Goal: Information Seeking & Learning: Learn about a topic

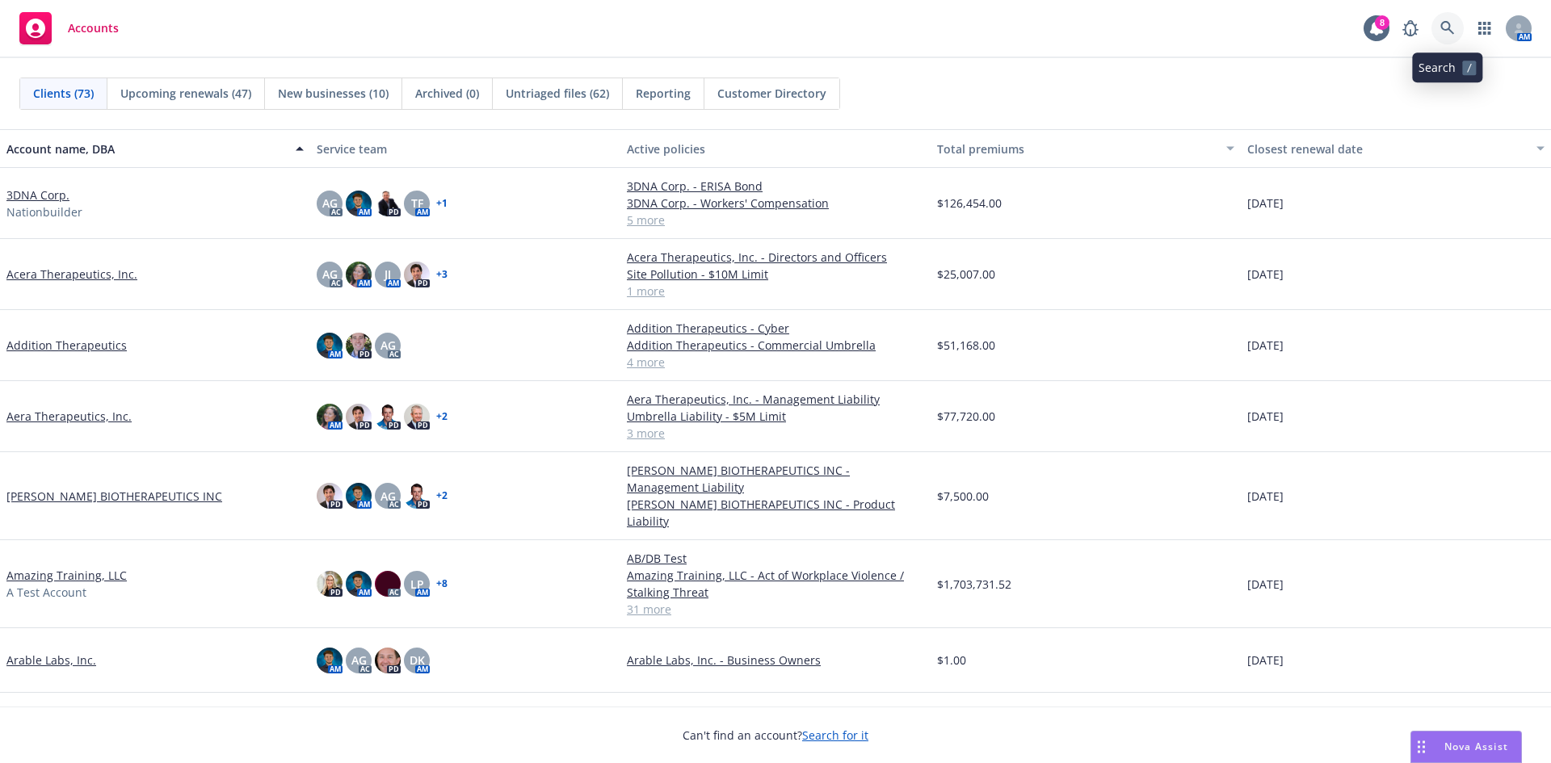
click at [1442, 27] on icon at bounding box center [1447, 28] width 15 height 15
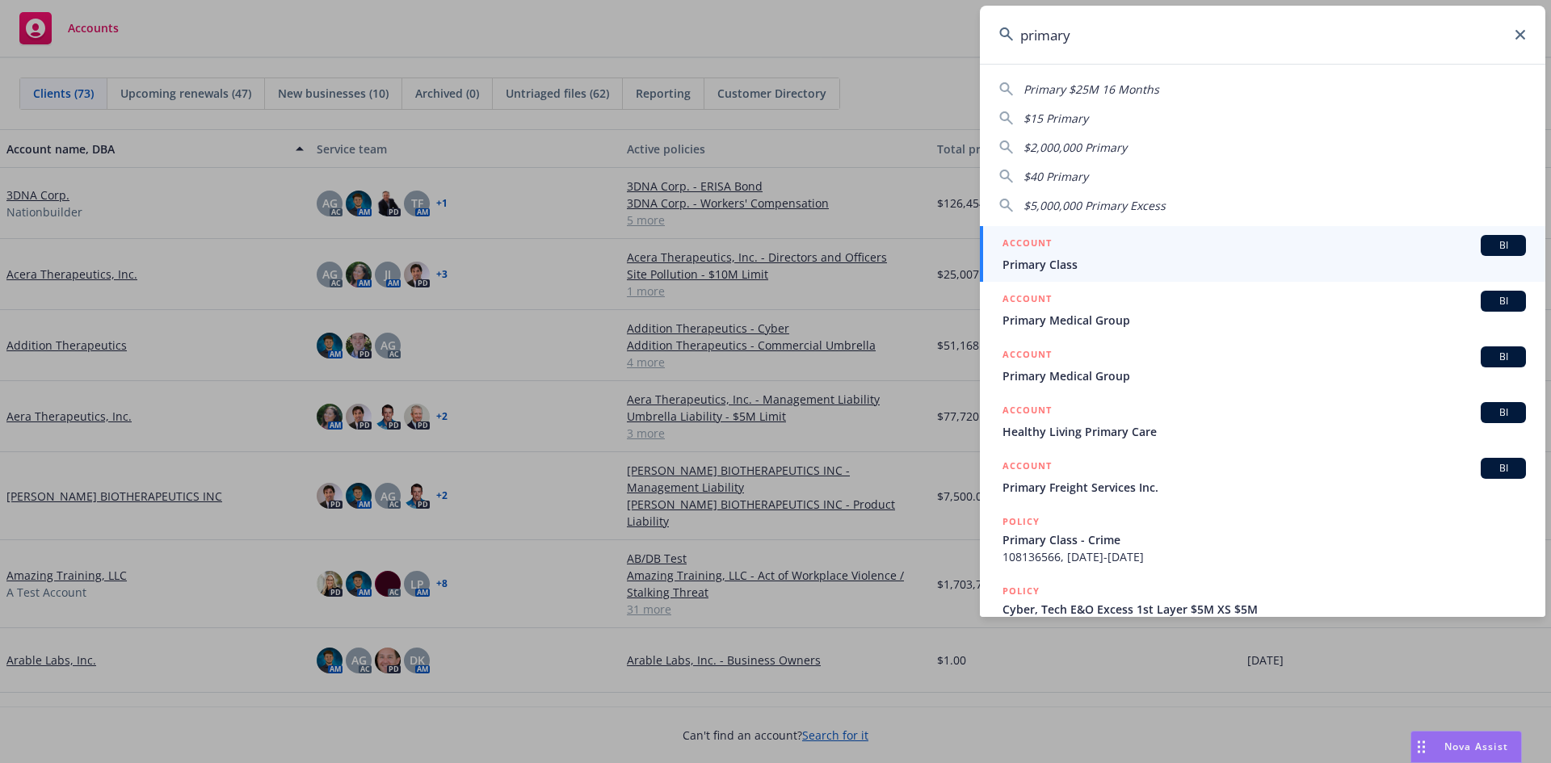
type input "primary"
click at [1175, 251] on div "ACCOUNT BI" at bounding box center [1263, 245] width 523 height 21
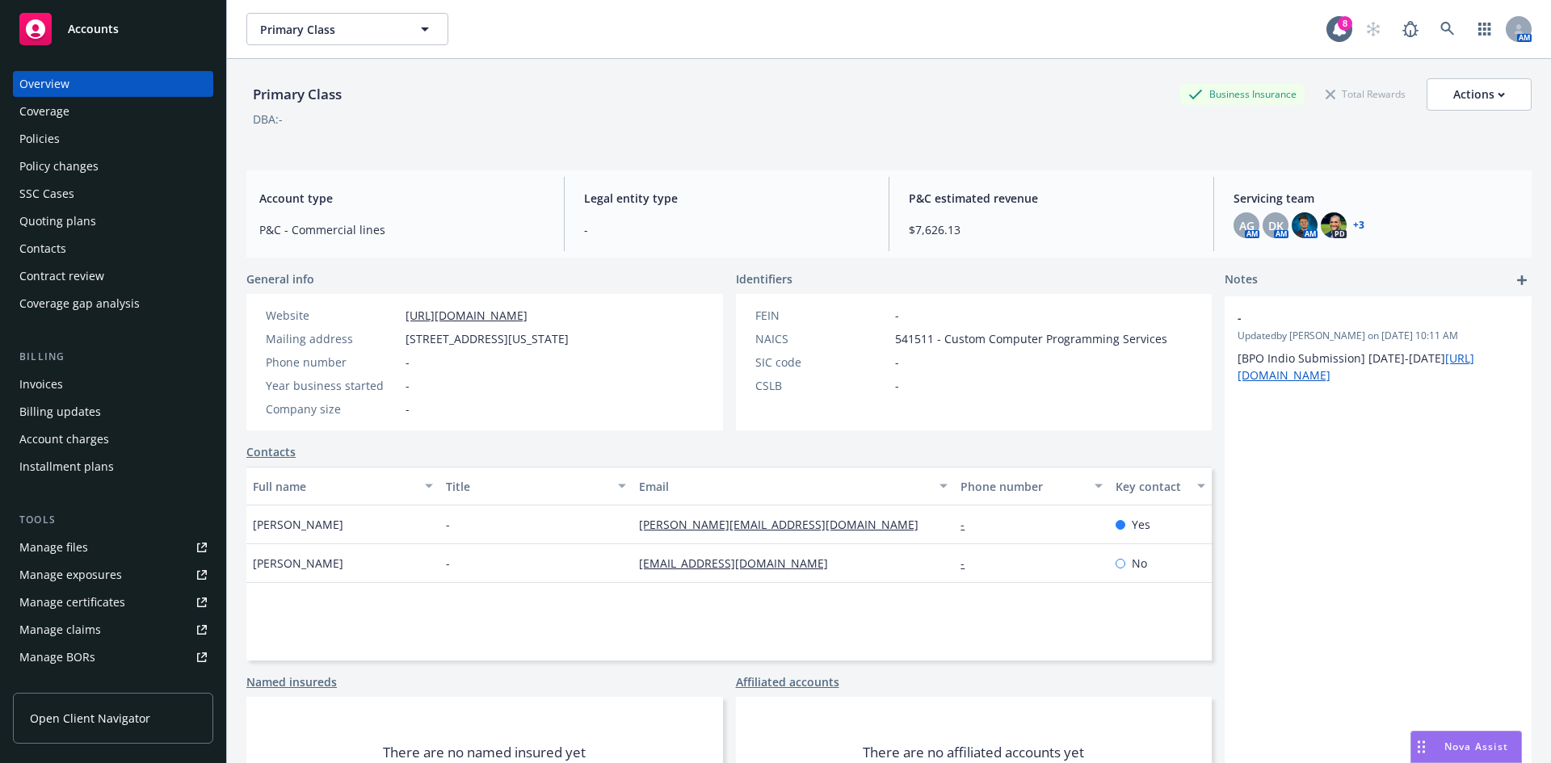
click at [115, 137] on div "Policies" at bounding box center [112, 139] width 187 height 26
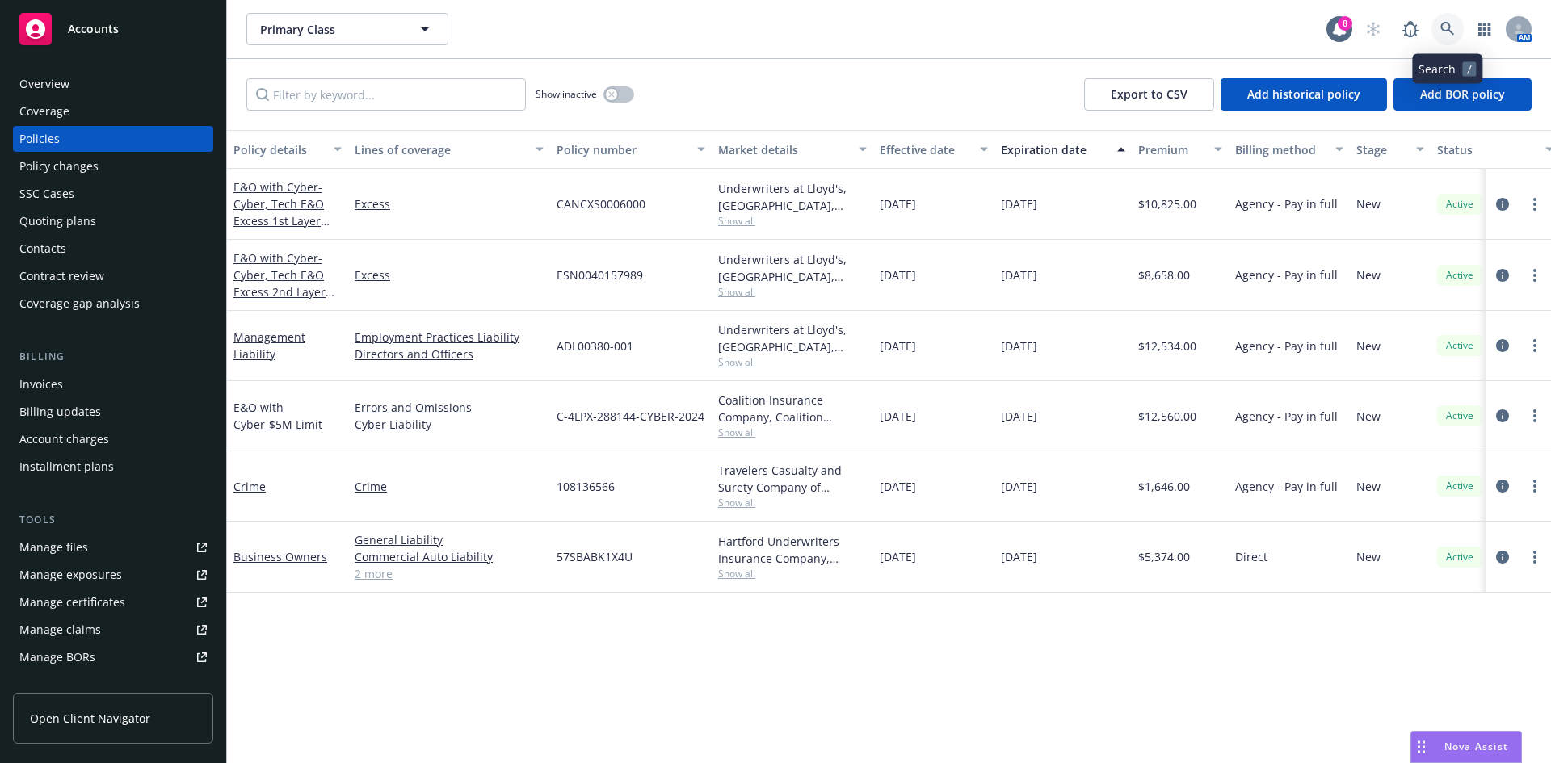
click at [1440, 33] on icon at bounding box center [1447, 29] width 15 height 15
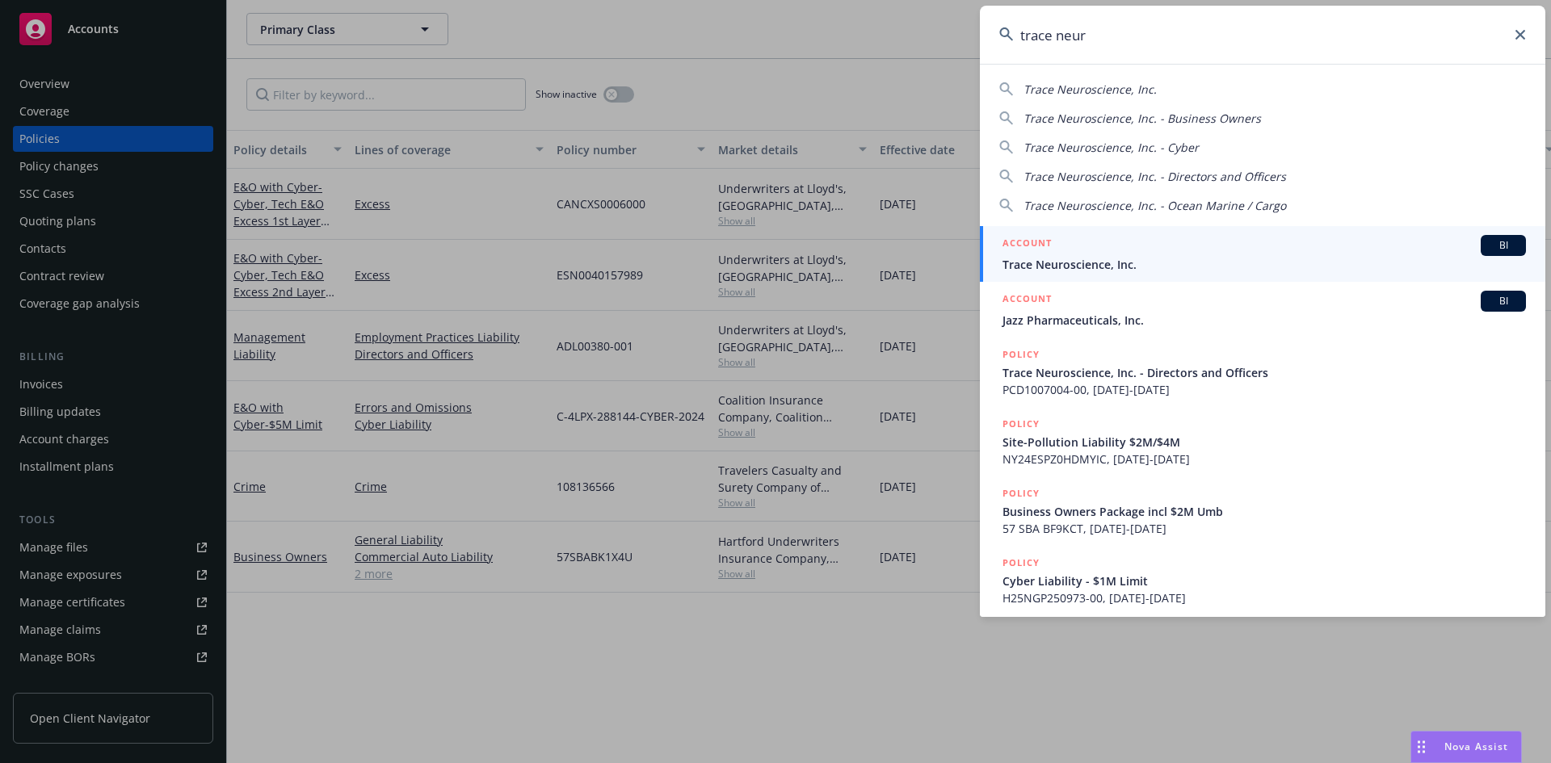
type input "trace neur"
click at [1054, 264] on span "Trace Neuroscience, Inc." at bounding box center [1263, 264] width 523 height 17
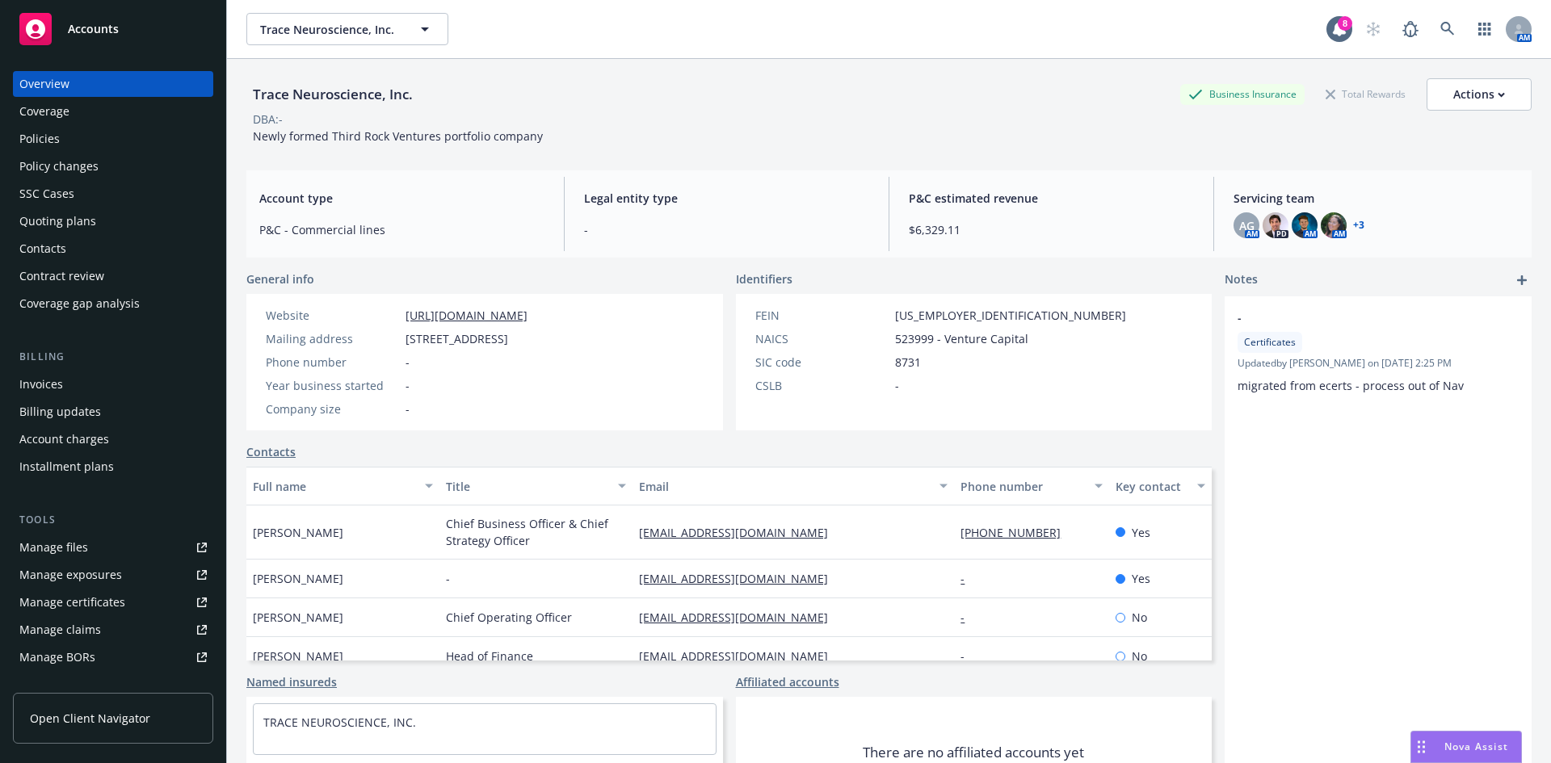
scroll to position [81, 0]
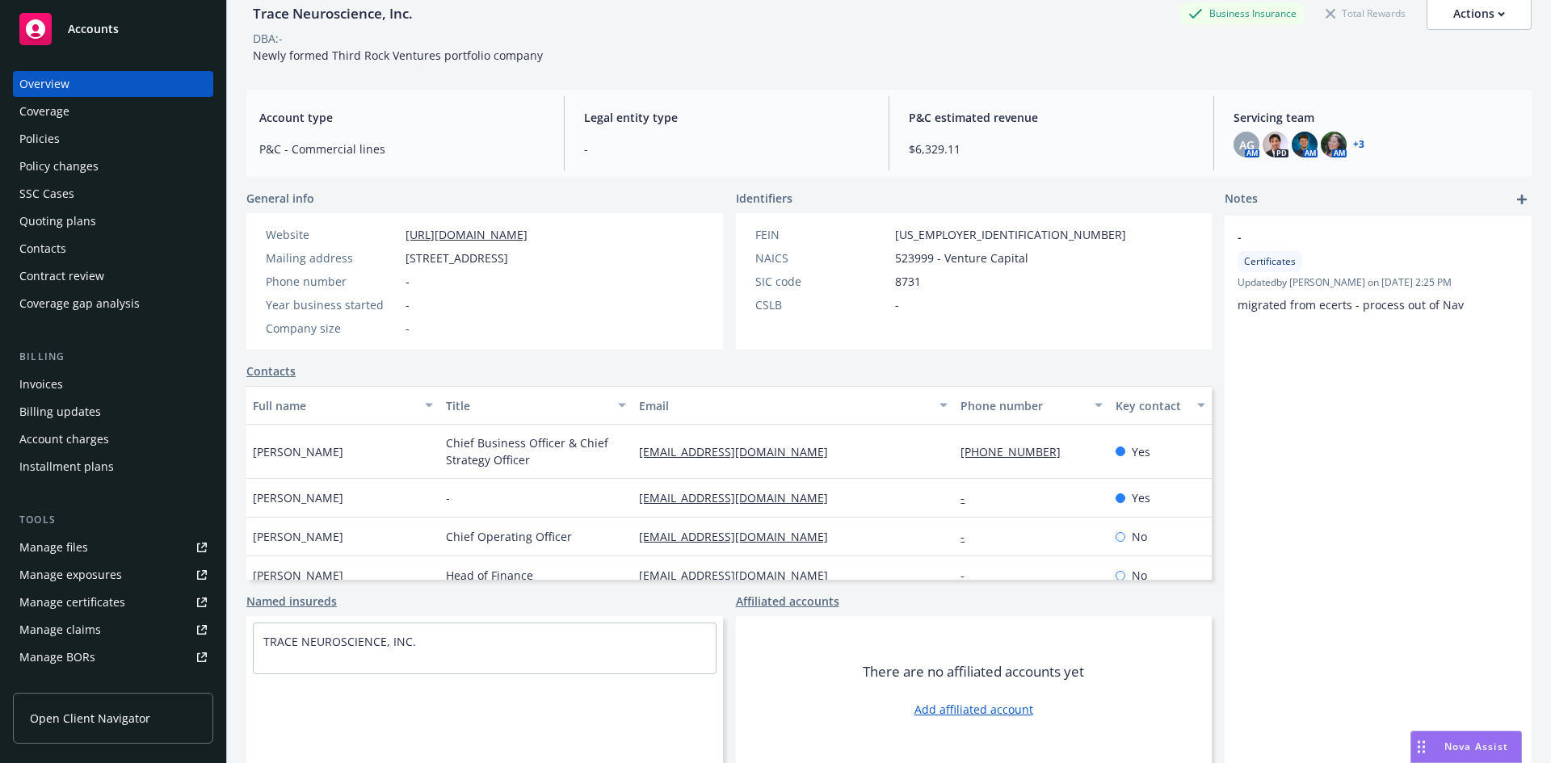
click at [142, 141] on div "Policies" at bounding box center [112, 139] width 187 height 26
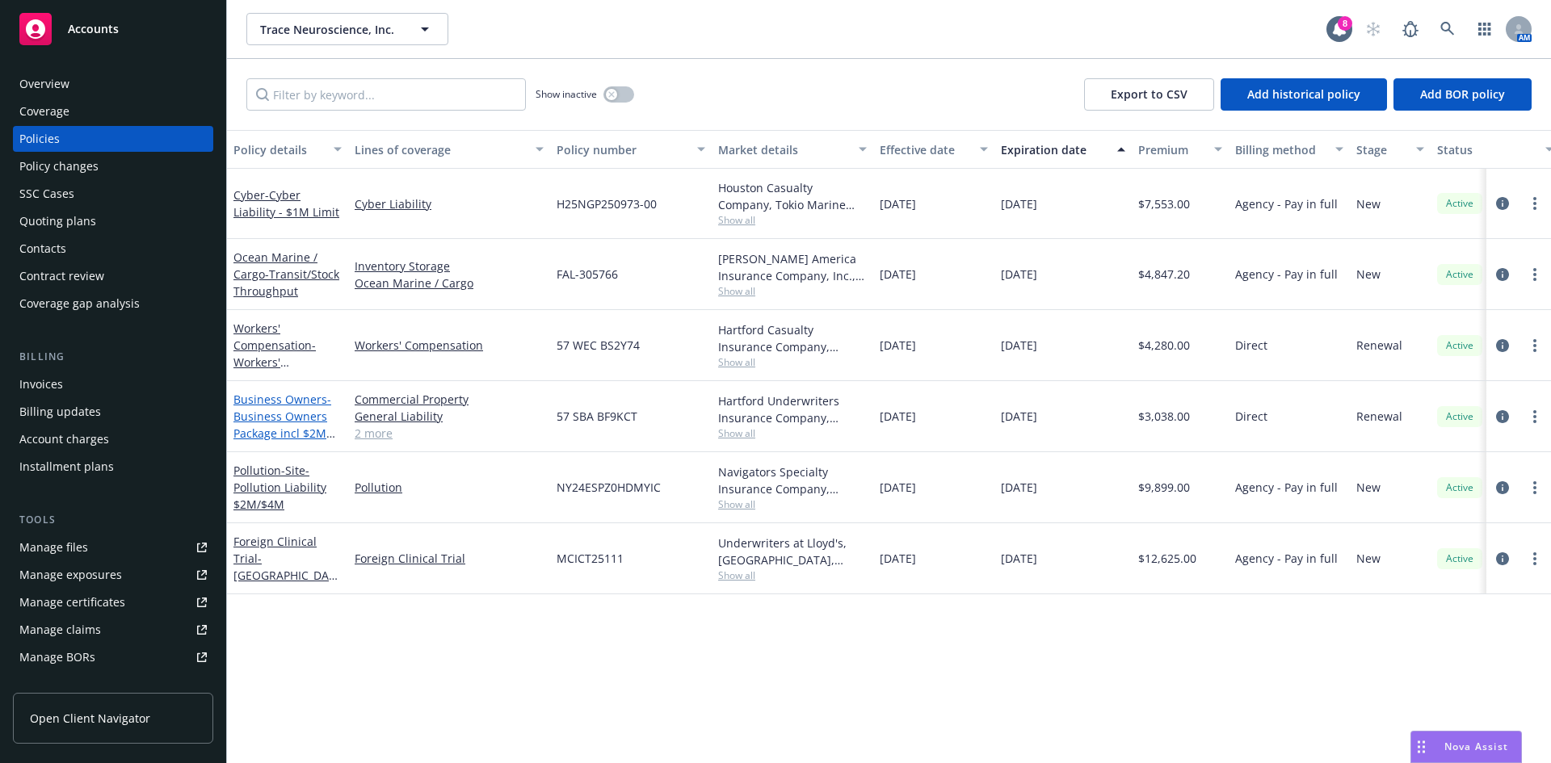
click at [287, 428] on span "- Business Owners Package incl $2M Umb" at bounding box center [284, 425] width 102 height 66
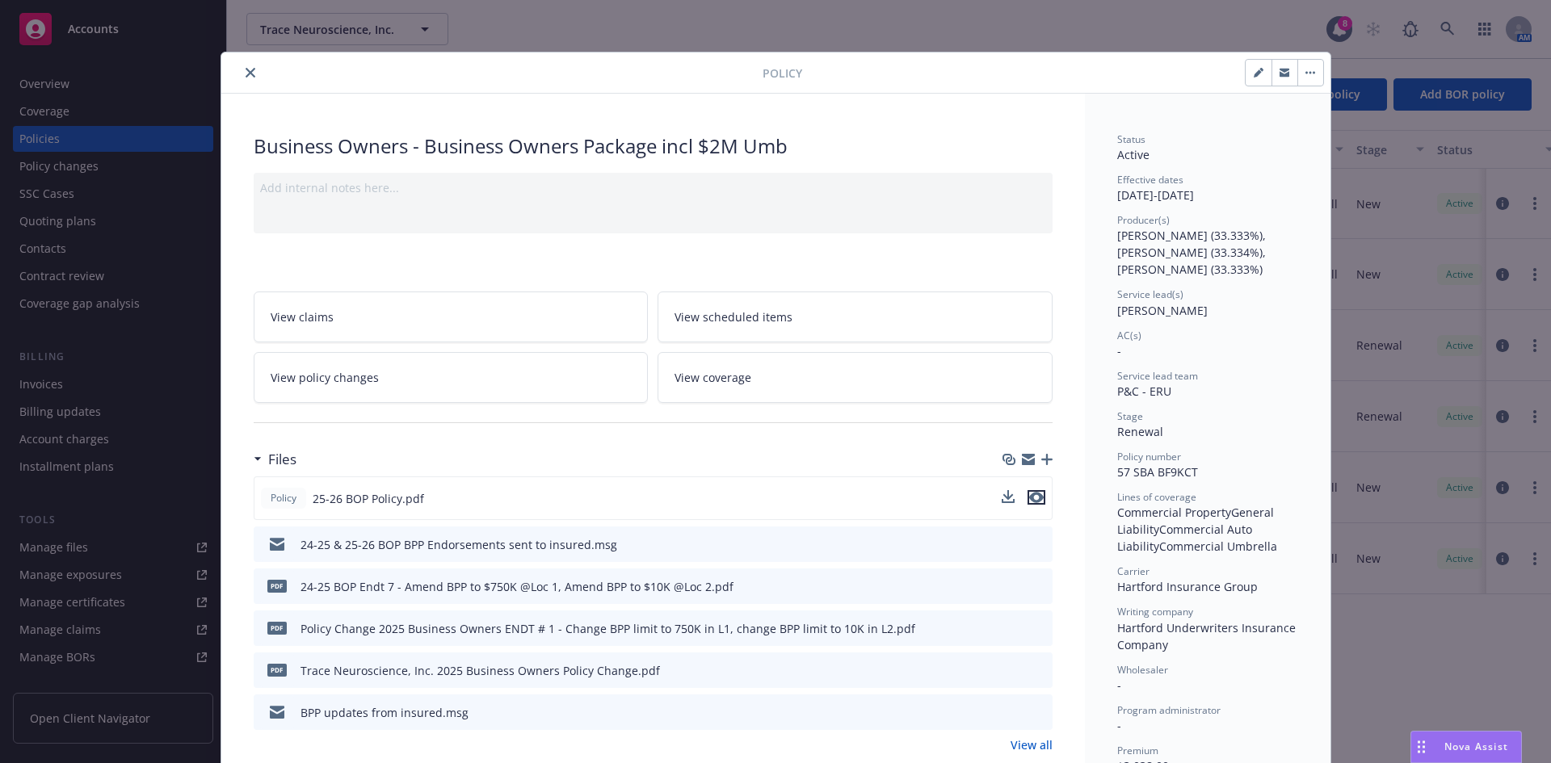
click at [1033, 496] on icon "preview file" at bounding box center [1036, 497] width 15 height 11
click at [241, 71] on button "close" at bounding box center [250, 72] width 19 height 19
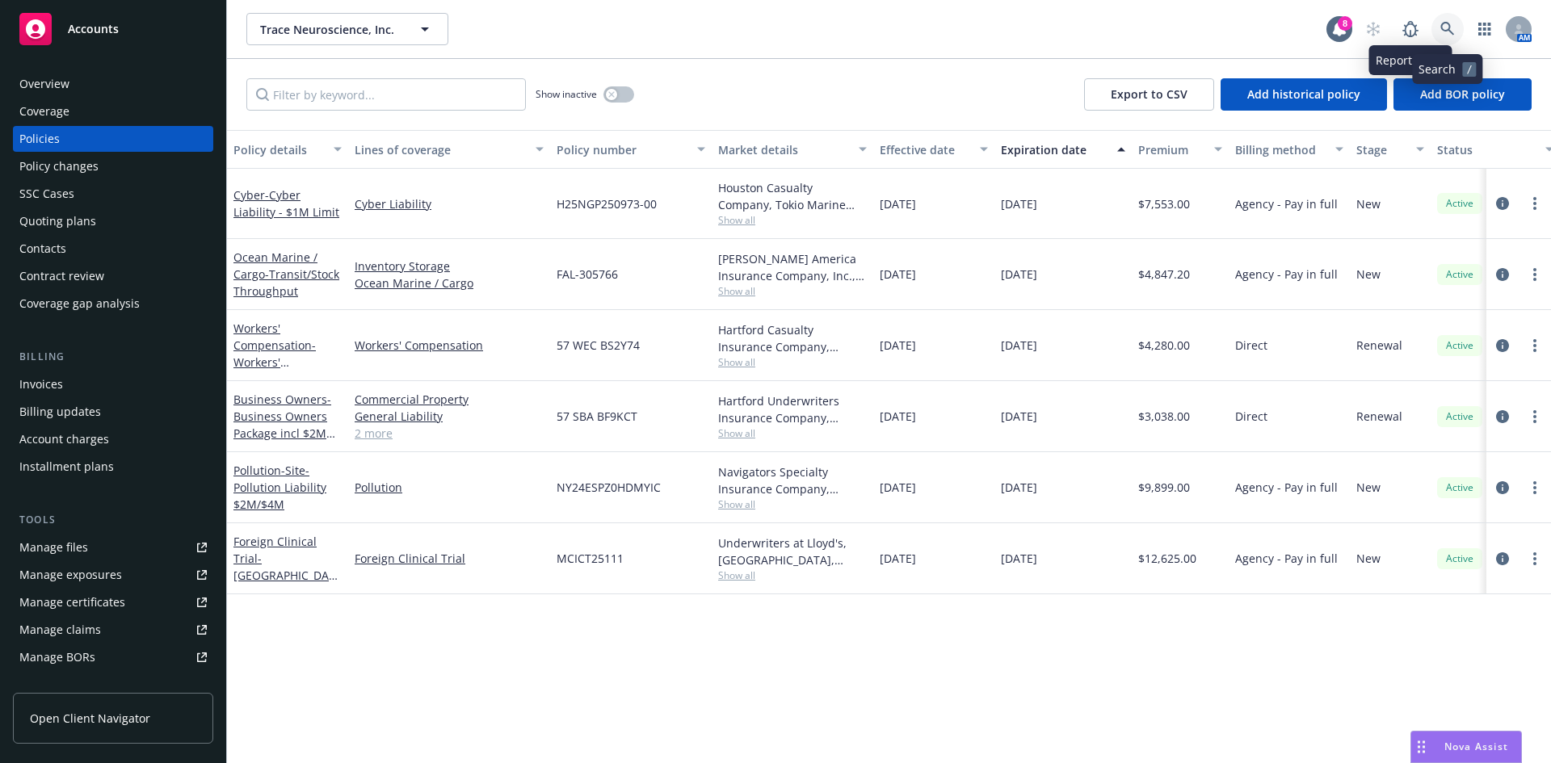
click at [1440, 23] on icon at bounding box center [1447, 29] width 15 height 15
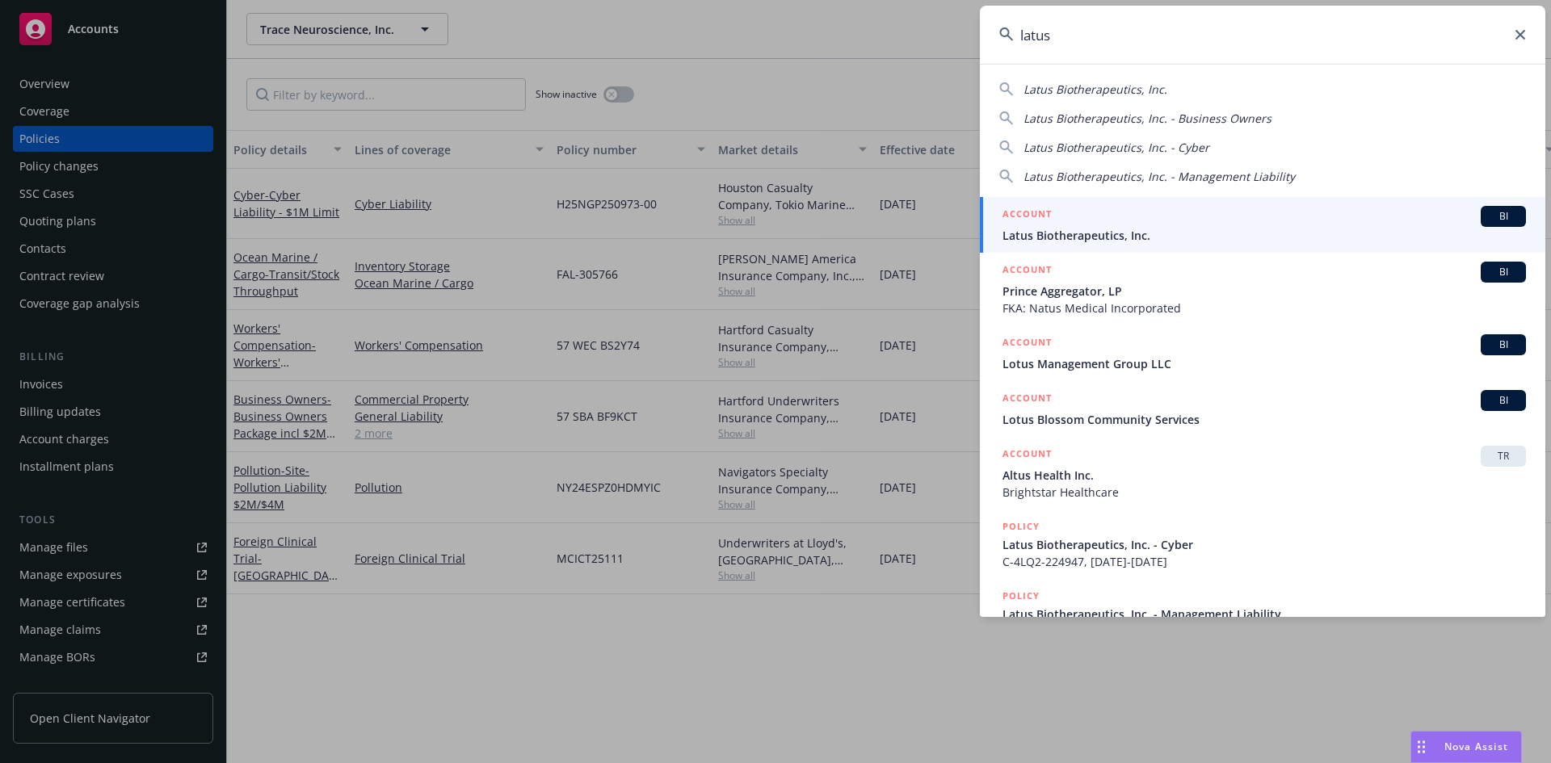
type input "latus"
click at [1065, 218] on div "ACCOUNT BI" at bounding box center [1263, 216] width 523 height 21
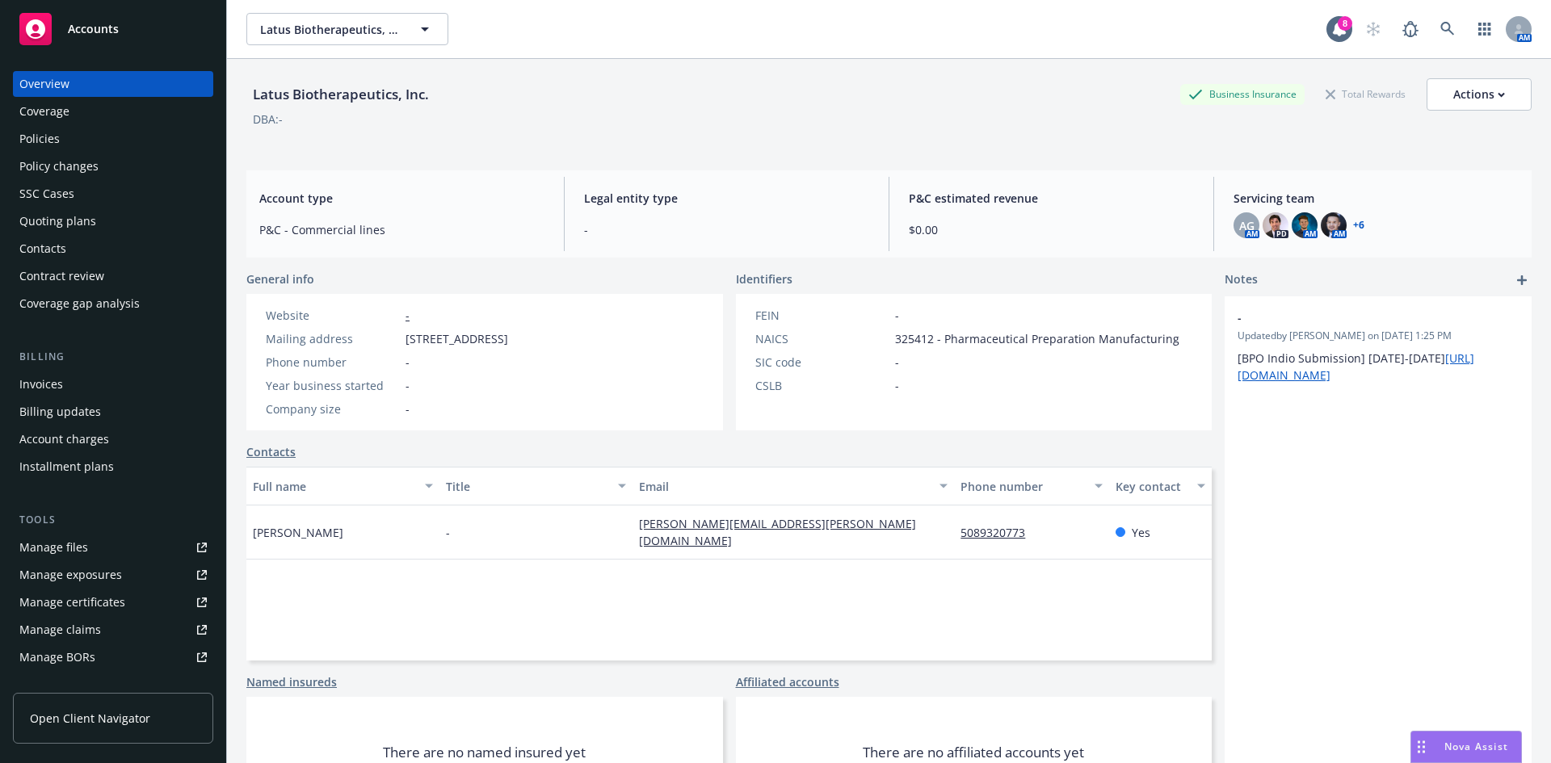
click at [111, 138] on div "Policies" at bounding box center [112, 139] width 187 height 26
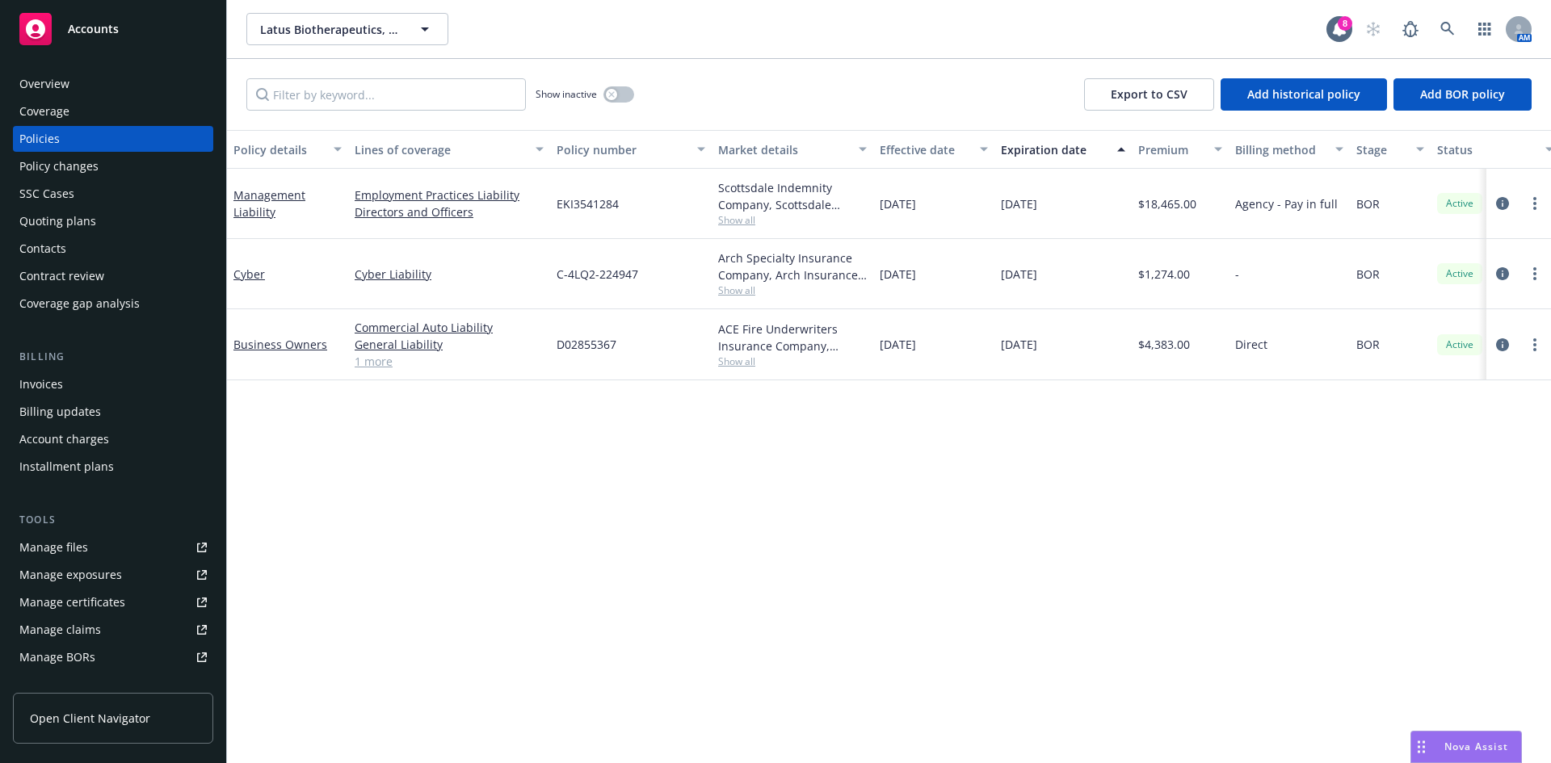
click at [48, 78] on div "Overview" at bounding box center [44, 84] width 50 height 26
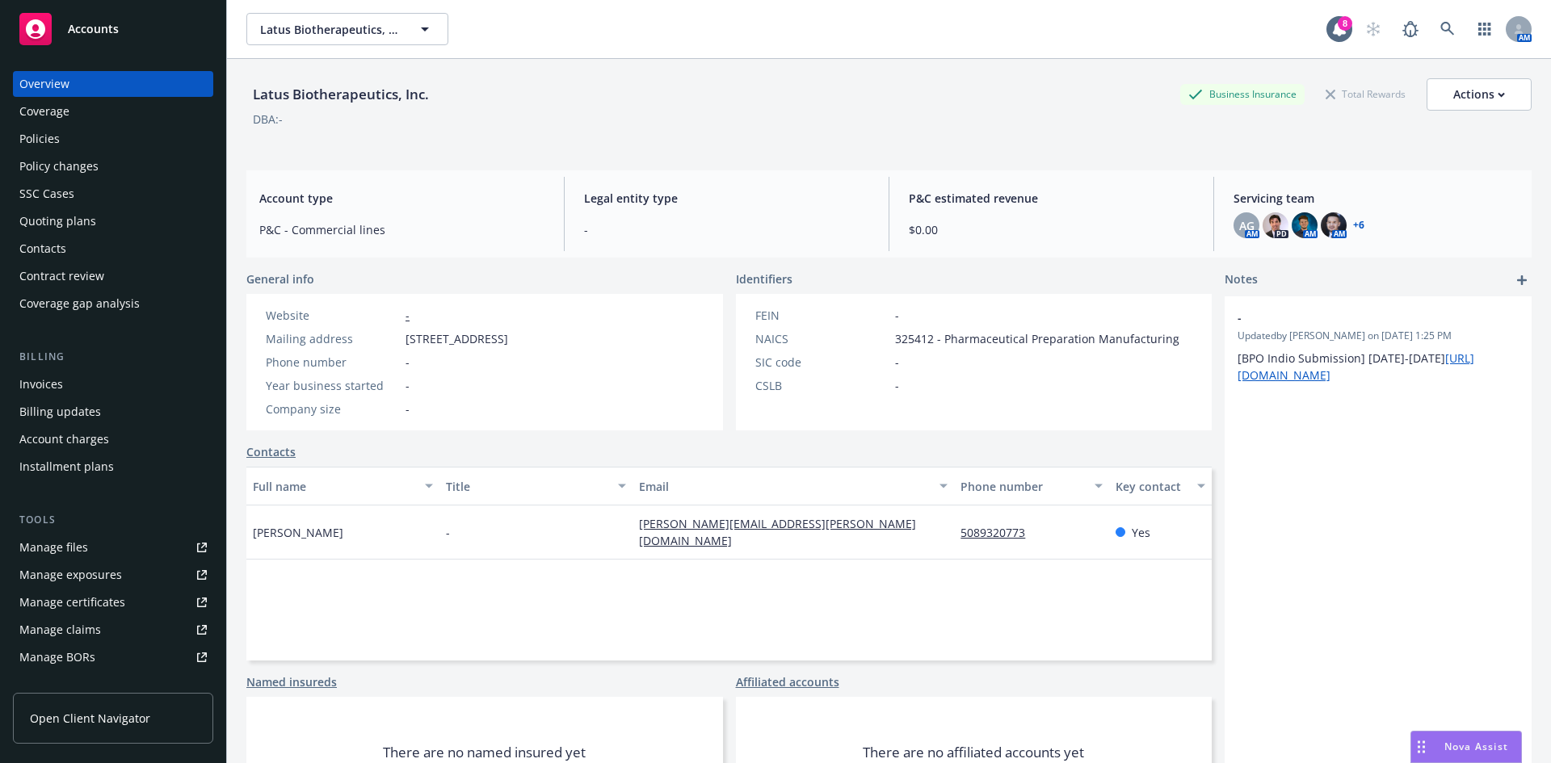
click at [123, 137] on div "Policies" at bounding box center [112, 139] width 187 height 26
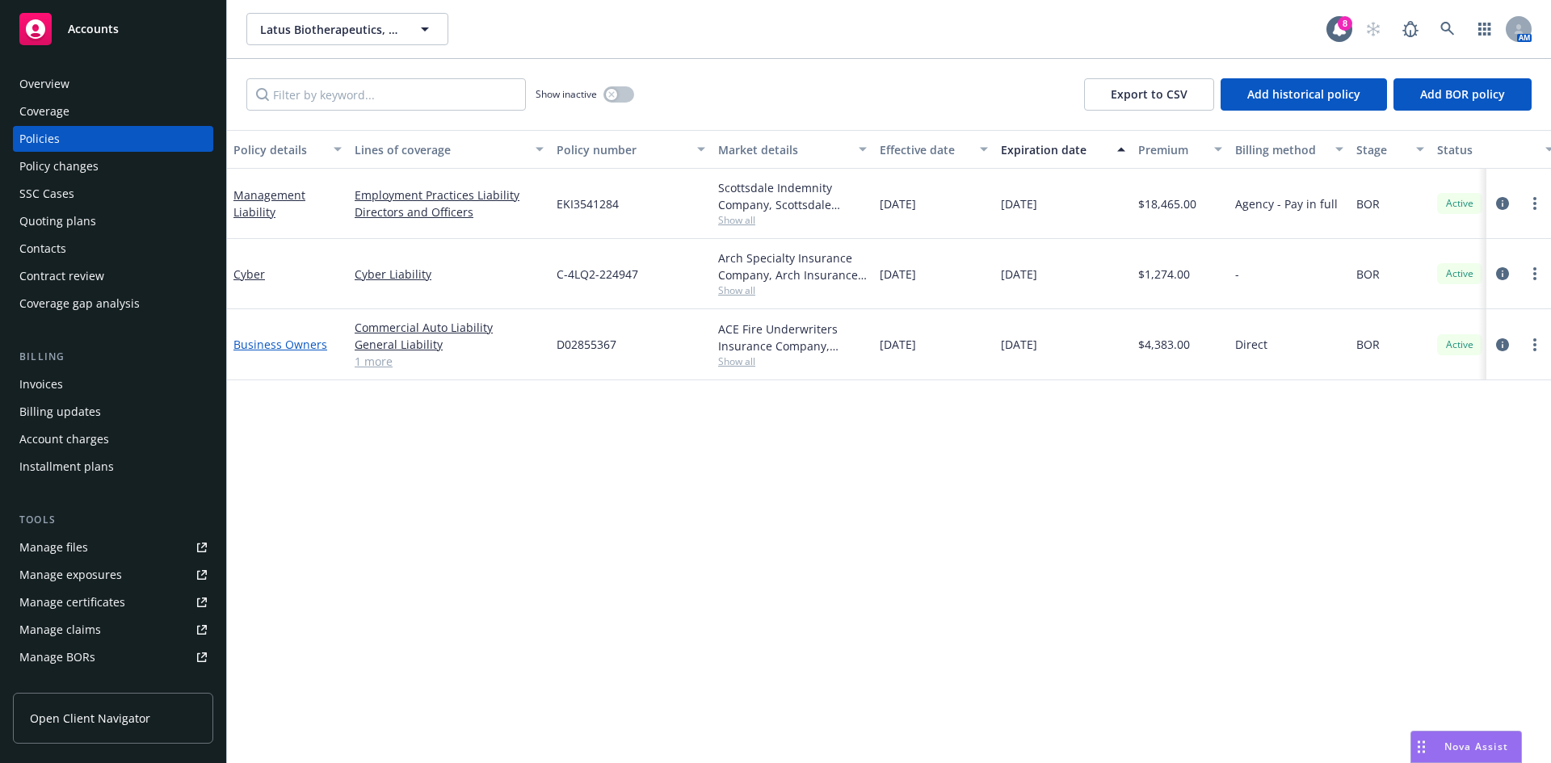
click at [293, 341] on link "Business Owners" at bounding box center [280, 344] width 94 height 15
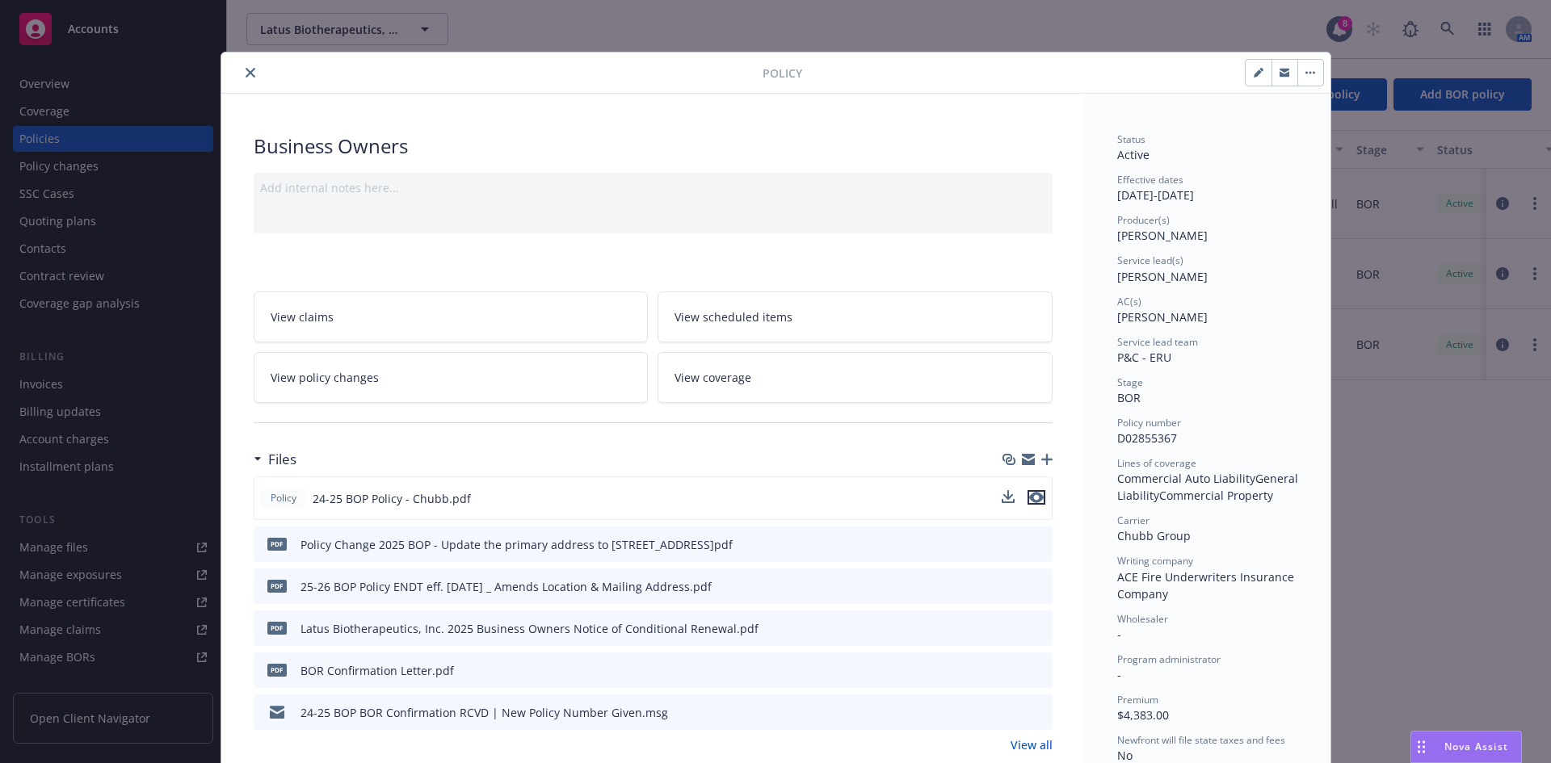
click at [1031, 492] on div at bounding box center [1023, 498] width 44 height 17
click at [1030, 502] on icon "preview file" at bounding box center [1036, 497] width 15 height 11
click at [250, 78] on button "close" at bounding box center [250, 72] width 19 height 19
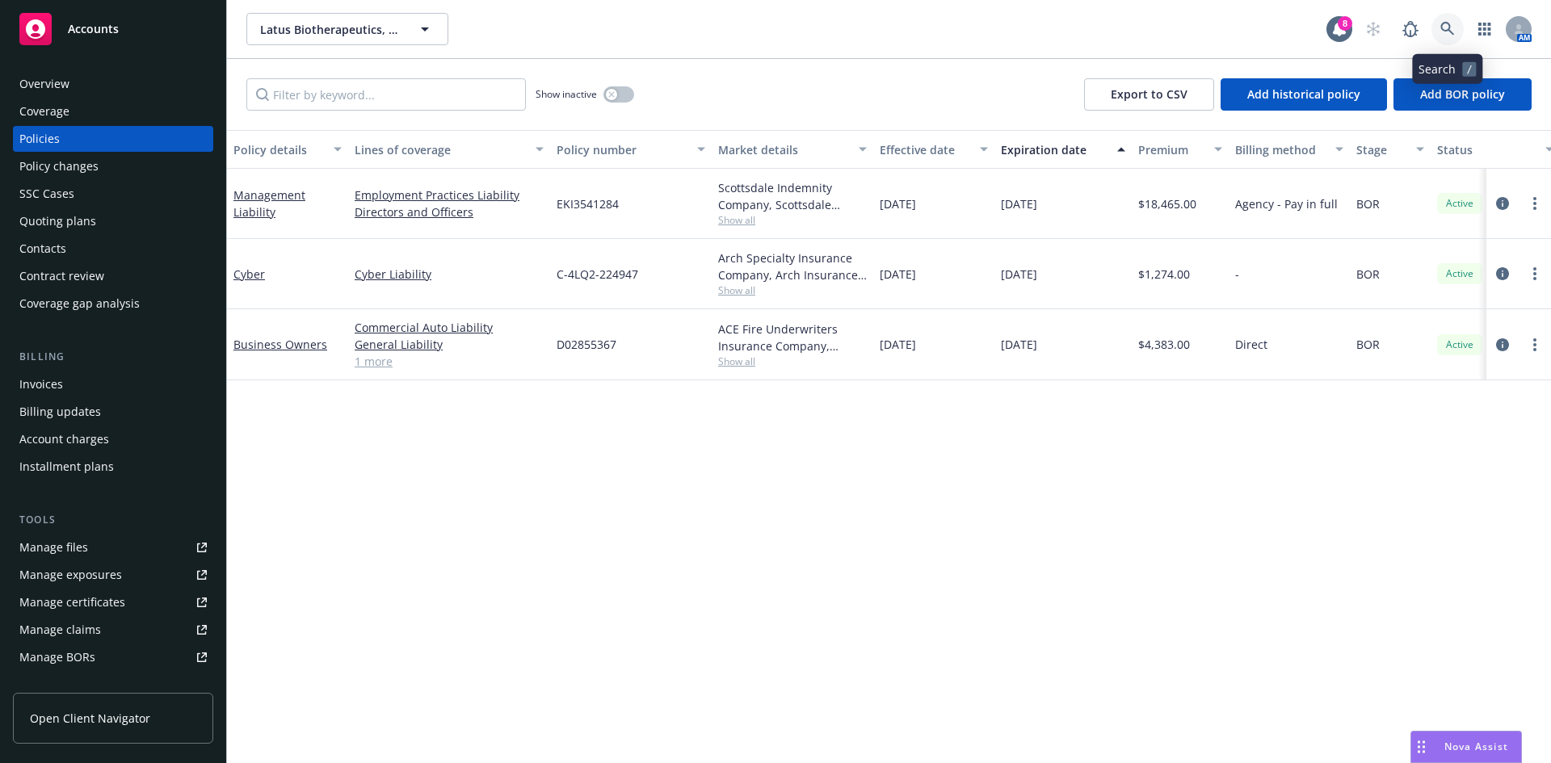
click at [1443, 34] on icon at bounding box center [1447, 29] width 15 height 15
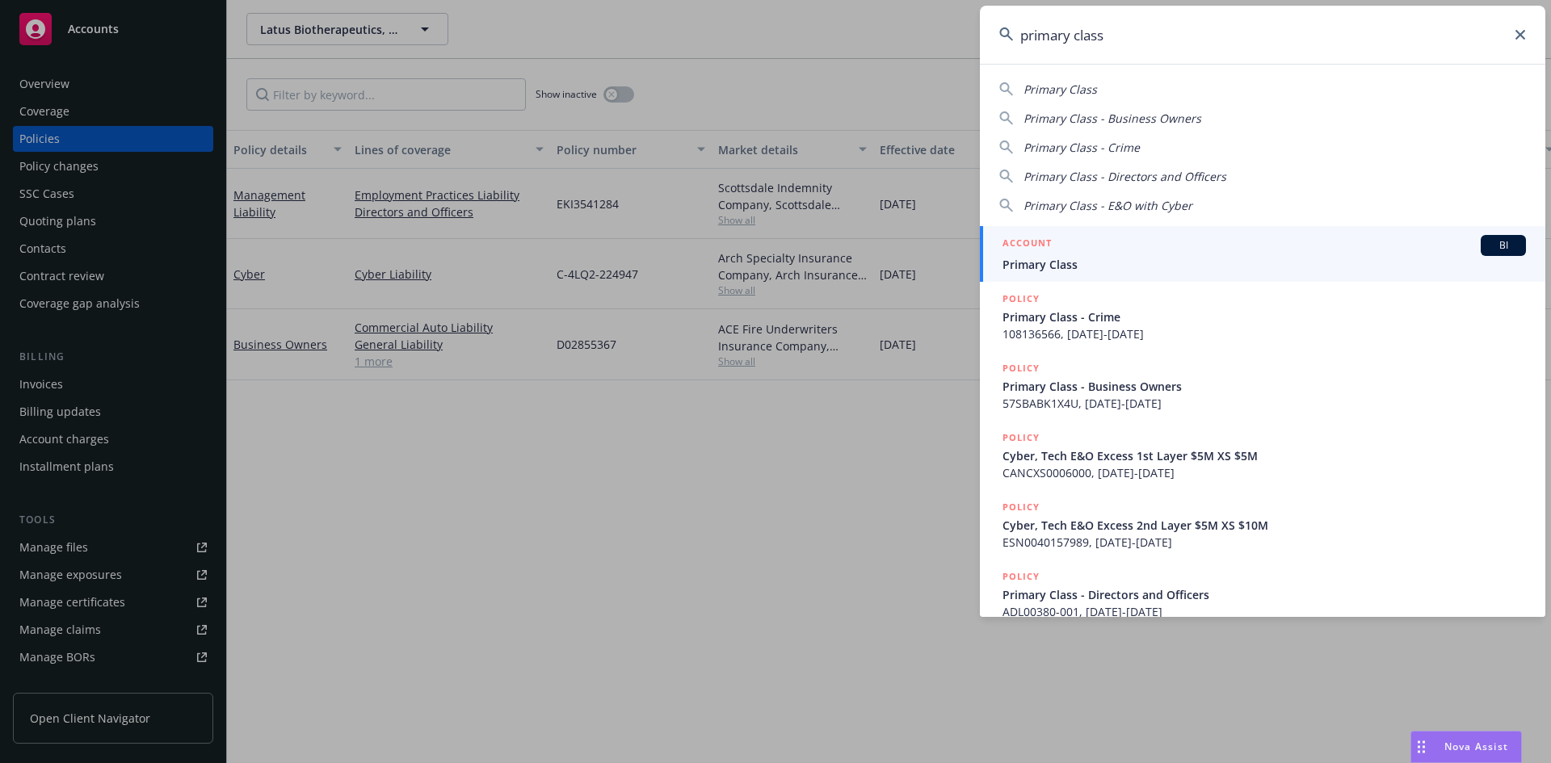
type input "primary class"
click at [1247, 252] on div "ACCOUNT BI" at bounding box center [1263, 245] width 523 height 21
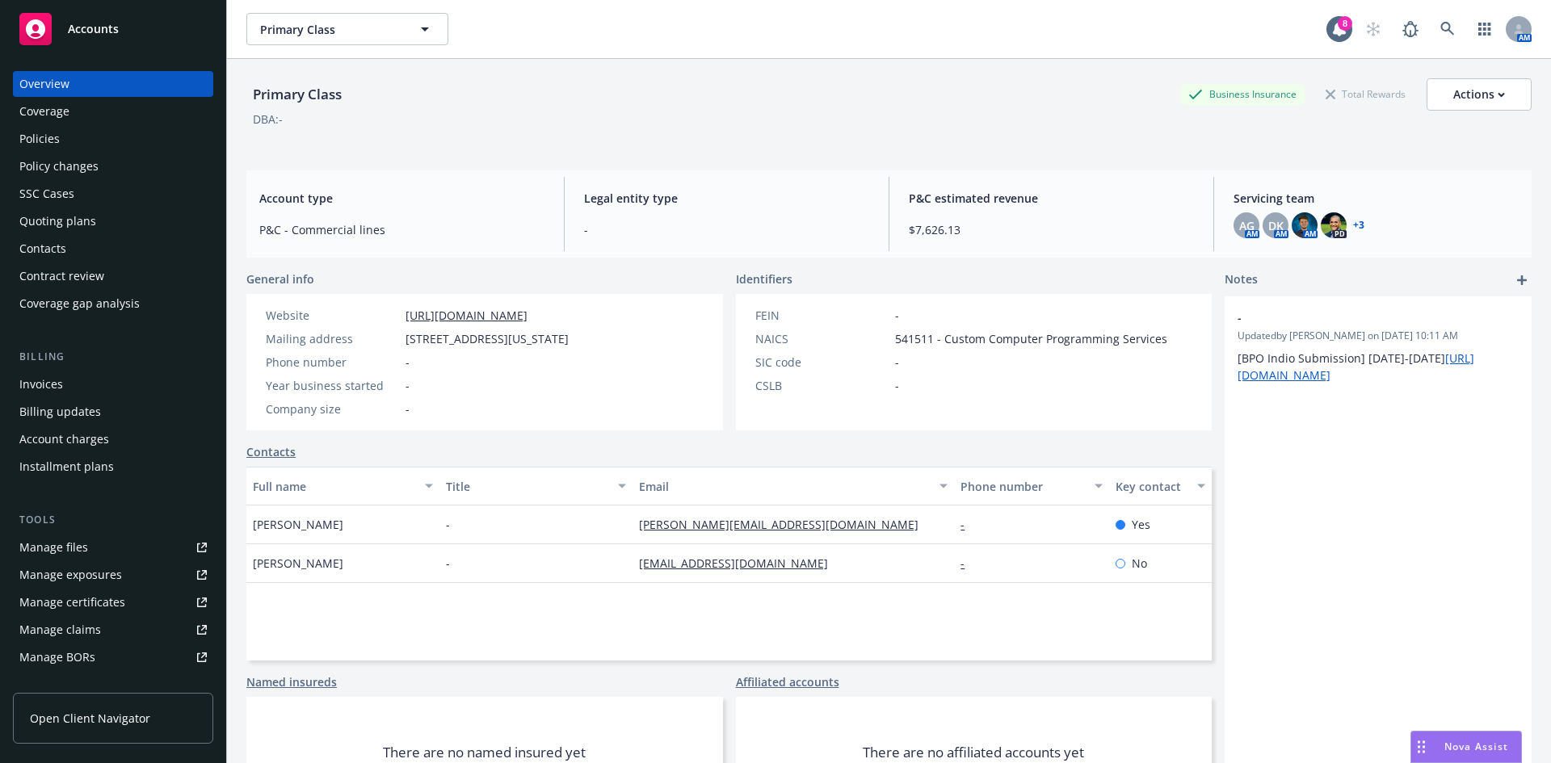
click at [131, 133] on div "Policies" at bounding box center [112, 139] width 187 height 26
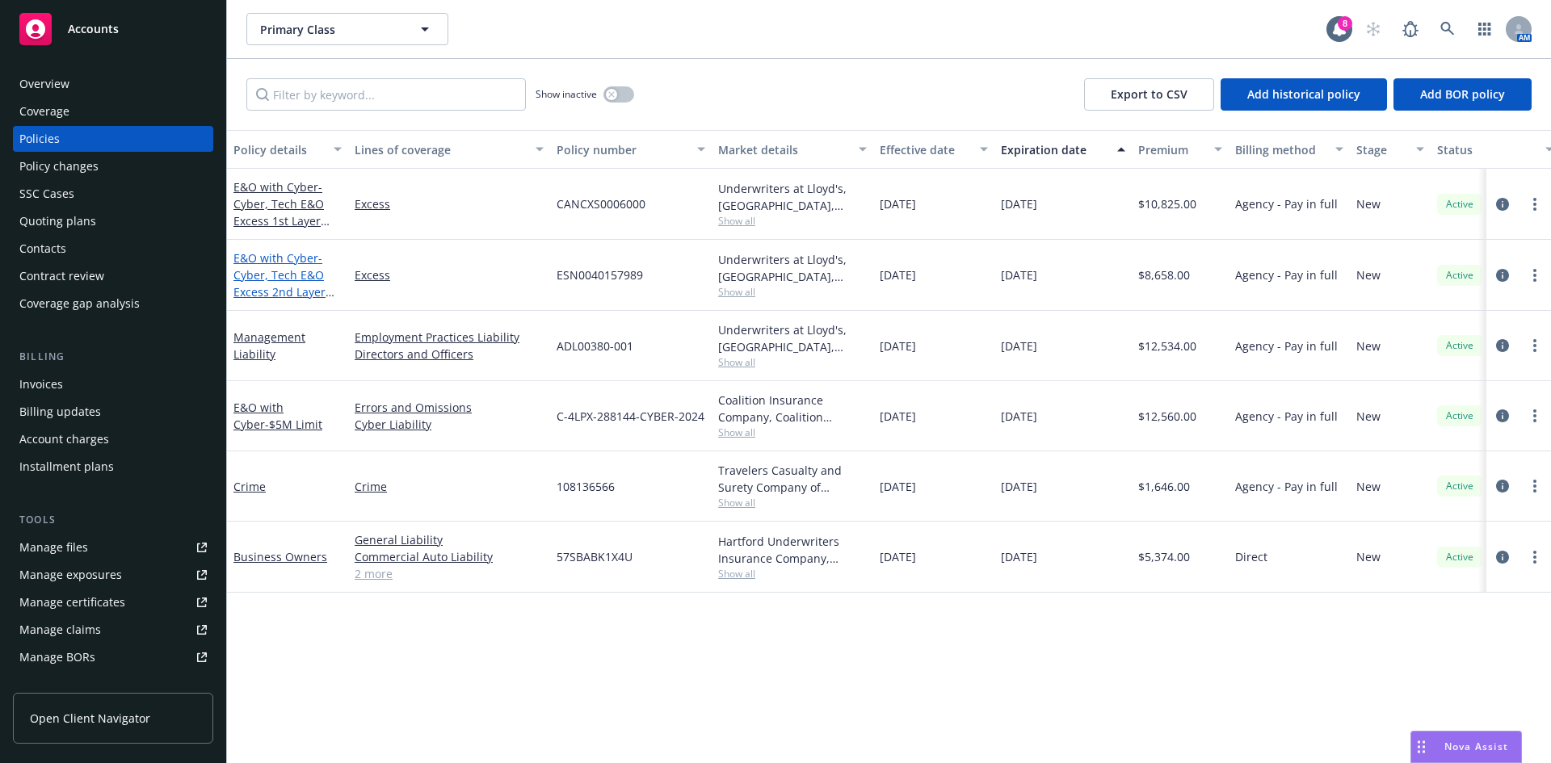
click at [313, 287] on span "- Cyber, Tech E&O Excess 2nd Layer $5M XS $10M" at bounding box center [283, 283] width 101 height 66
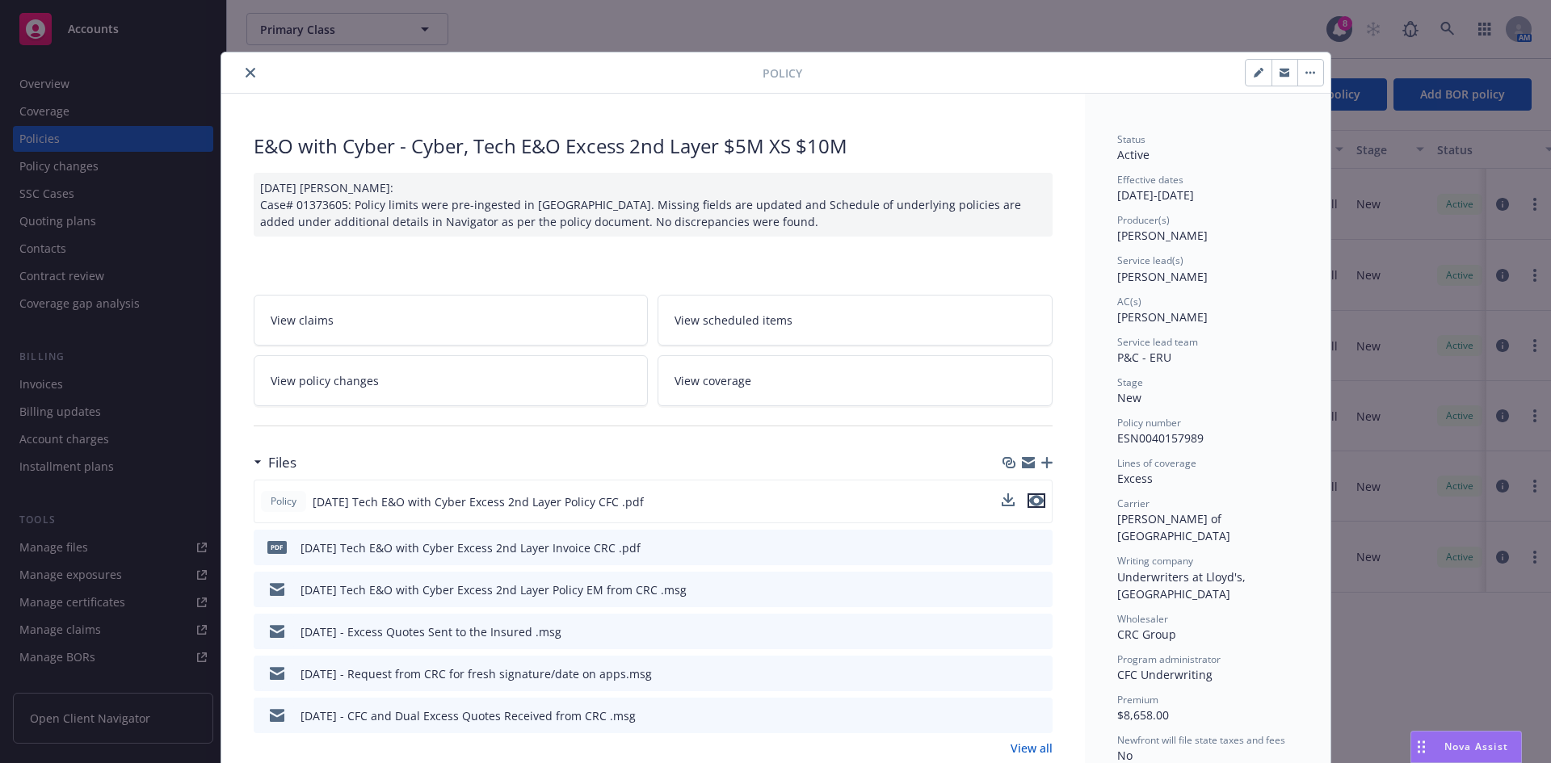
click at [1029, 500] on icon "preview file" at bounding box center [1036, 500] width 15 height 11
click at [246, 76] on icon "close" at bounding box center [251, 73] width 10 height 10
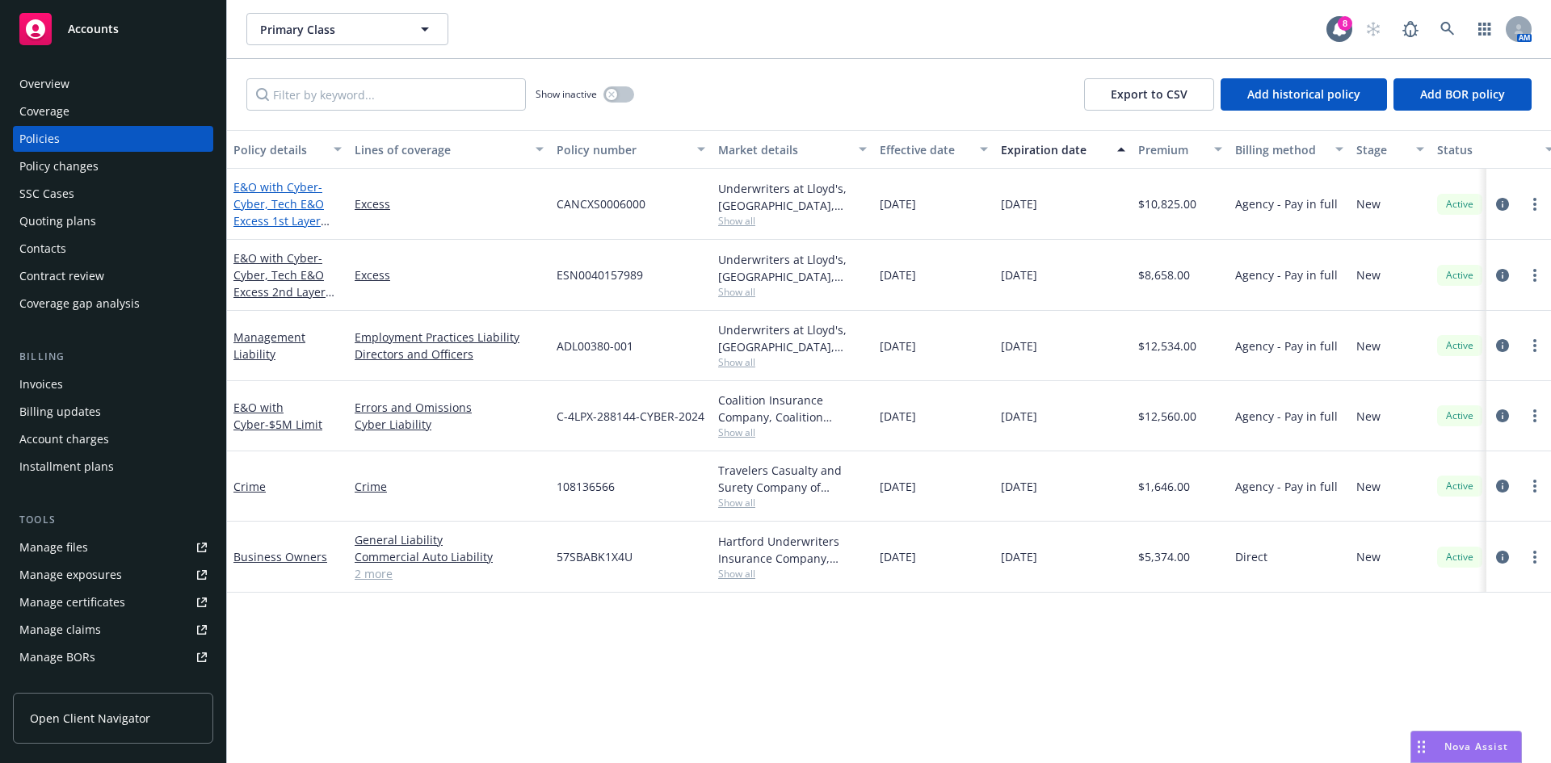
click at [301, 214] on span "- Cyber, Tech E&O Excess 1st Layer $5M XS $5M" at bounding box center [281, 212] width 96 height 66
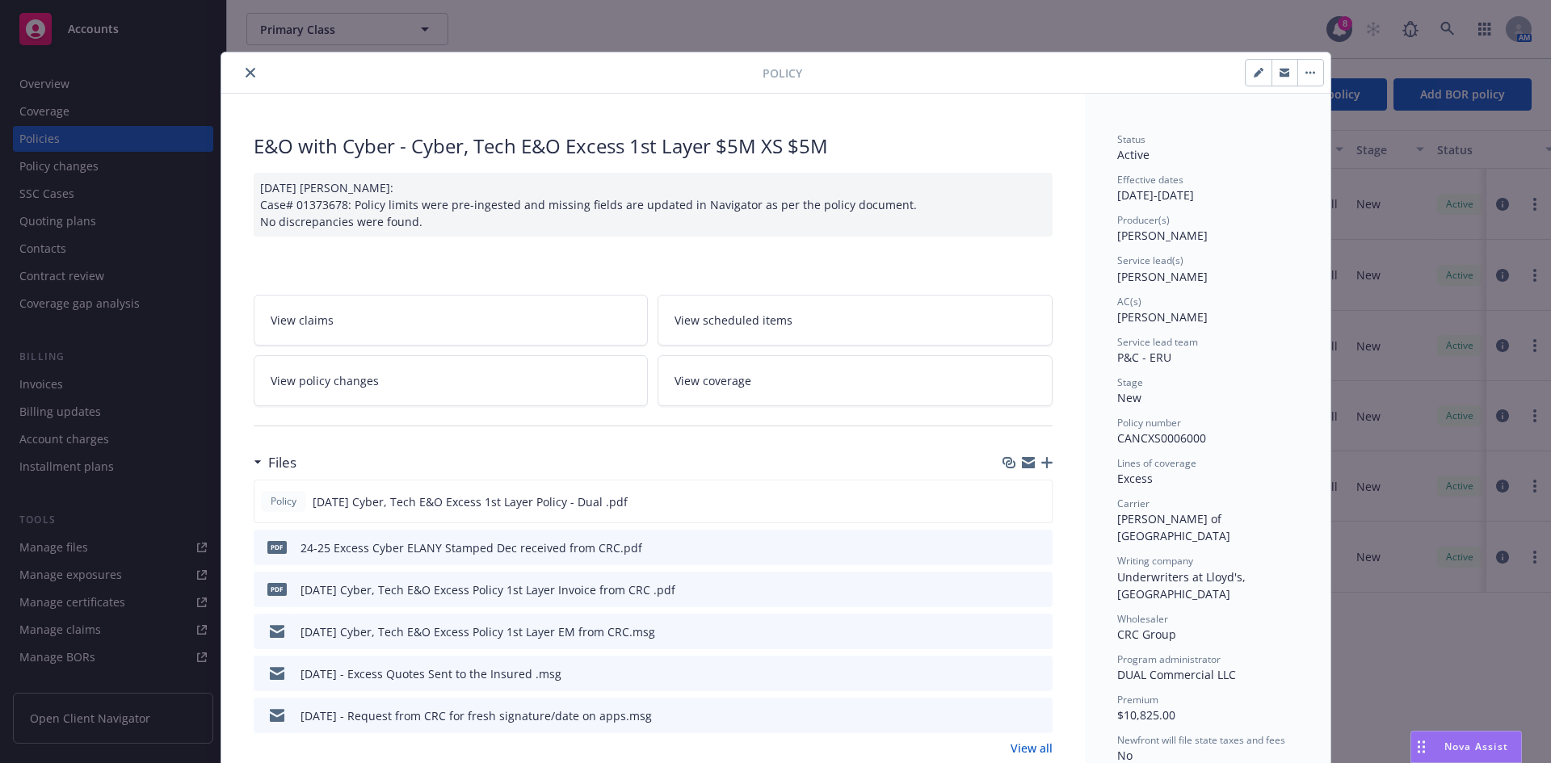
click at [246, 69] on icon "close" at bounding box center [251, 73] width 10 height 10
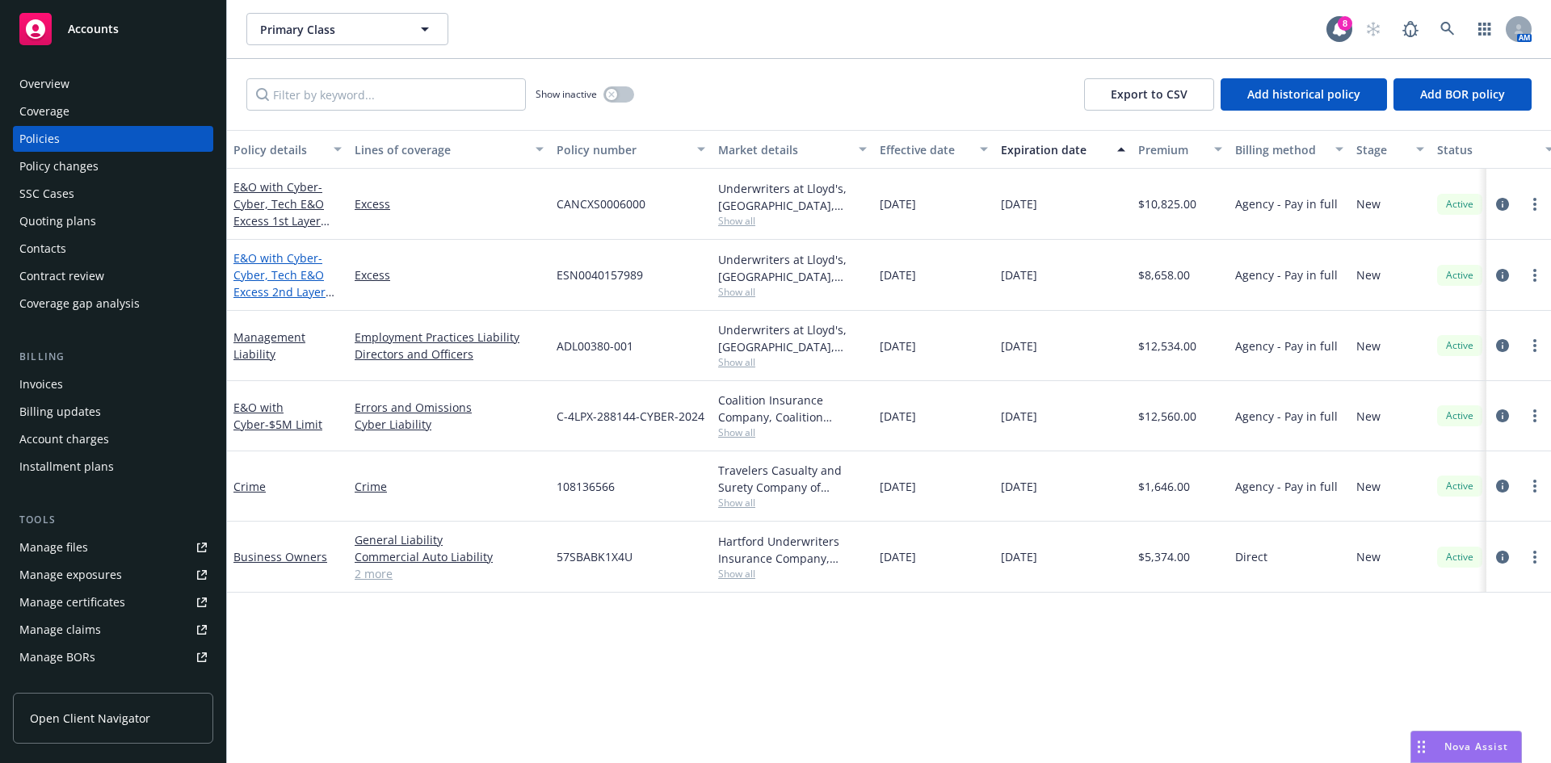
click at [267, 261] on link "E&O with Cyber - Cyber, Tech E&O Excess 2nd Layer $5M XS $10M" at bounding box center [279, 283] width 92 height 66
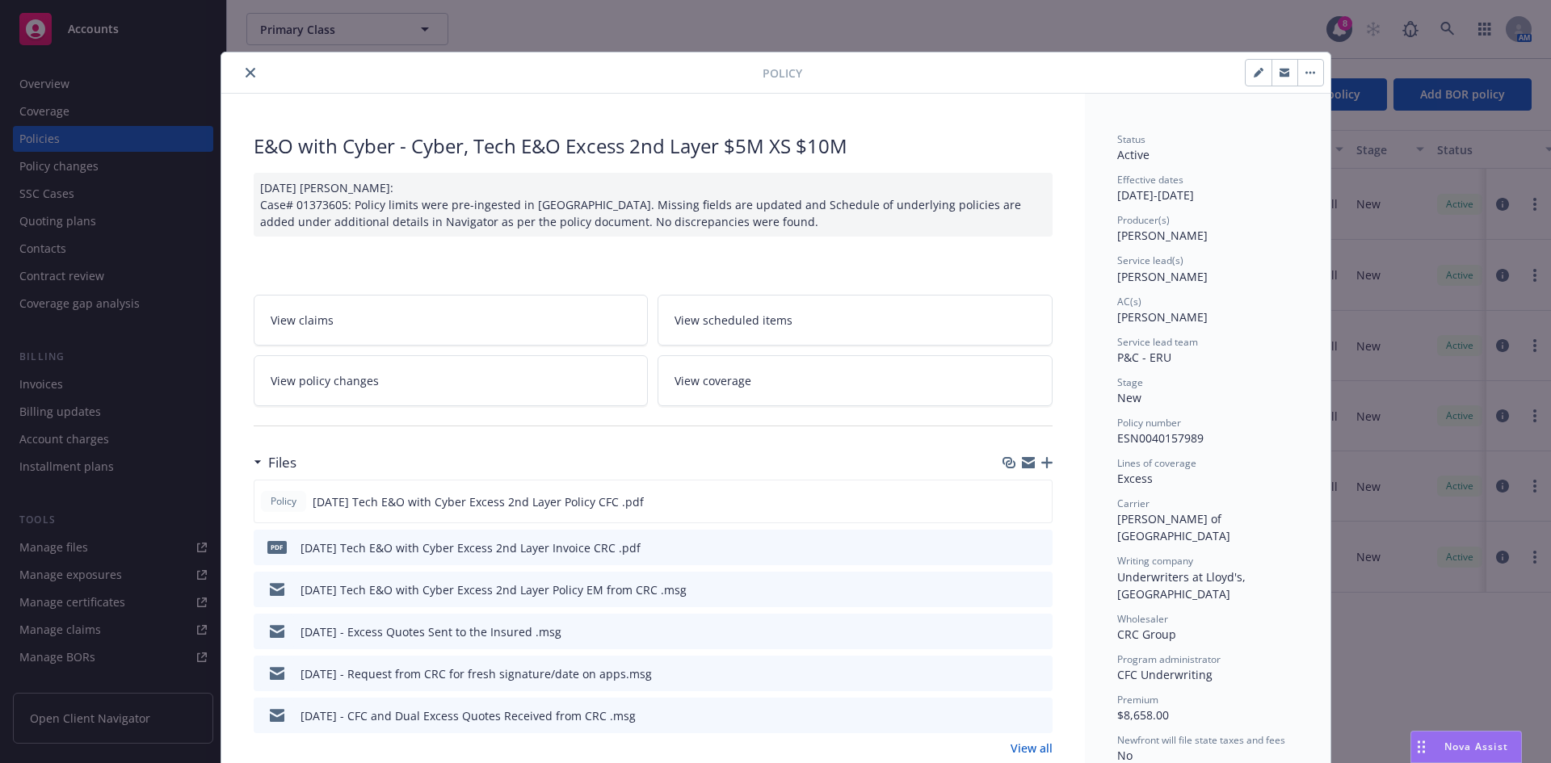
scroll to position [48, 0]
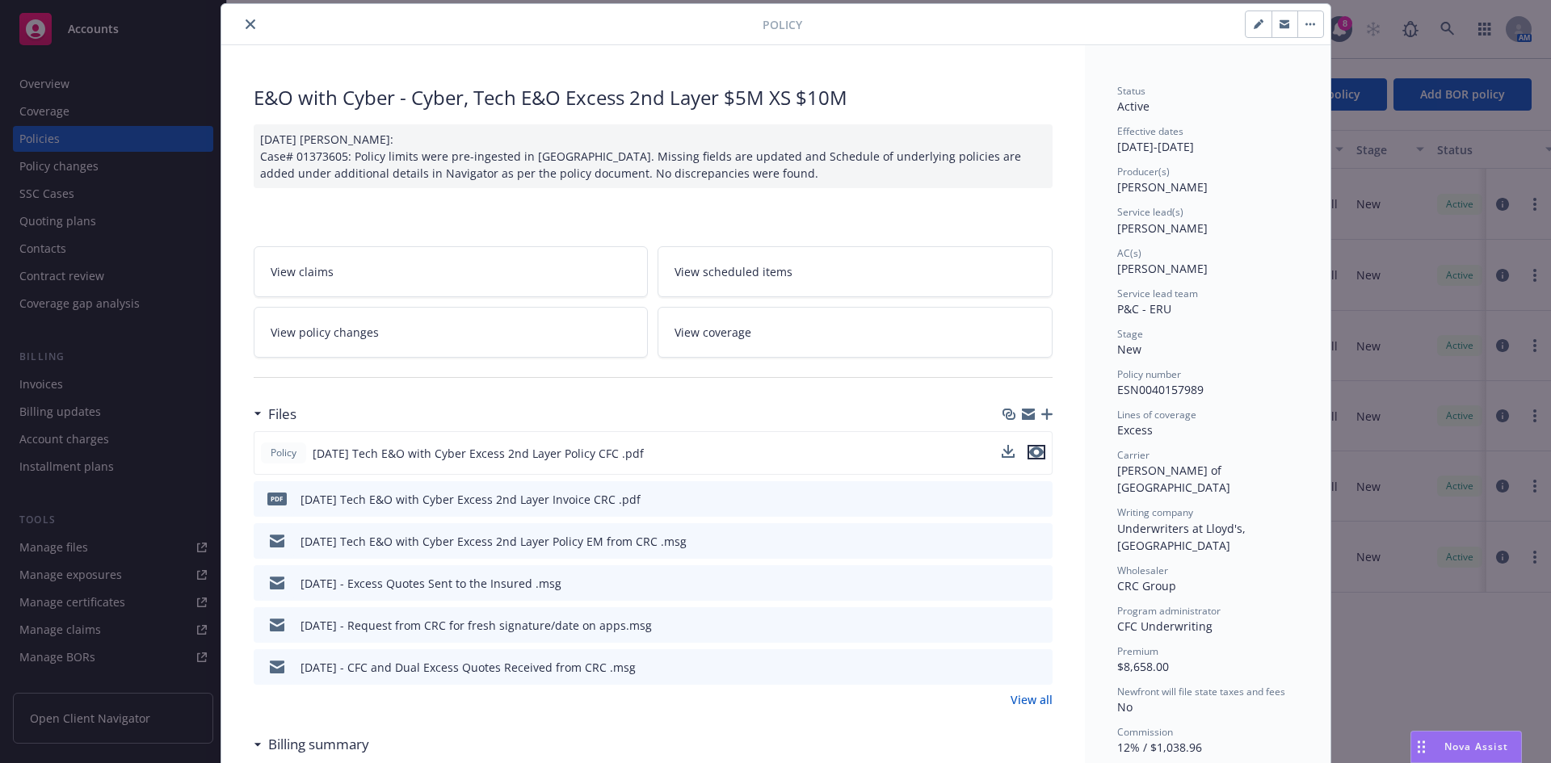
click at [1030, 451] on icon "preview file" at bounding box center [1036, 452] width 15 height 11
click at [246, 20] on icon "close" at bounding box center [251, 24] width 10 height 10
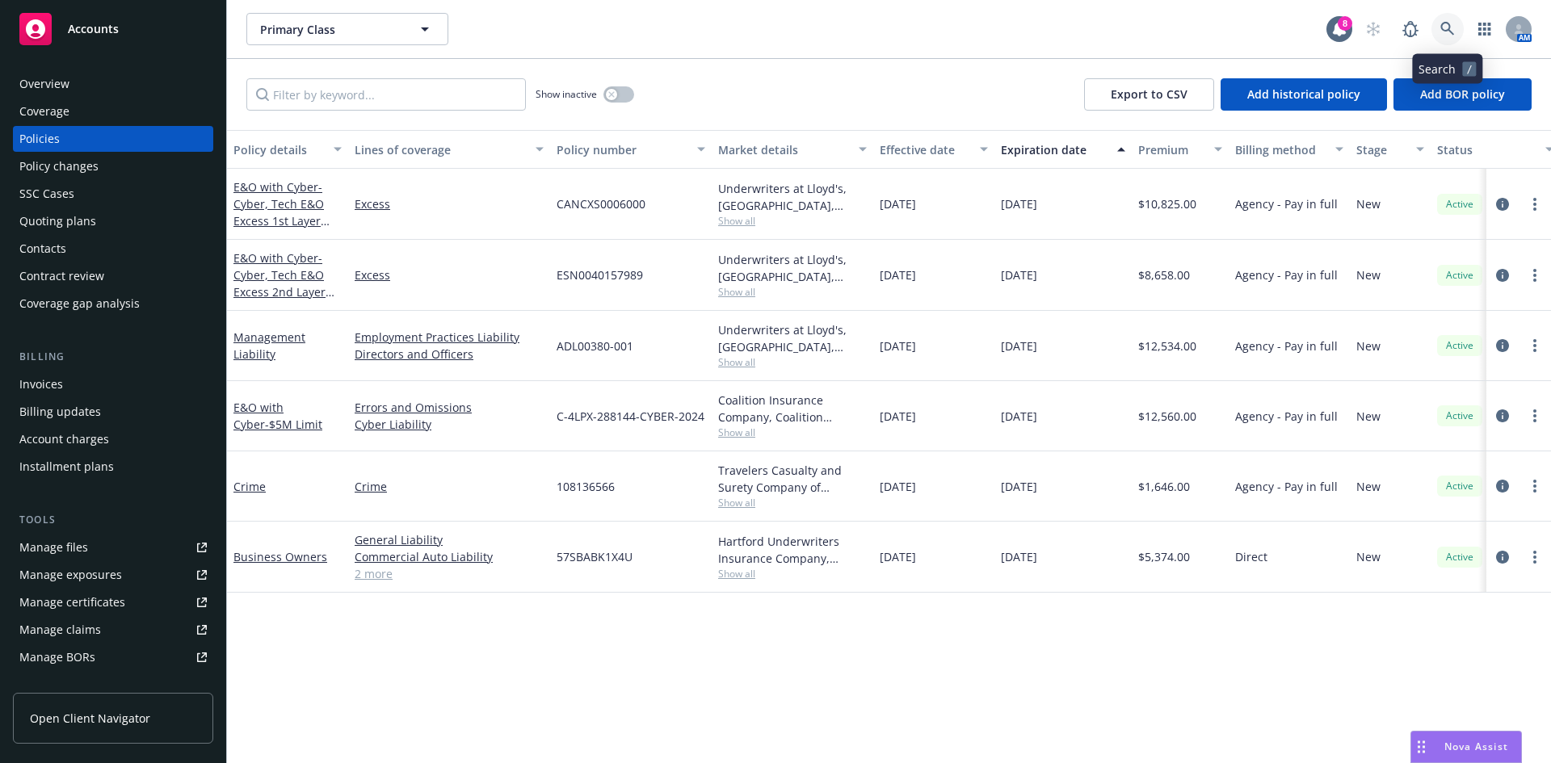
click at [1446, 23] on icon at bounding box center [1447, 29] width 14 height 14
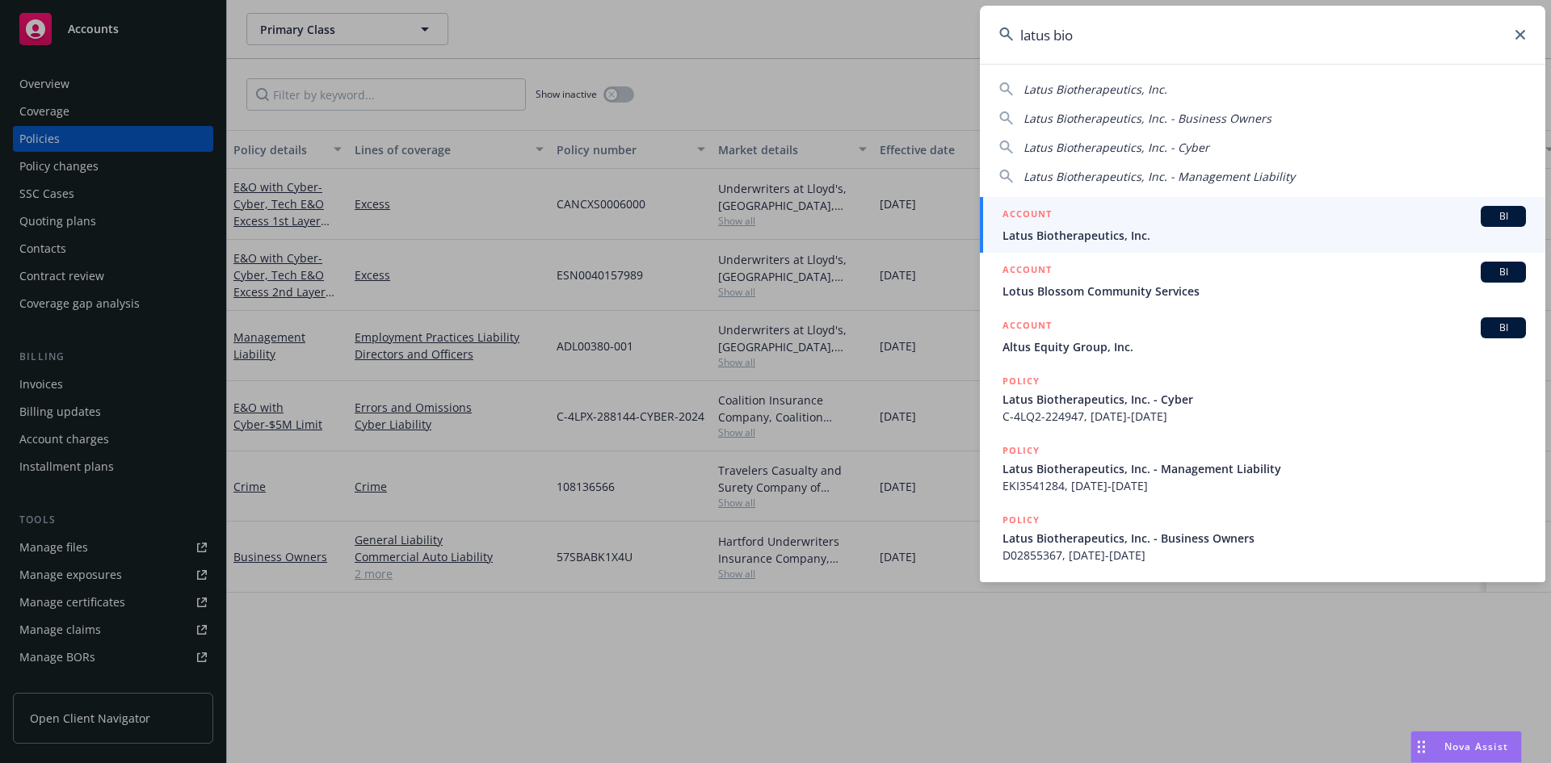
type input "latus bio"
click at [1213, 229] on span "Latus Biotherapeutics, Inc." at bounding box center [1263, 235] width 523 height 17
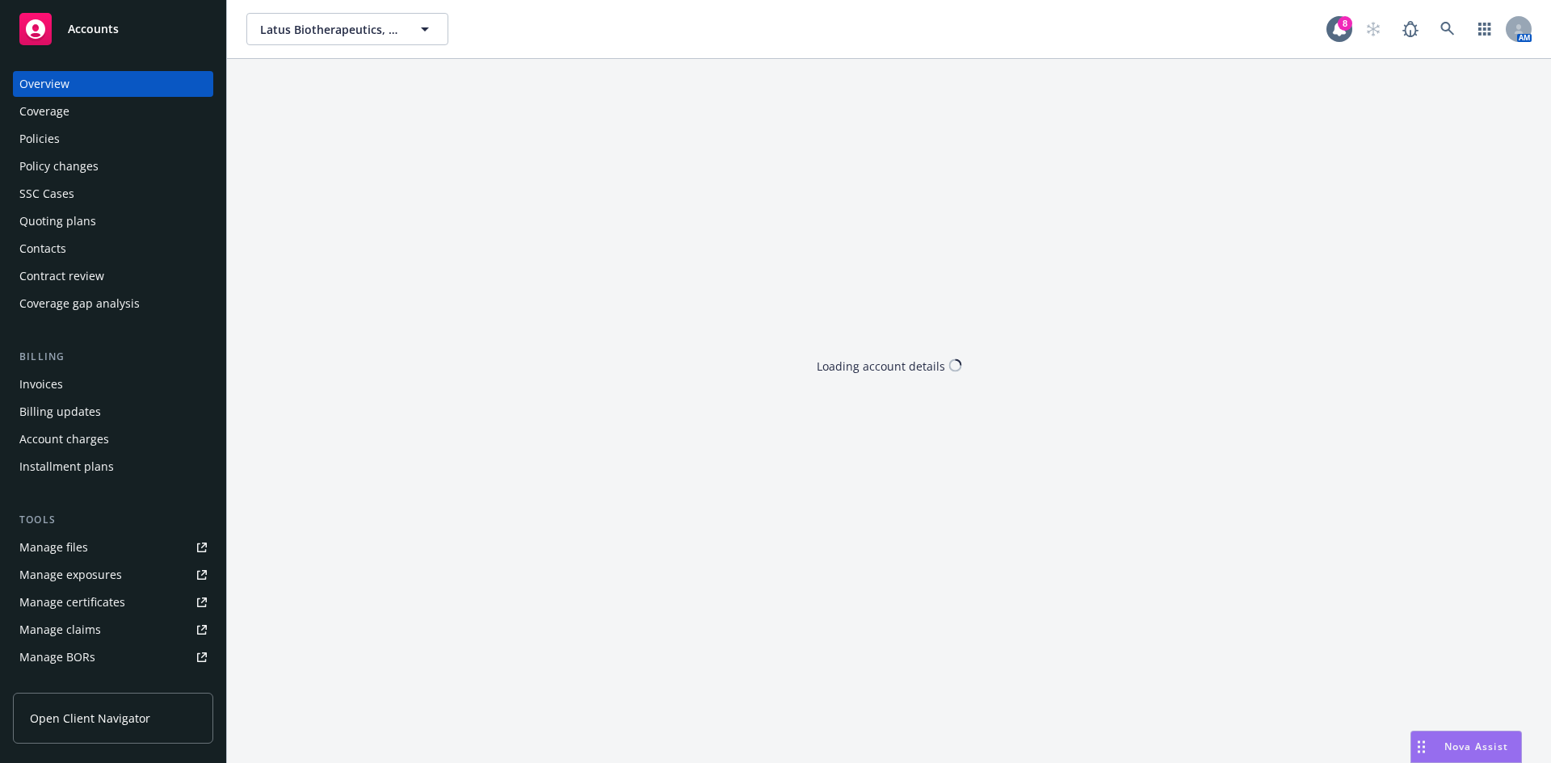
click at [44, 144] on div "Policies" at bounding box center [39, 139] width 40 height 26
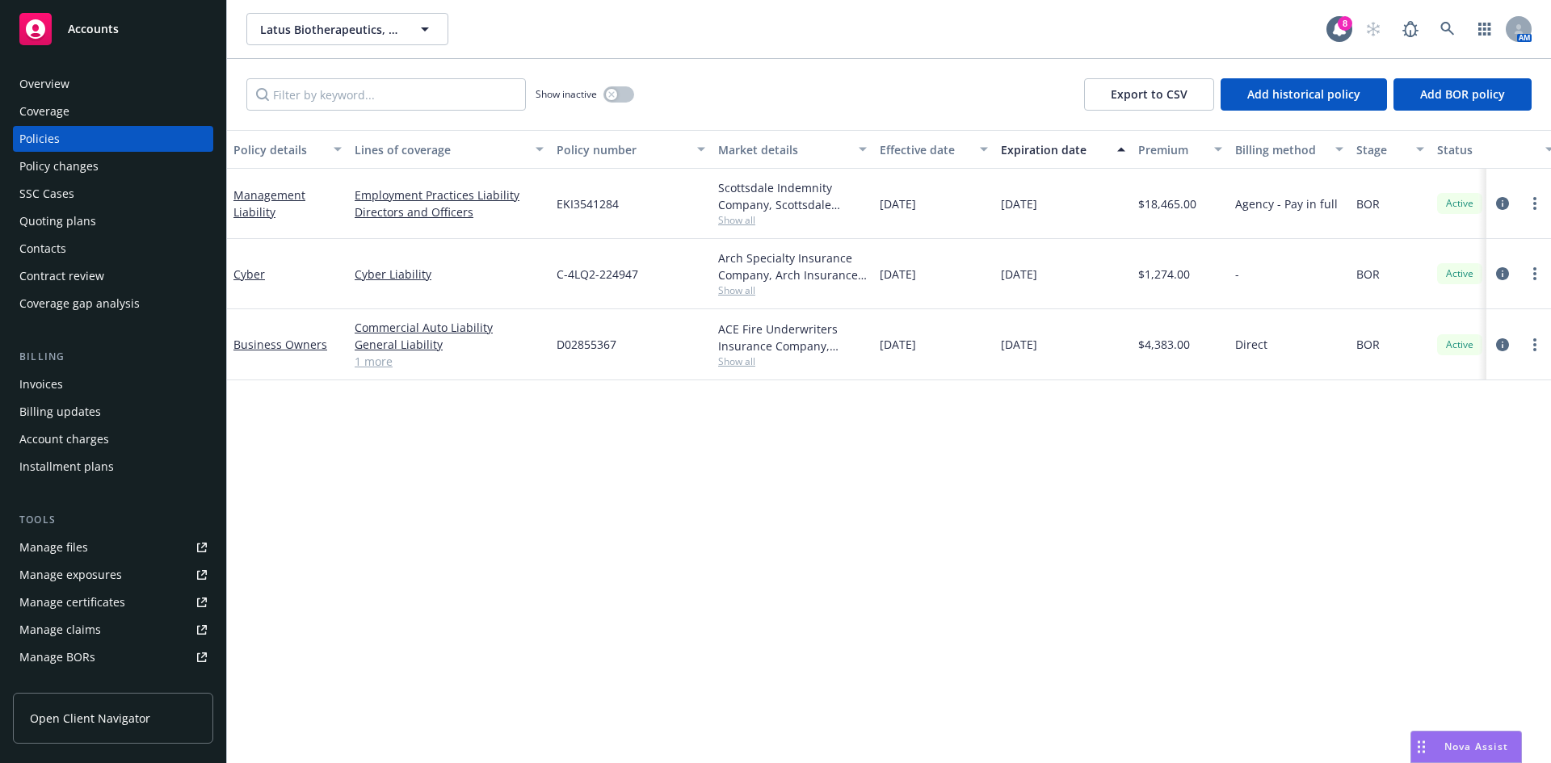
click at [114, 93] on div "Overview" at bounding box center [112, 84] width 187 height 26
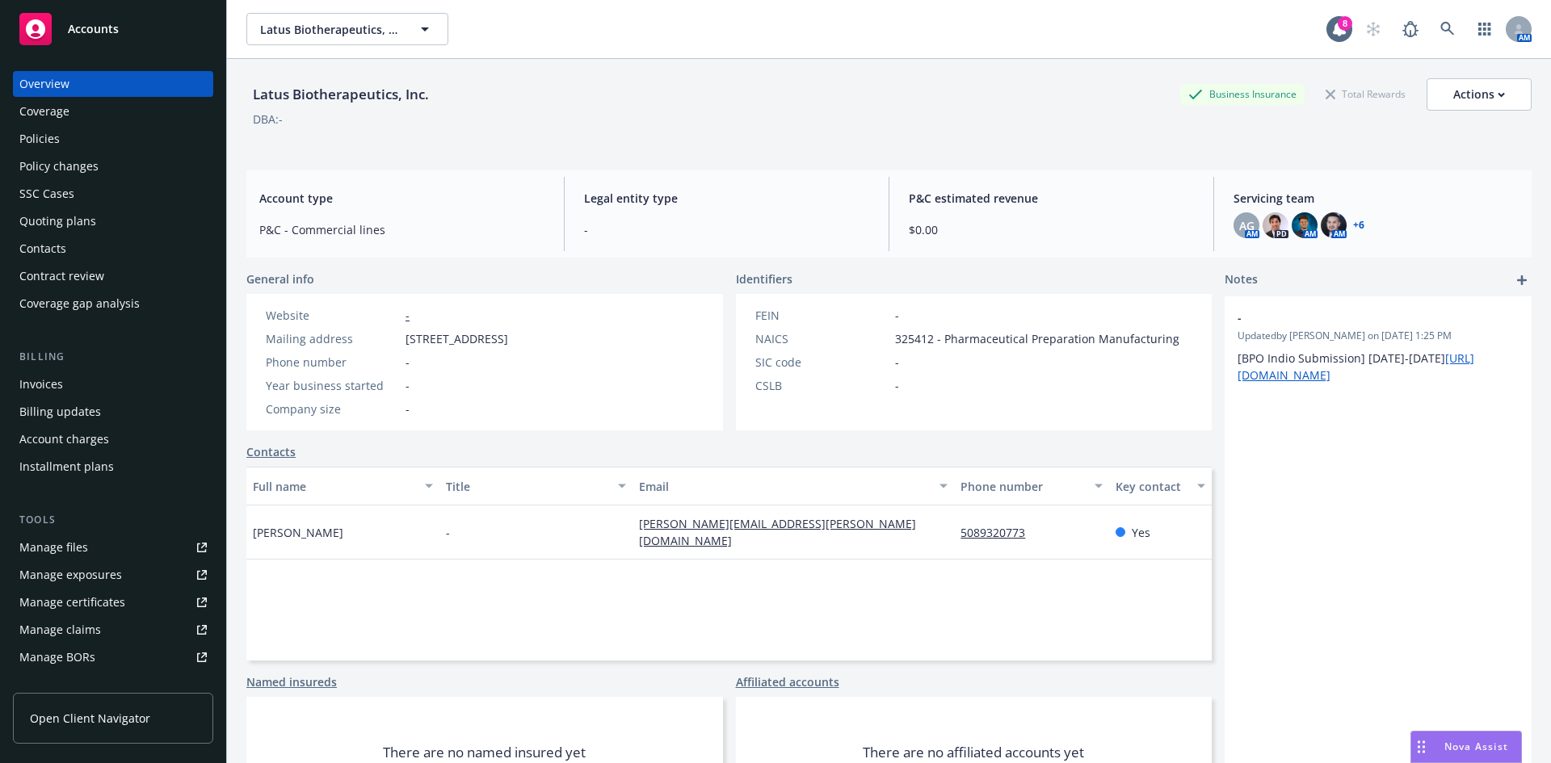
click at [118, 145] on div "Policies" at bounding box center [112, 139] width 187 height 26
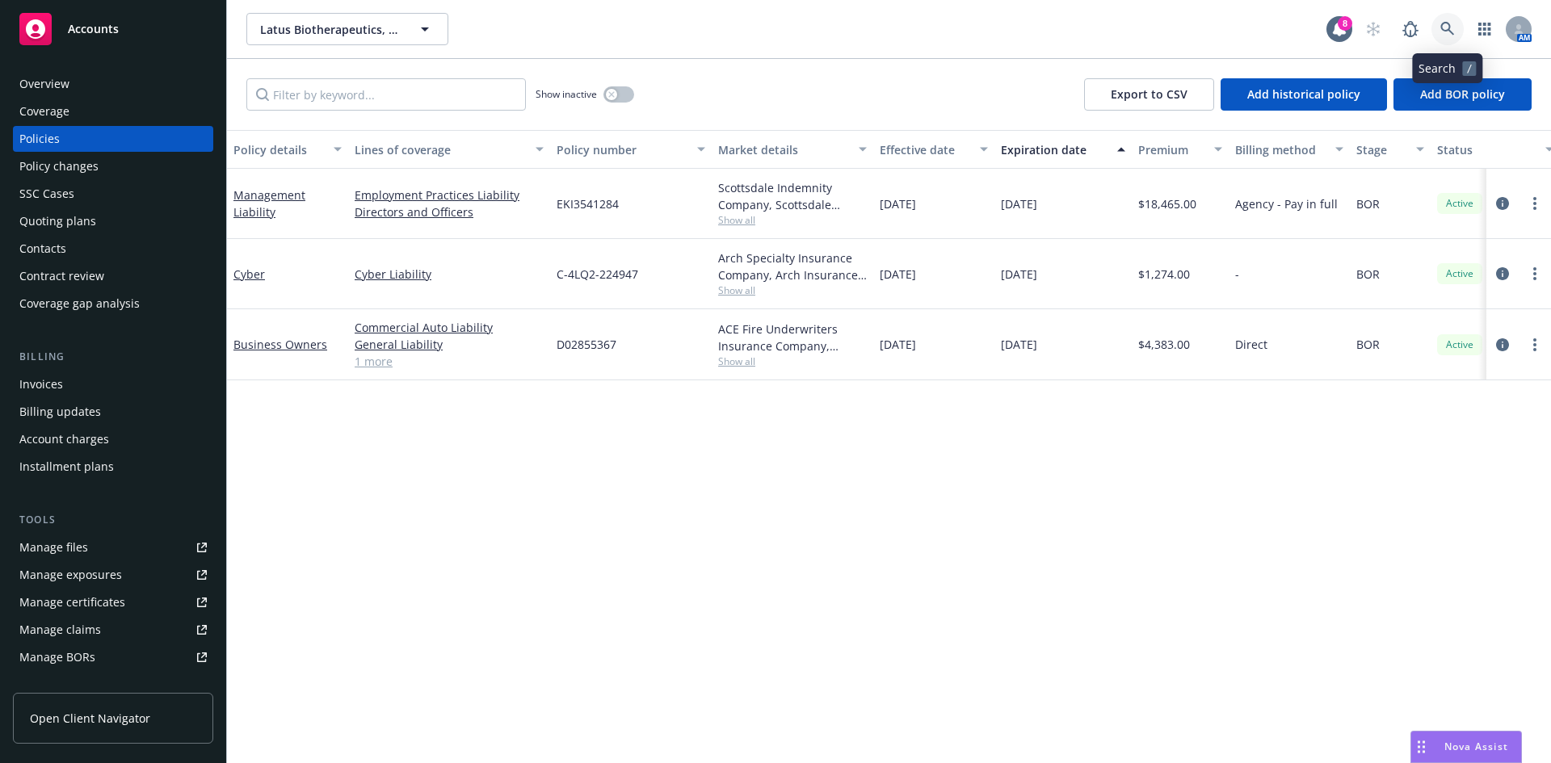
click at [1439, 19] on link at bounding box center [1447, 29] width 32 height 32
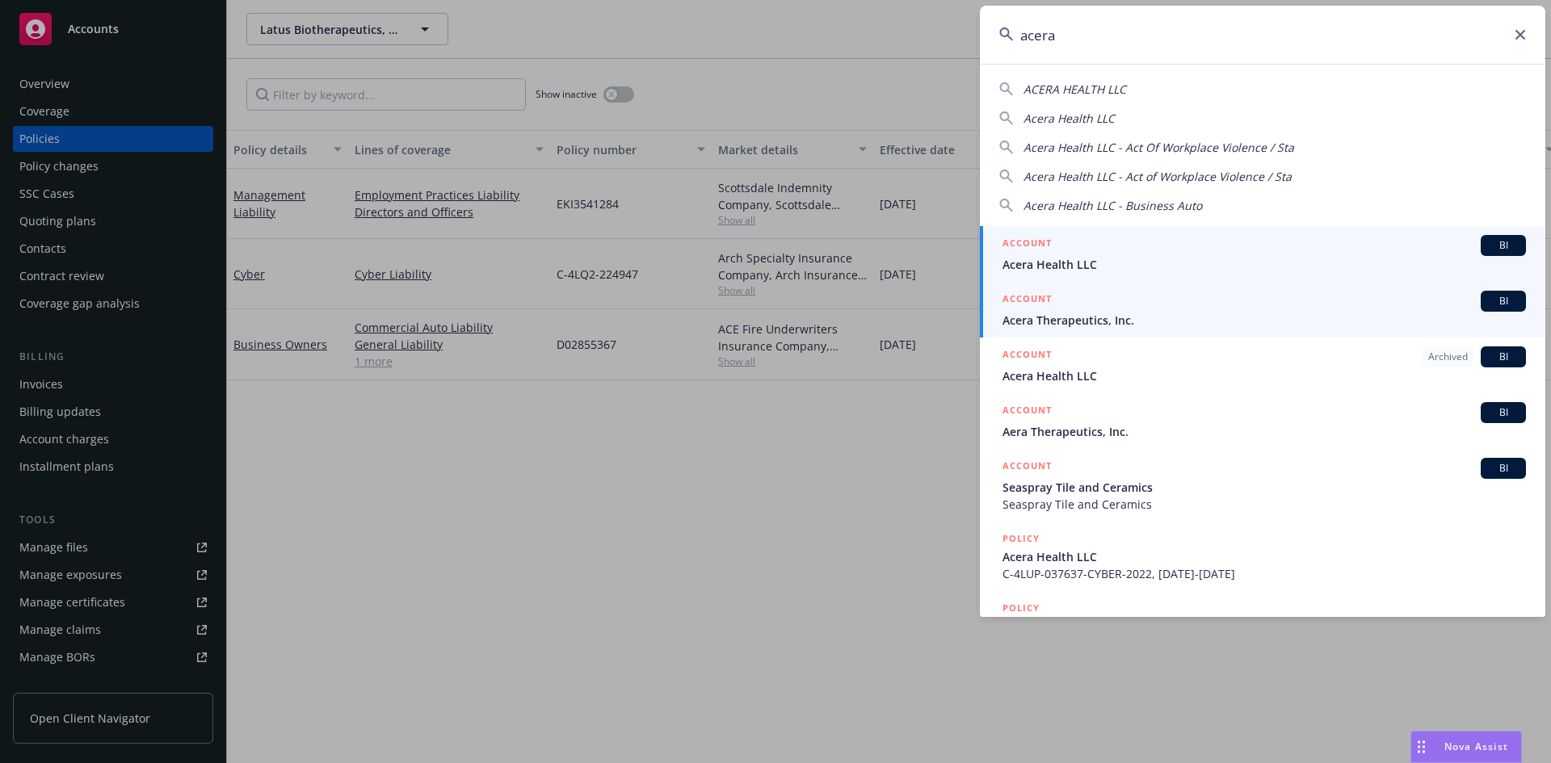
type input "acera"
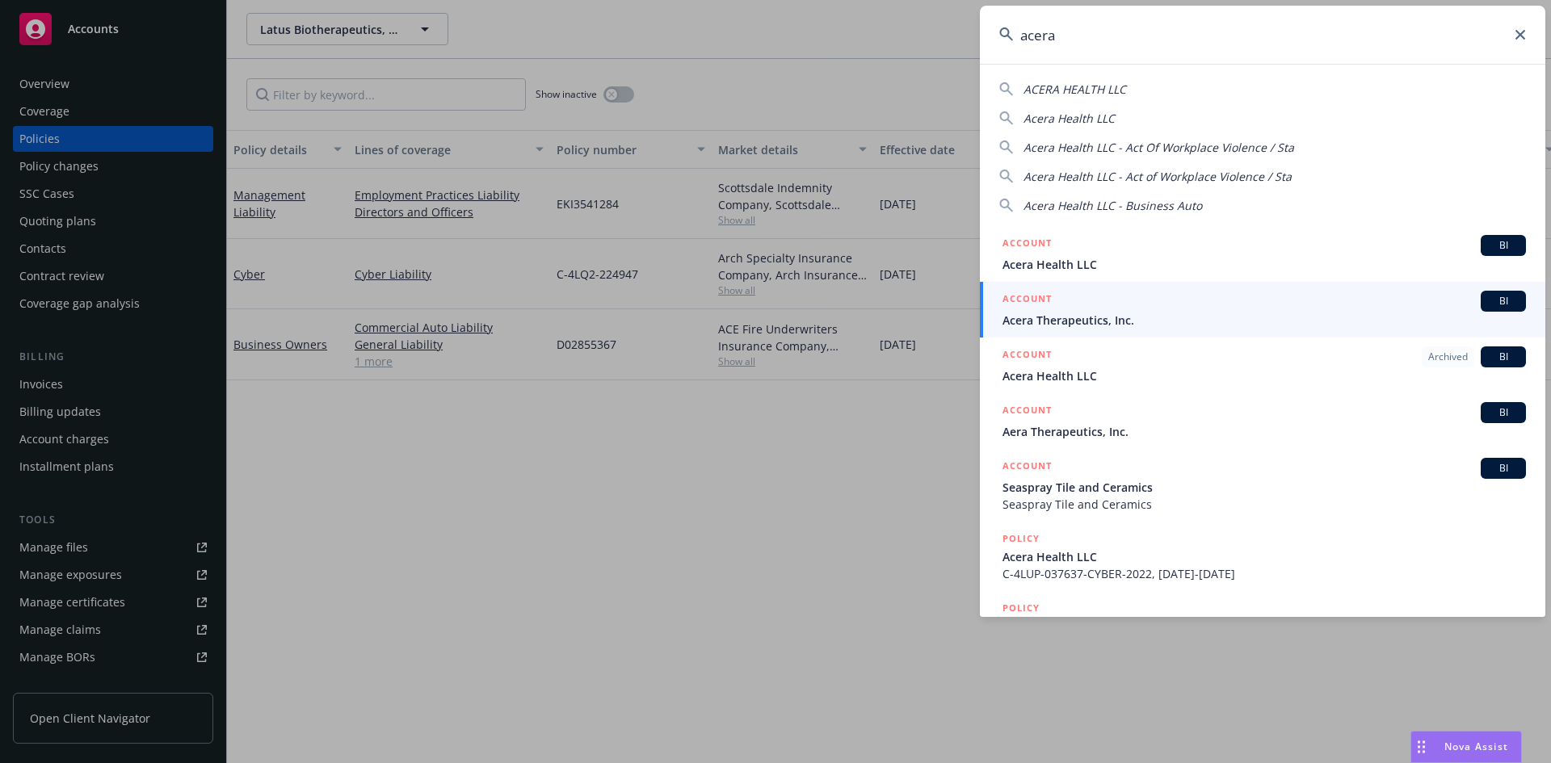
drag, startPoint x: 1516, startPoint y: 36, endPoint x: 1516, endPoint y: 26, distance: 10.5
click at [1516, 27] on div "acera" at bounding box center [1262, 35] width 565 height 58
click at [1517, 37] on icon at bounding box center [1520, 35] width 10 height 10
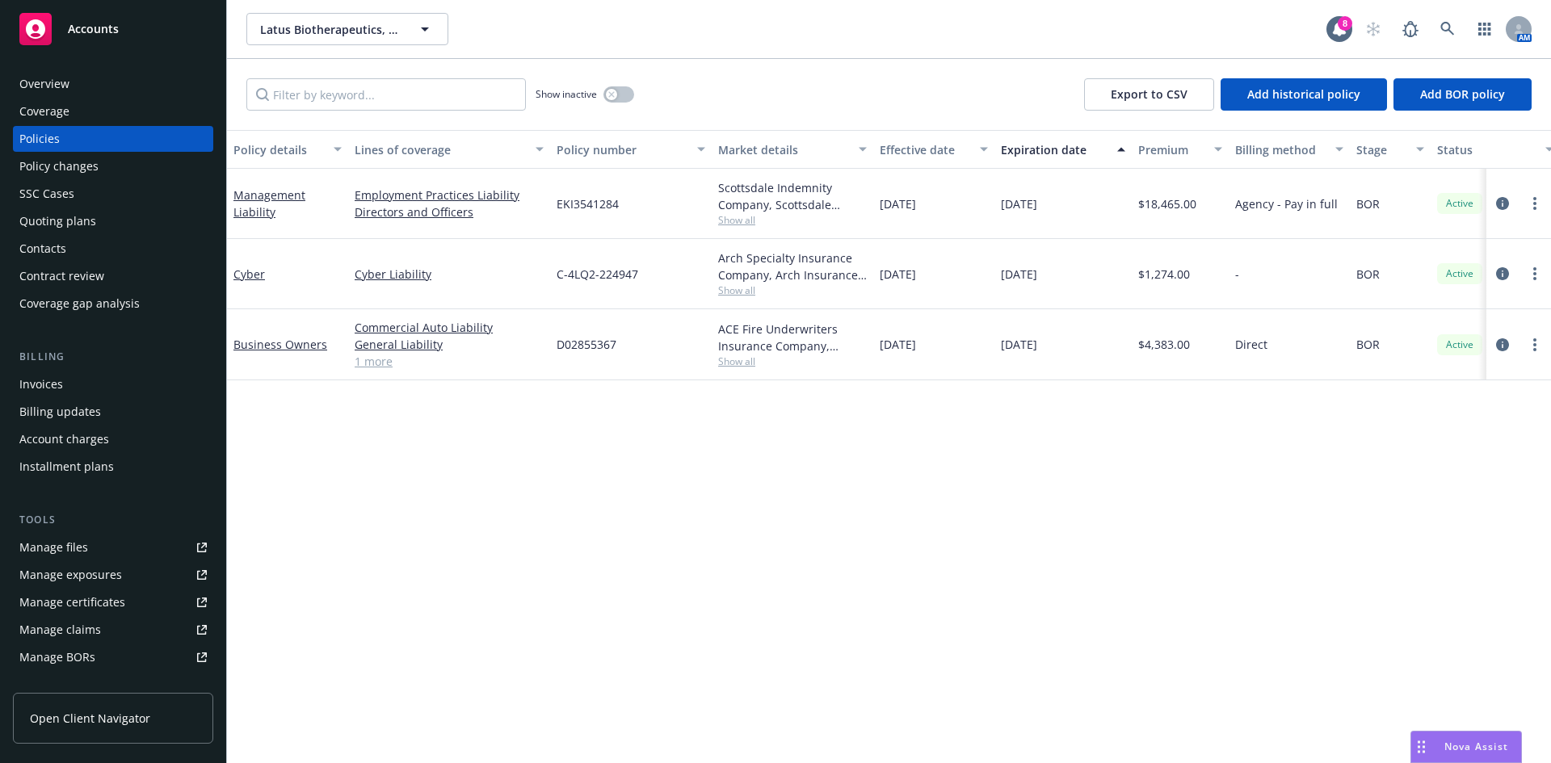
drag, startPoint x: 892, startPoint y: 76, endPoint x: 873, endPoint y: 73, distance: 18.9
click at [313, 346] on link "Business Owners" at bounding box center [280, 344] width 94 height 15
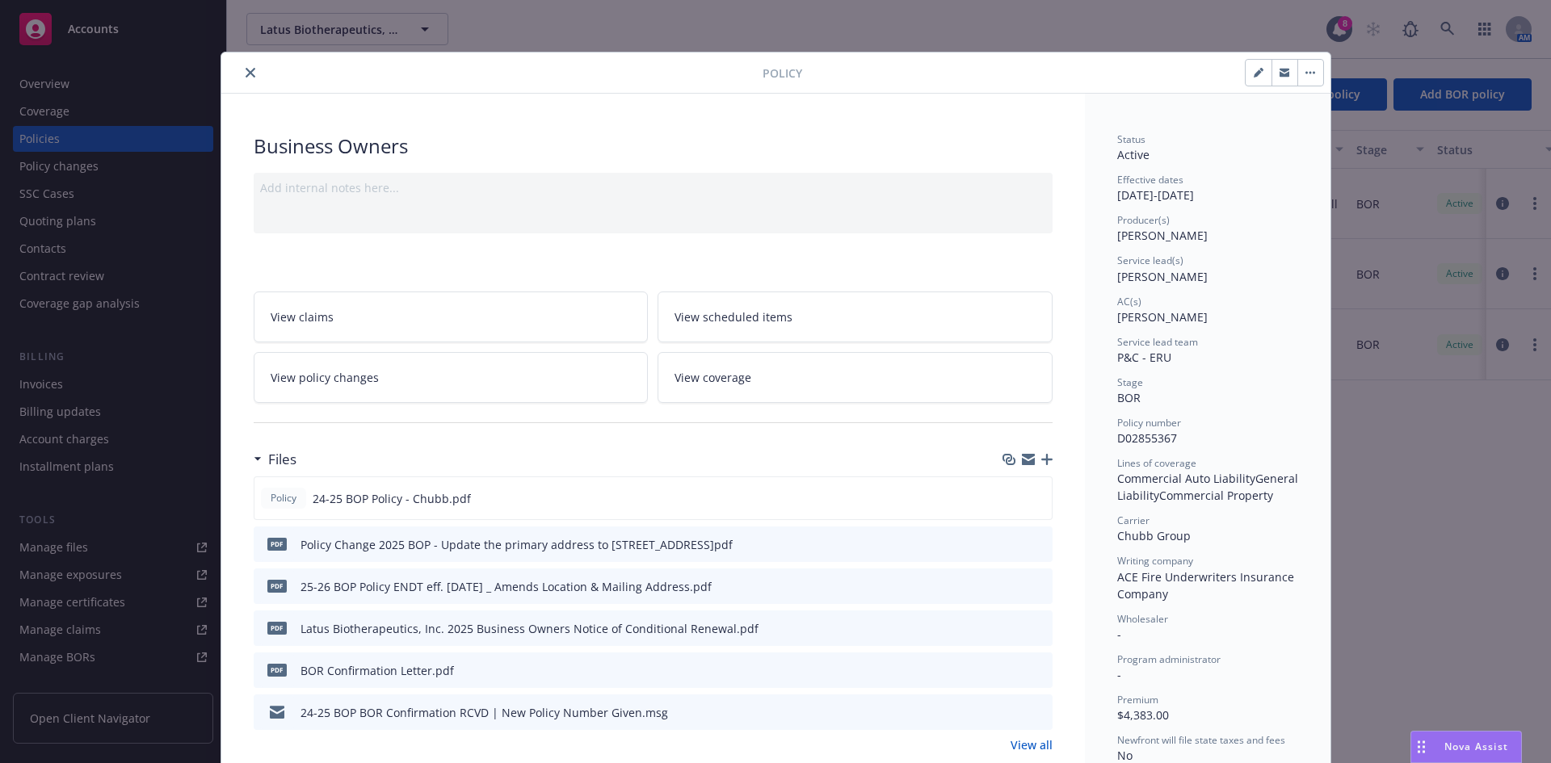
click at [1030, 545] on icon "preview file" at bounding box center [1037, 543] width 15 height 11
click at [1030, 495] on icon "preview file" at bounding box center [1036, 497] width 15 height 11
click at [246, 73] on icon "close" at bounding box center [251, 73] width 10 height 10
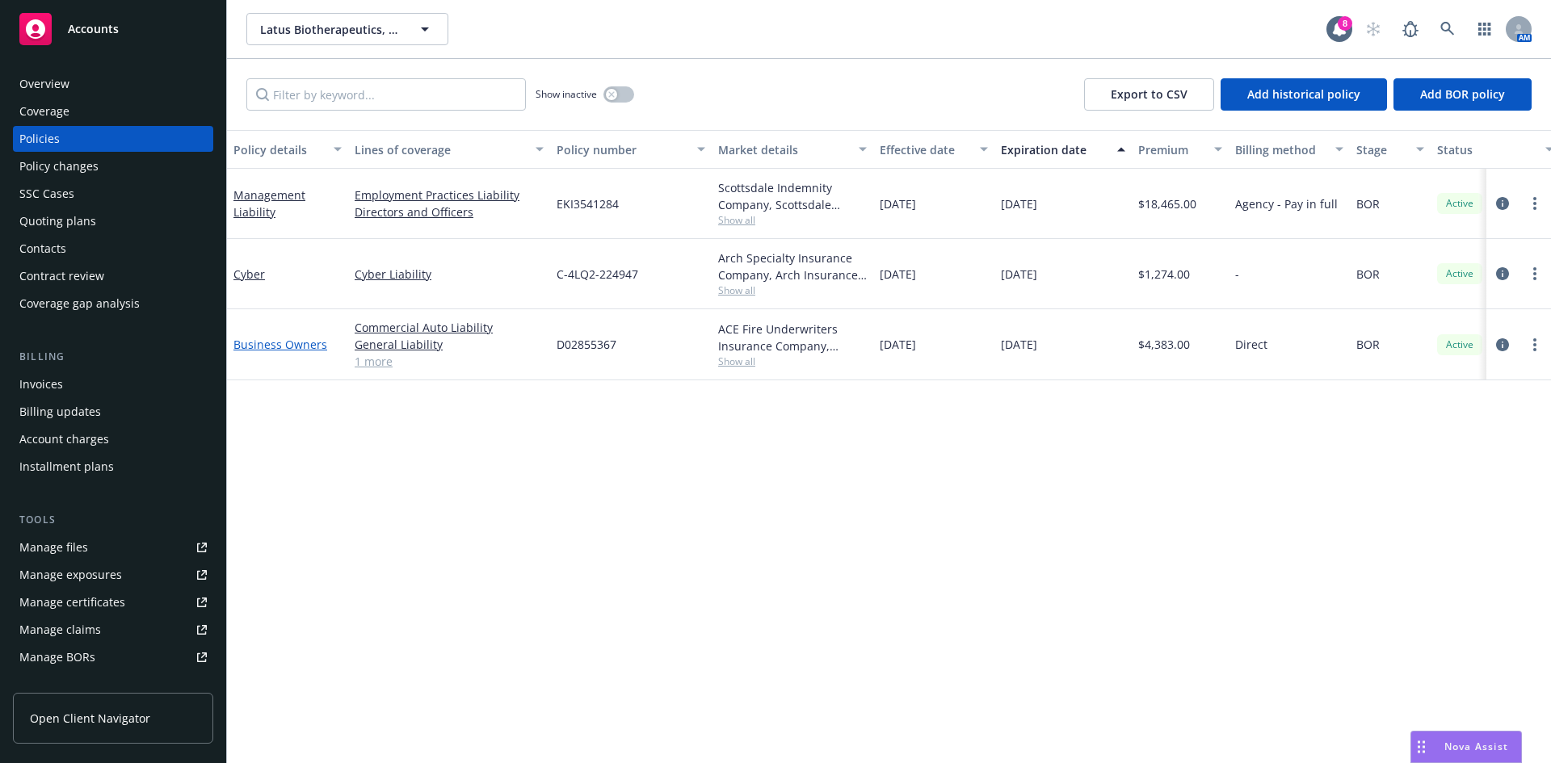
click at [287, 341] on link "Business Owners" at bounding box center [280, 344] width 94 height 15
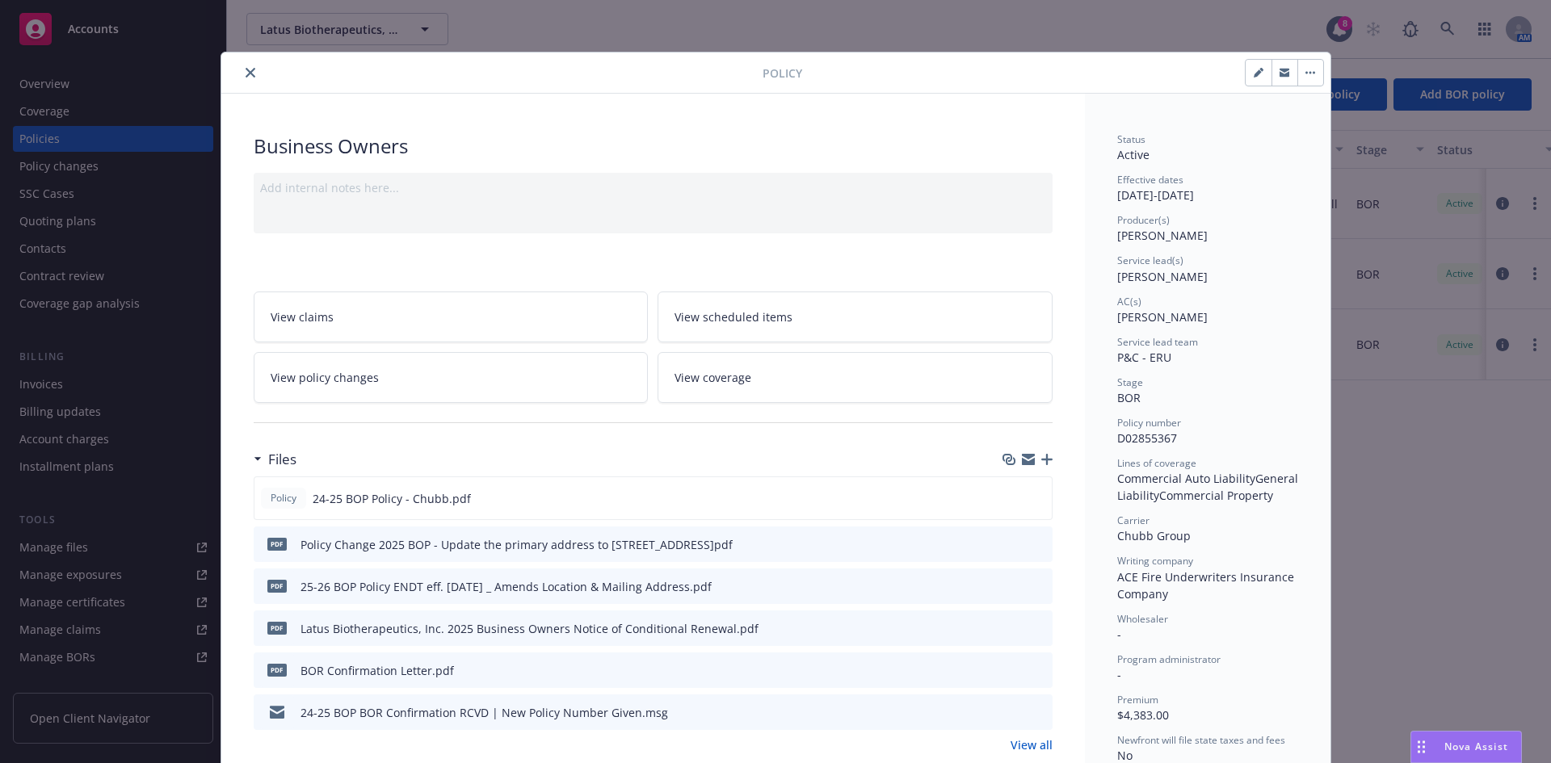
scroll to position [48, 0]
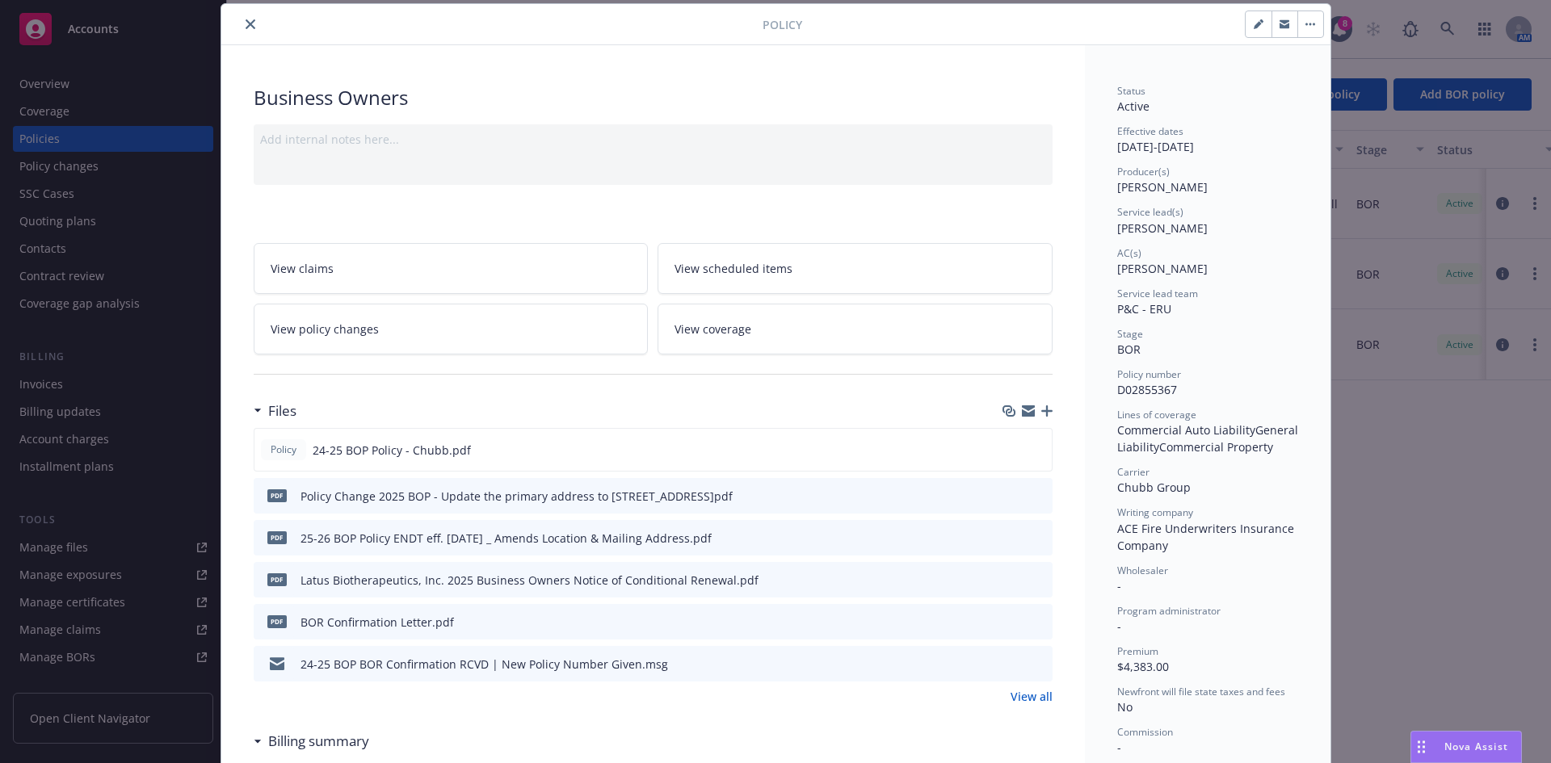
click at [1030, 538] on icon "preview file" at bounding box center [1037, 536] width 15 height 11
click at [246, 26] on icon "close" at bounding box center [251, 24] width 10 height 10
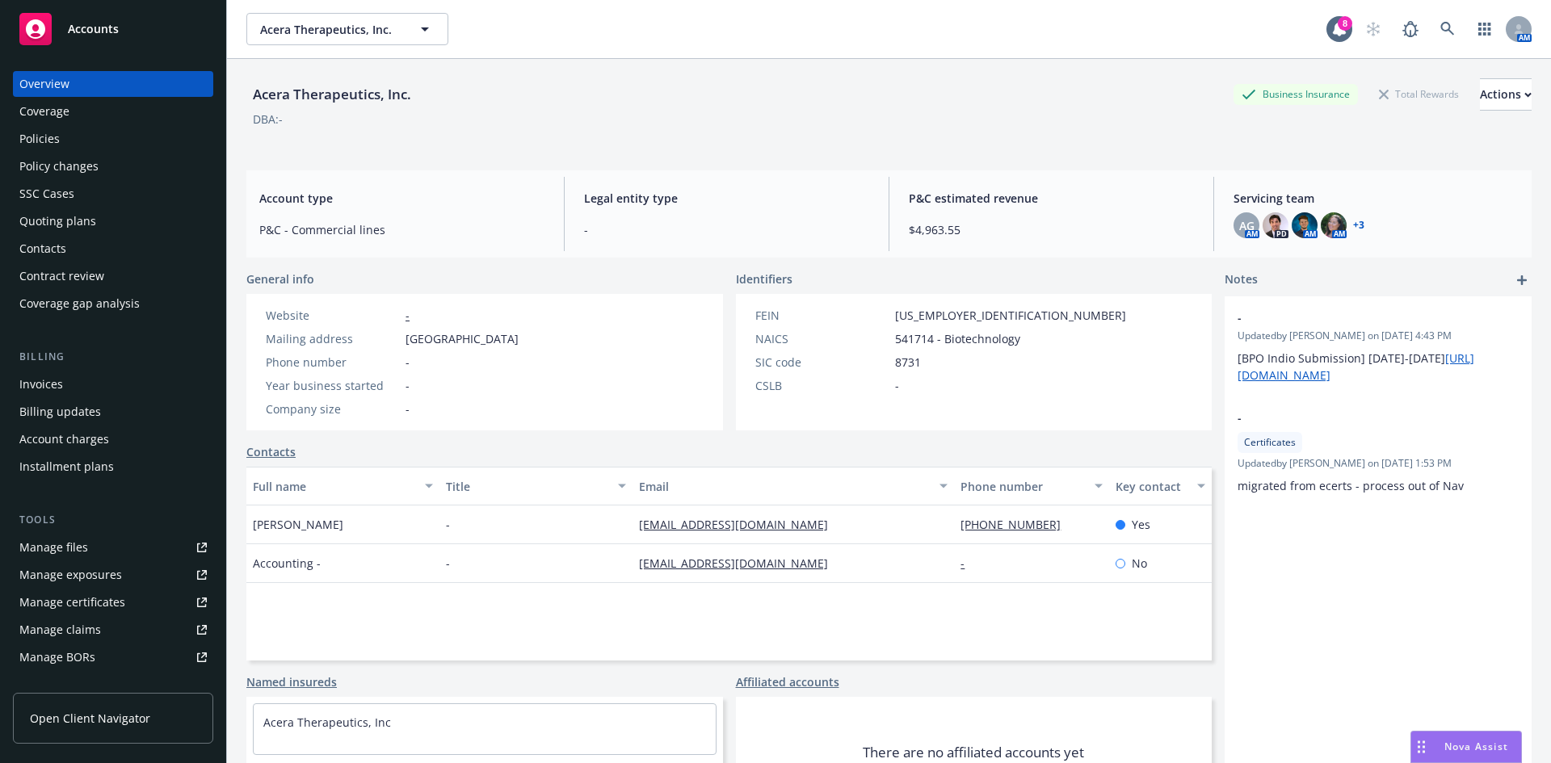
click at [87, 141] on div "Policies" at bounding box center [112, 139] width 187 height 26
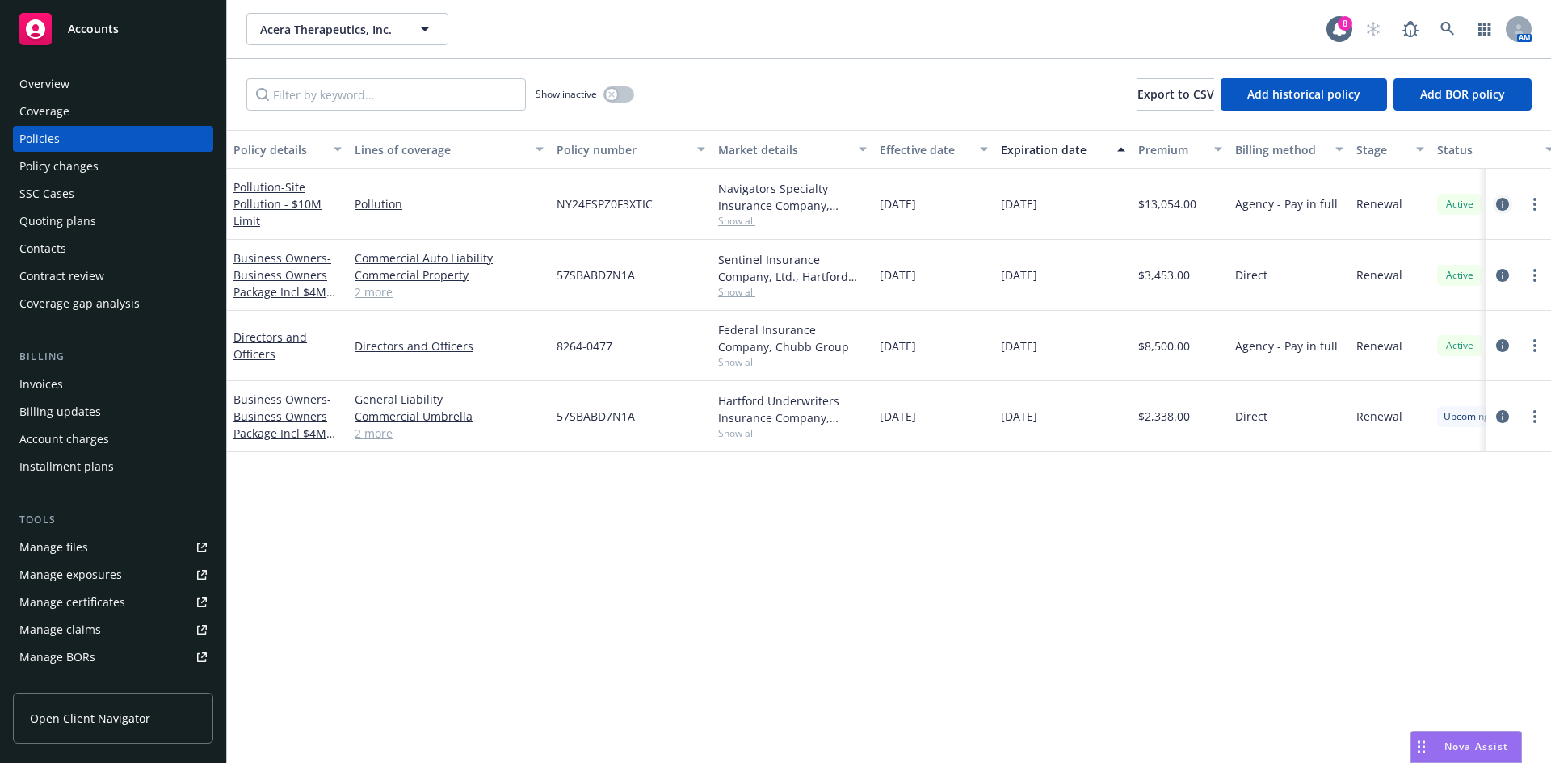
click at [1502, 203] on icon "circleInformation" at bounding box center [1502, 204] width 13 height 13
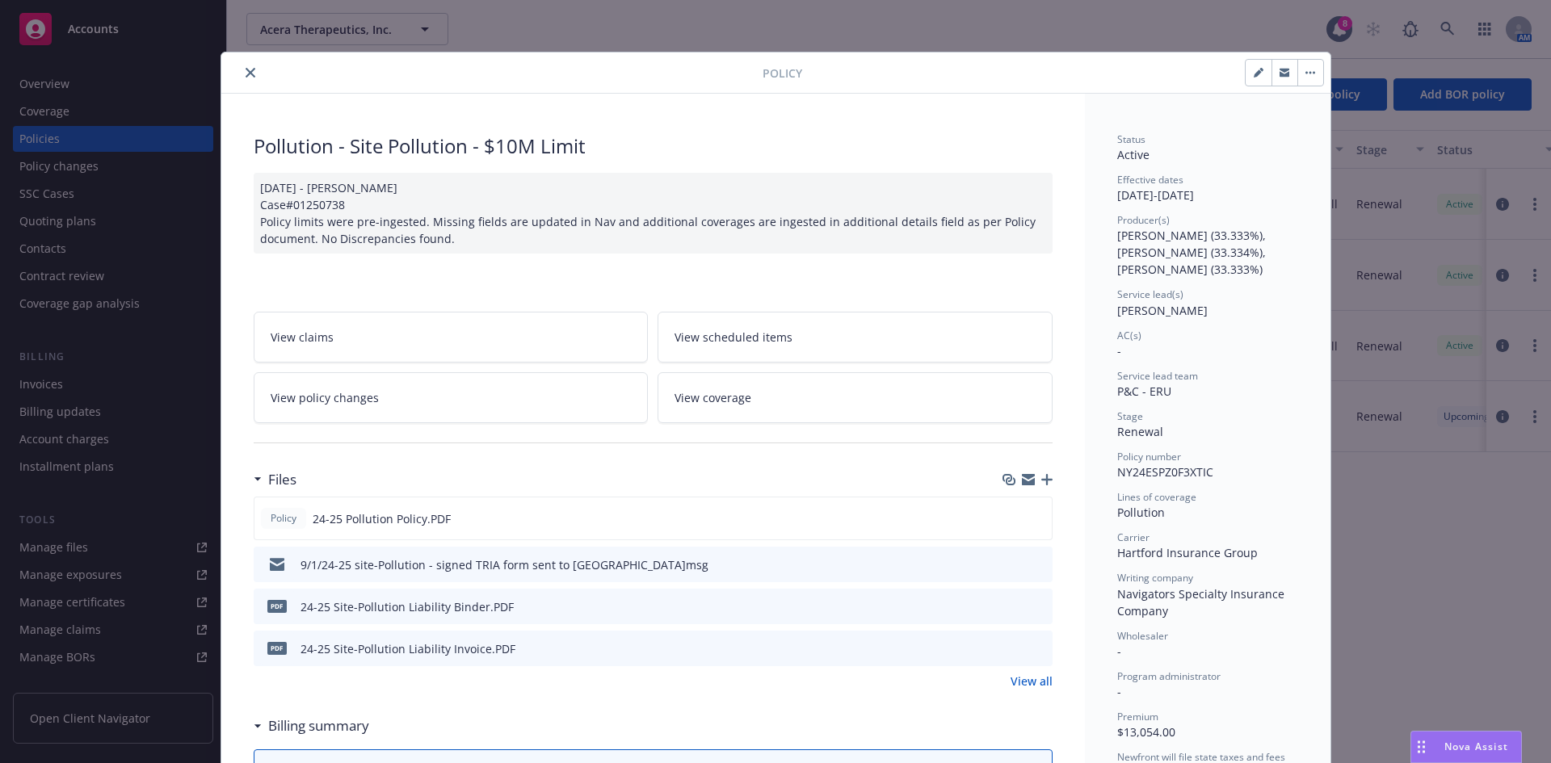
click at [1119, 14] on div "Policy Pollution - Site Pollution - $10M Limit 09/10/2024 - Venkata Reddy Case#…" at bounding box center [775, 381] width 1551 height 763
click at [246, 68] on button "close" at bounding box center [250, 72] width 19 height 19
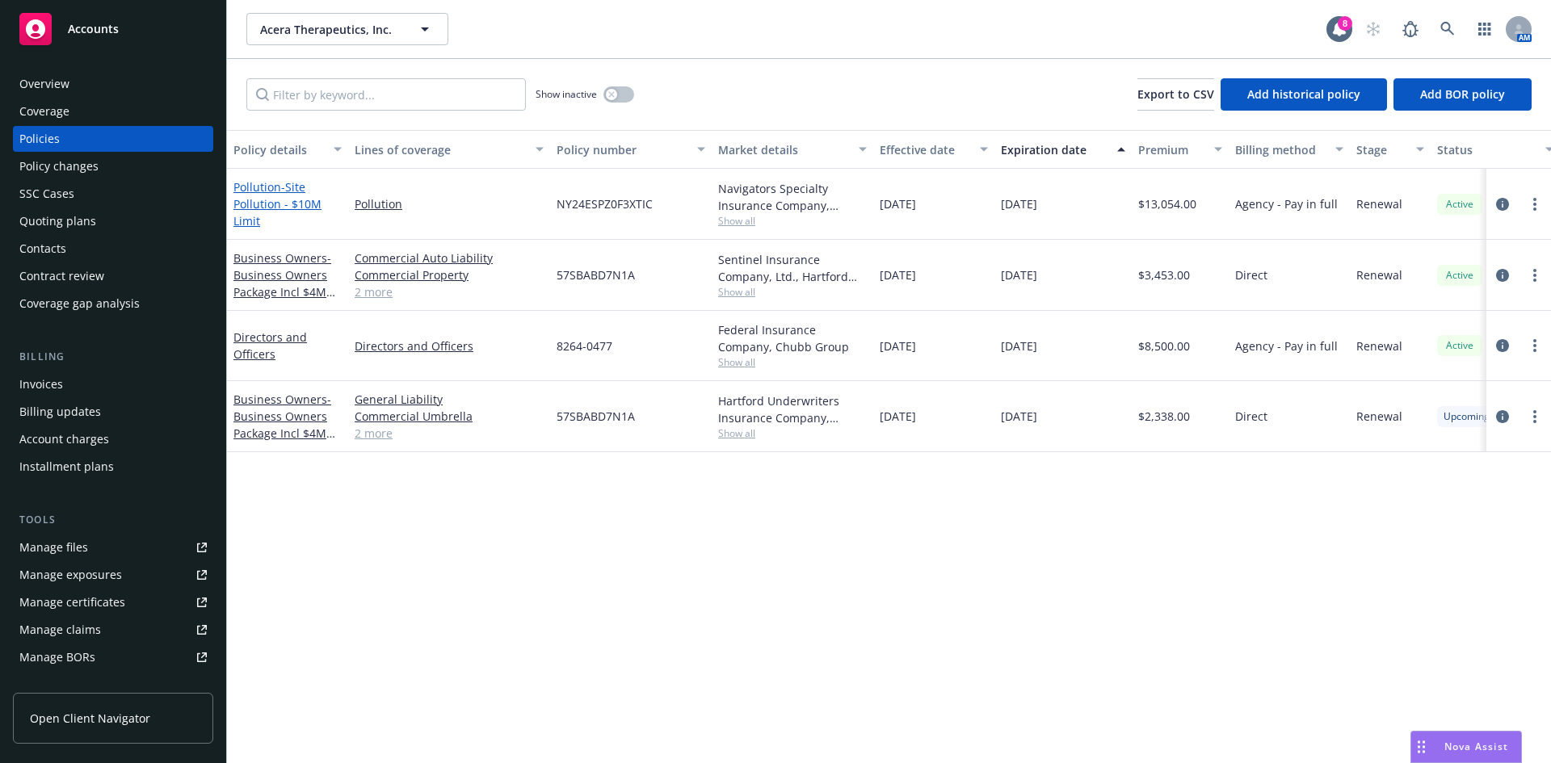
click at [275, 205] on span "- Site Pollution - $10M Limit" at bounding box center [277, 203] width 88 height 49
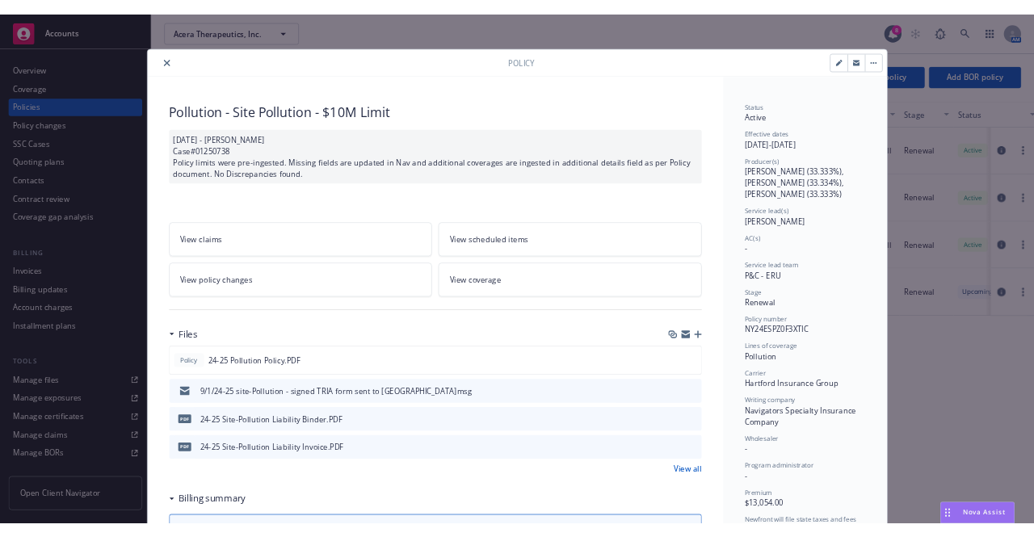
scroll to position [48, 0]
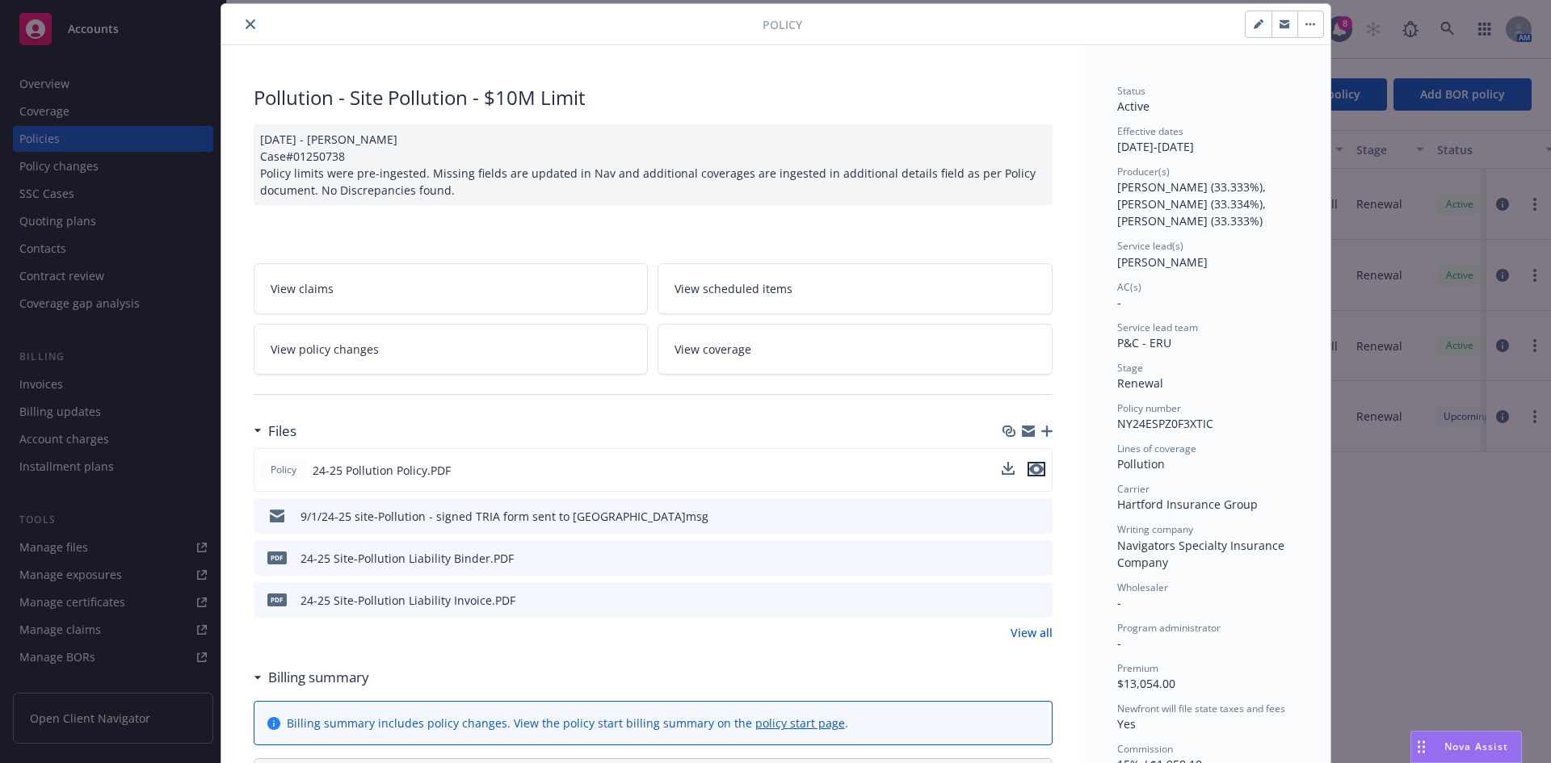
click at [1029, 465] on icon "preview file" at bounding box center [1036, 469] width 15 height 11
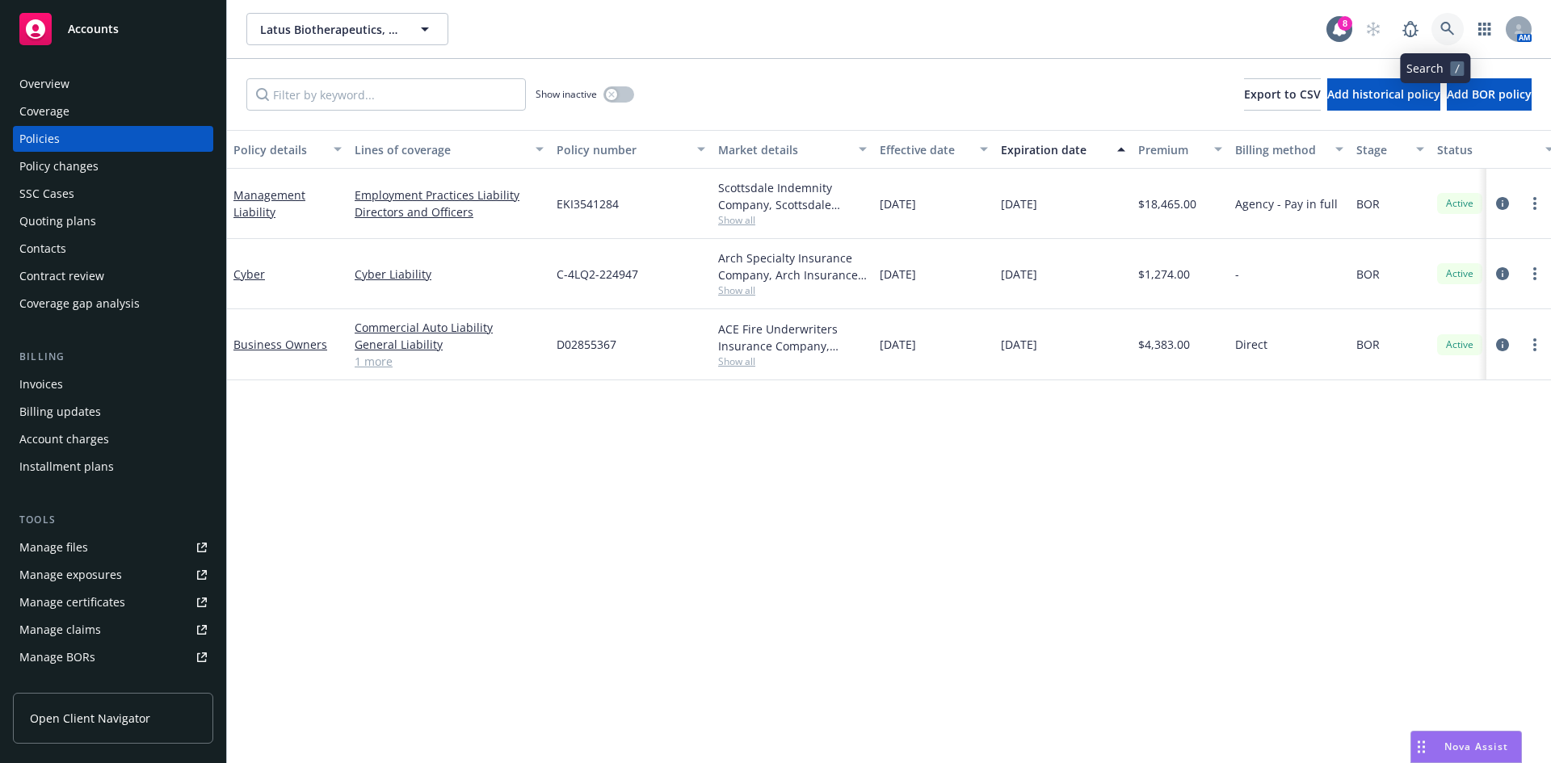
click at [1443, 32] on link at bounding box center [1447, 29] width 32 height 32
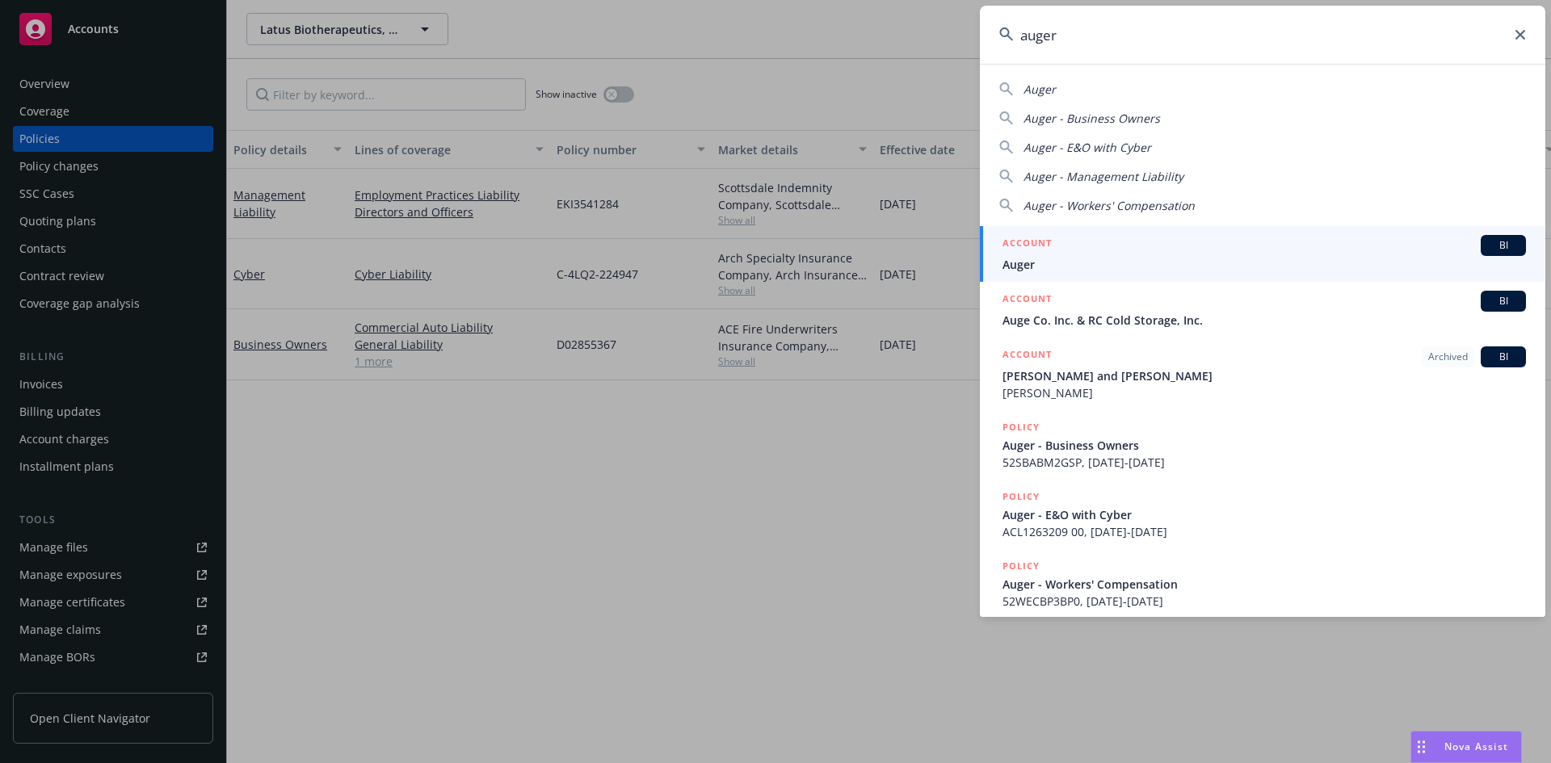
type input "auger"
click at [1051, 271] on span "Auger" at bounding box center [1263, 264] width 523 height 17
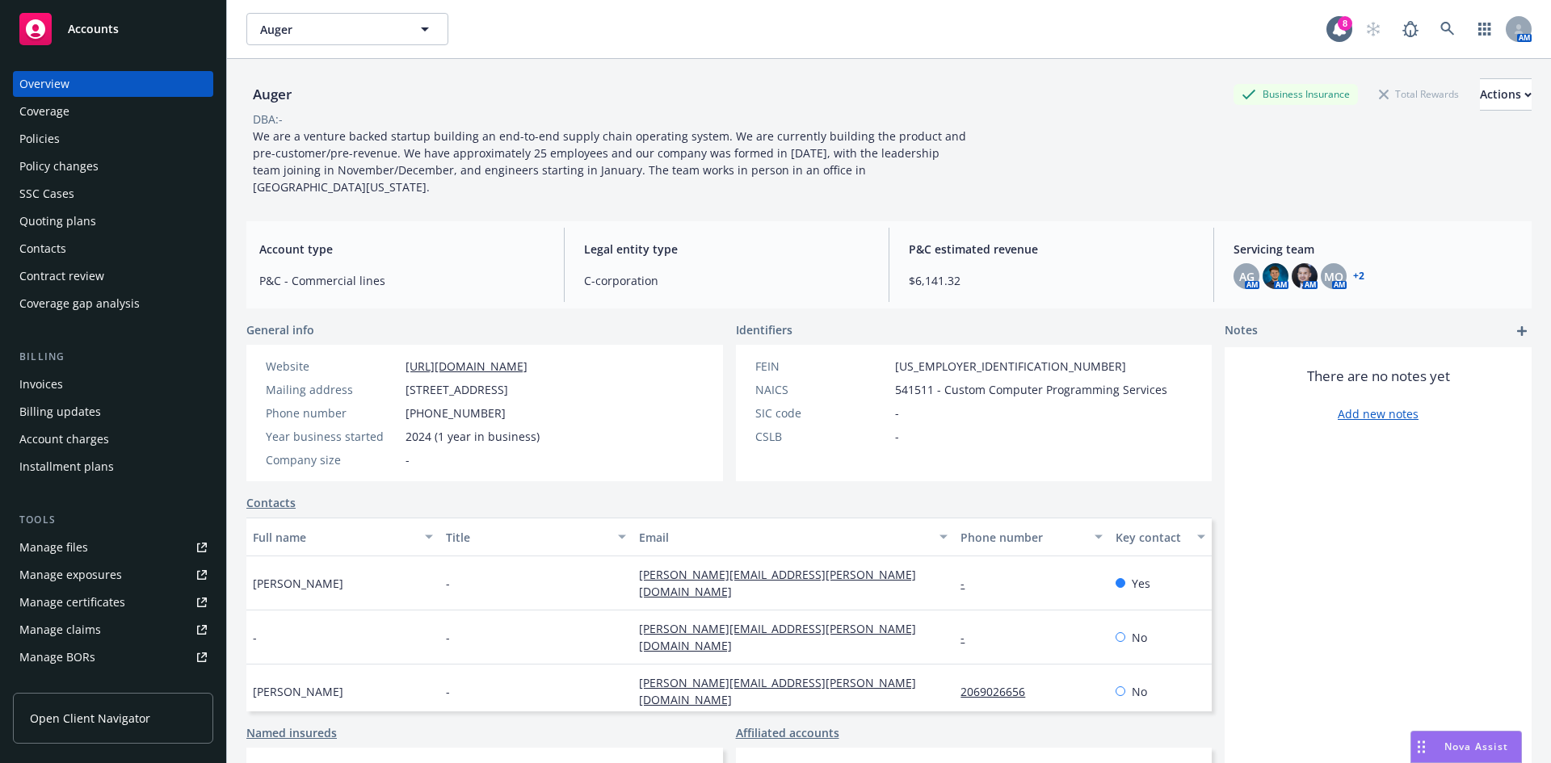
click at [115, 143] on div "Policies" at bounding box center [112, 139] width 187 height 26
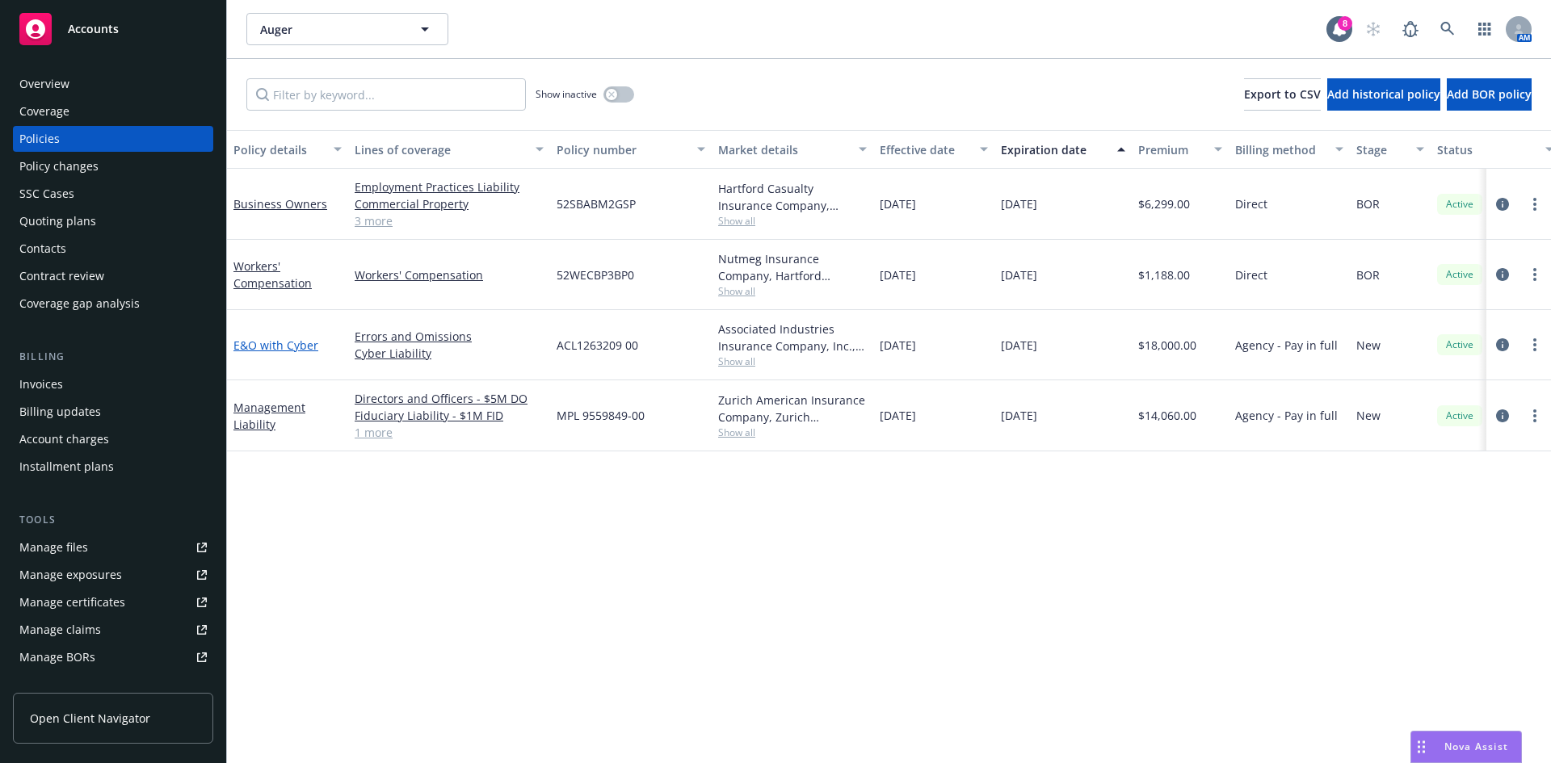
click at [292, 342] on link "E&O with Cyber" at bounding box center [275, 345] width 85 height 15
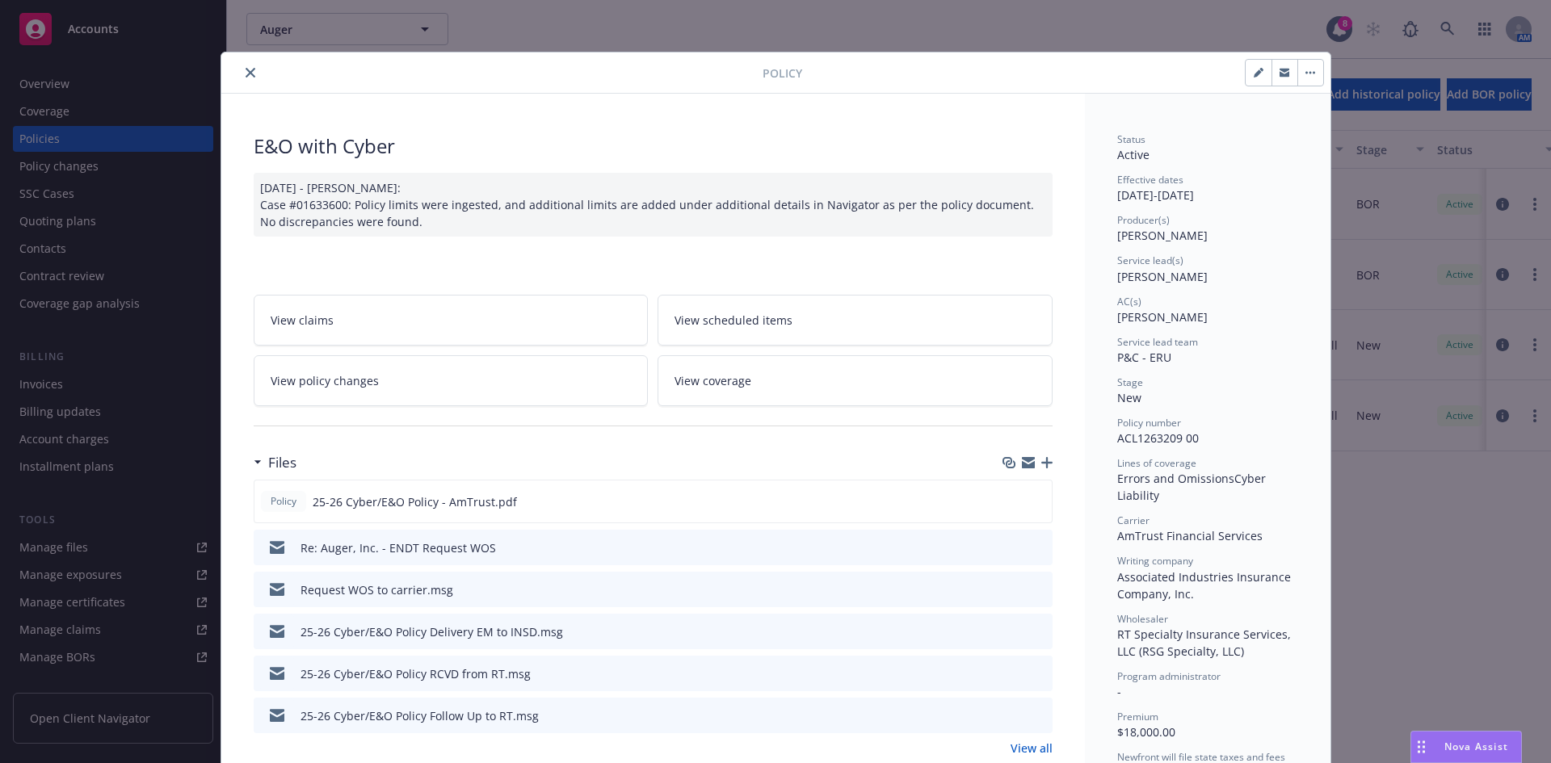
click at [1022, 548] on div at bounding box center [1025, 547] width 40 height 17
click at [1030, 546] on icon "preview file" at bounding box center [1037, 546] width 15 height 11
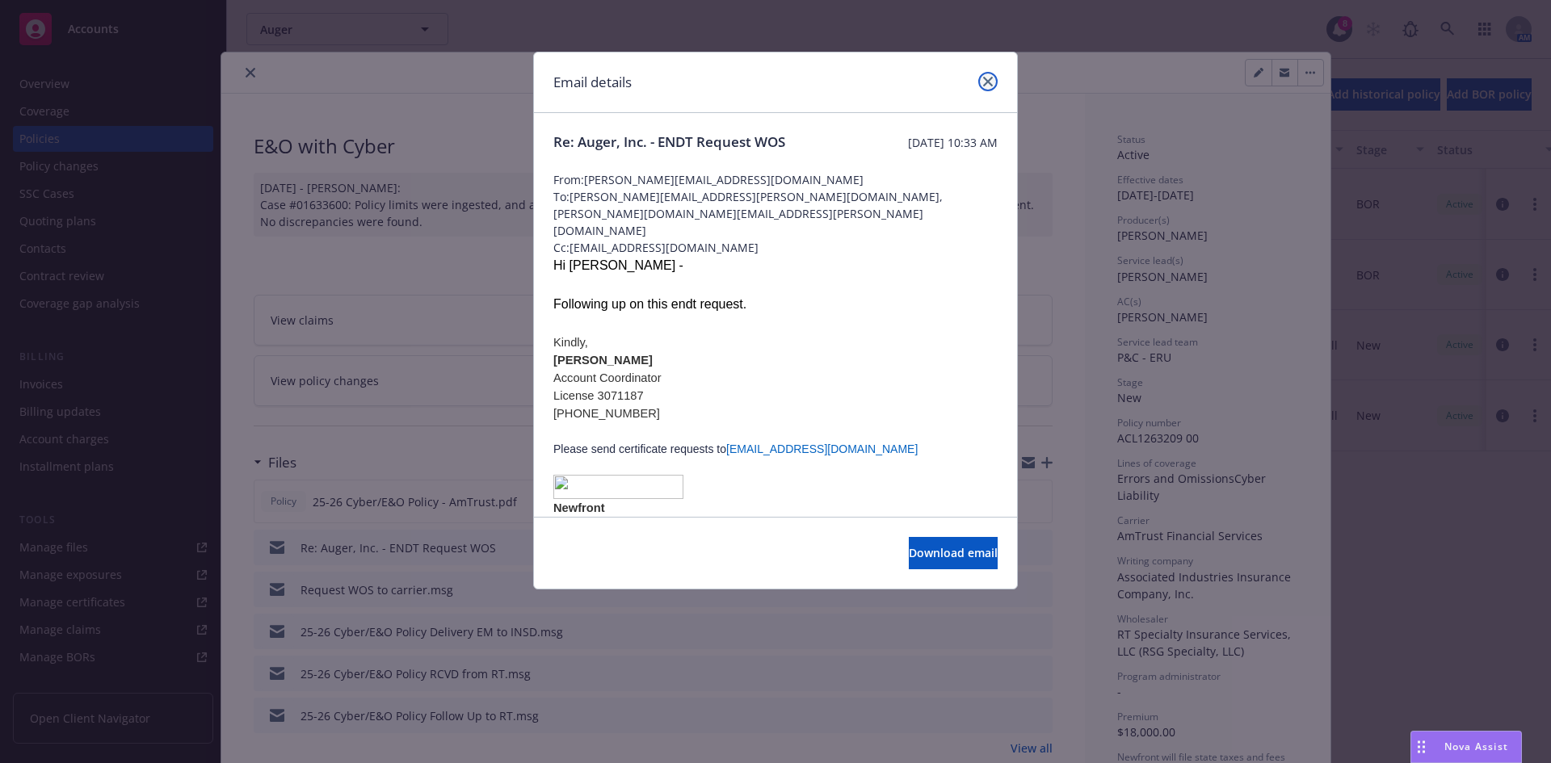
click at [984, 85] on icon "close" at bounding box center [988, 82] width 10 height 10
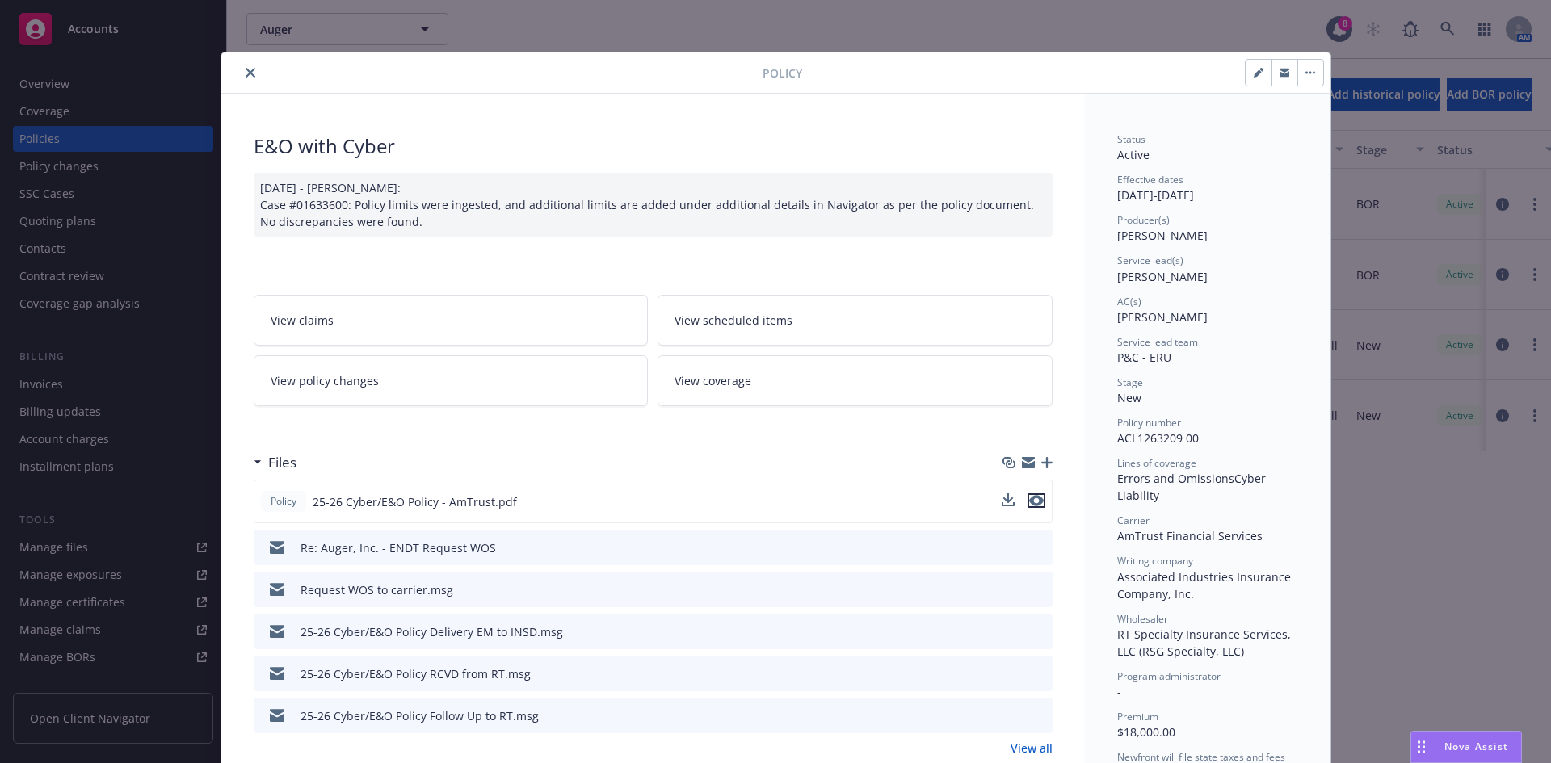
click at [1030, 502] on icon "preview file" at bounding box center [1036, 500] width 15 height 11
drag, startPoint x: 241, startPoint y: 70, endPoint x: 265, endPoint y: 65, distance: 24.7
click at [246, 70] on icon "close" at bounding box center [251, 73] width 10 height 10
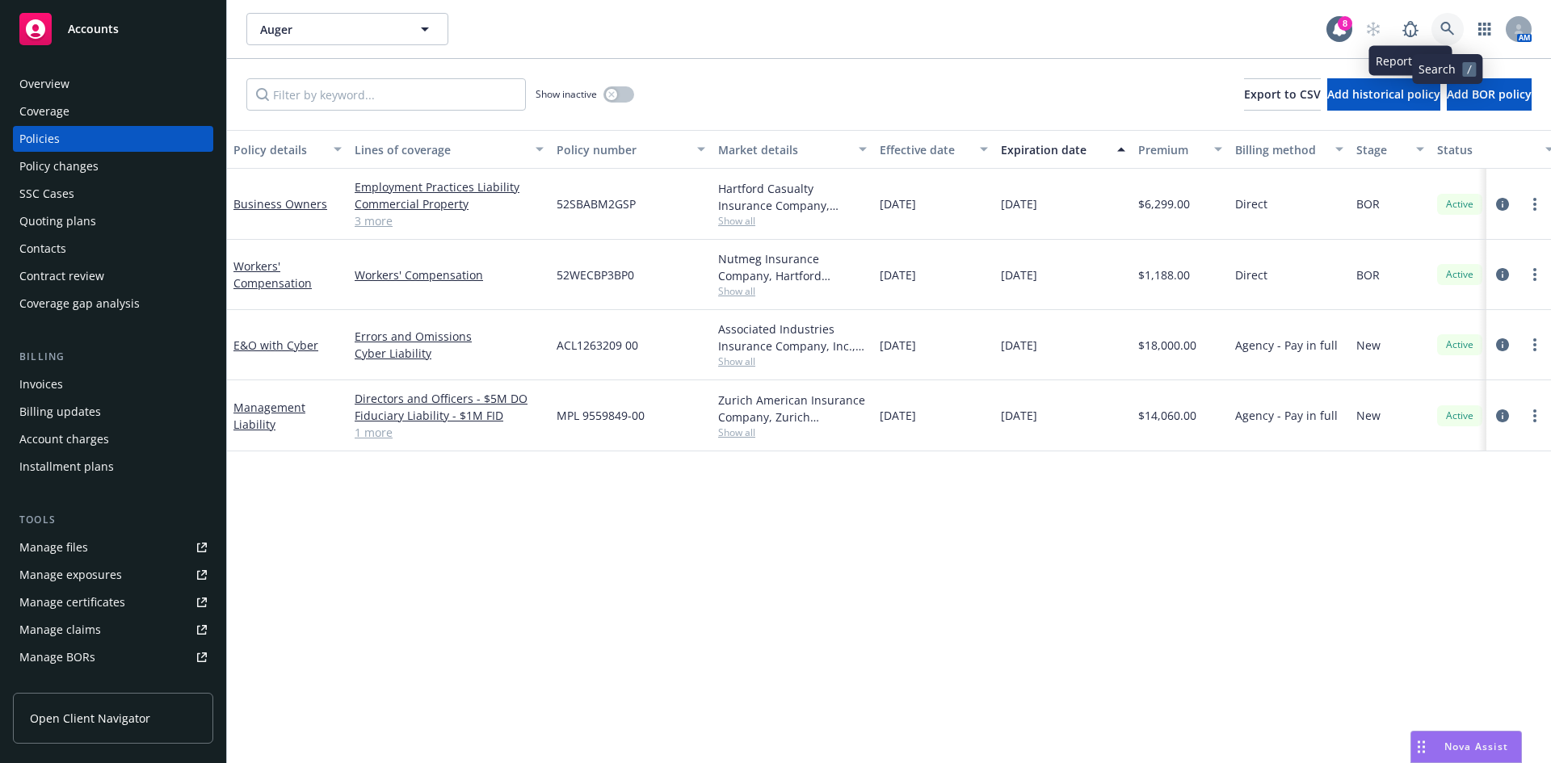
click at [1433, 24] on link at bounding box center [1447, 29] width 32 height 32
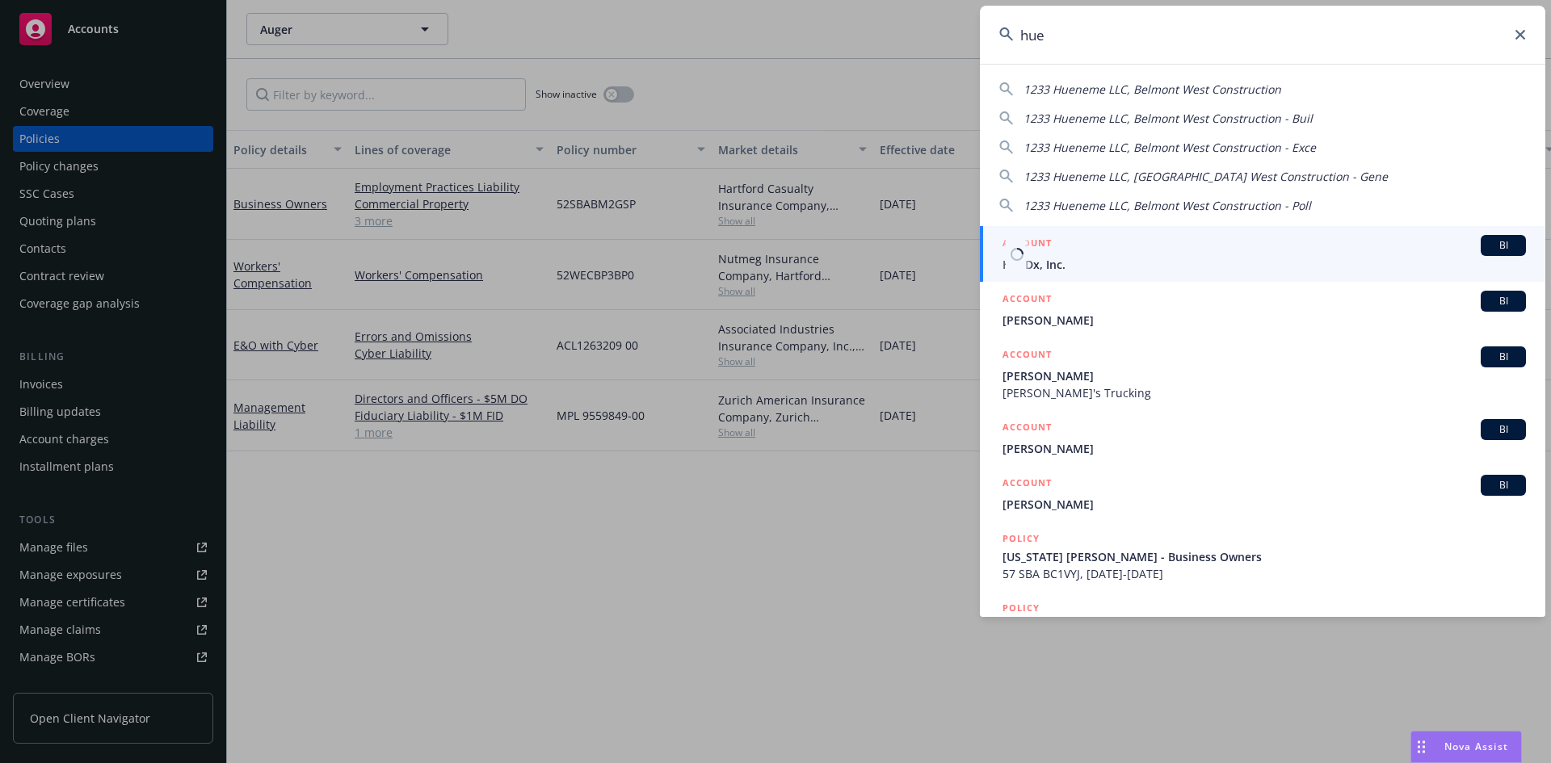
type input "hue"
click at [1154, 256] on span "HueDx, Inc." at bounding box center [1263, 264] width 523 height 17
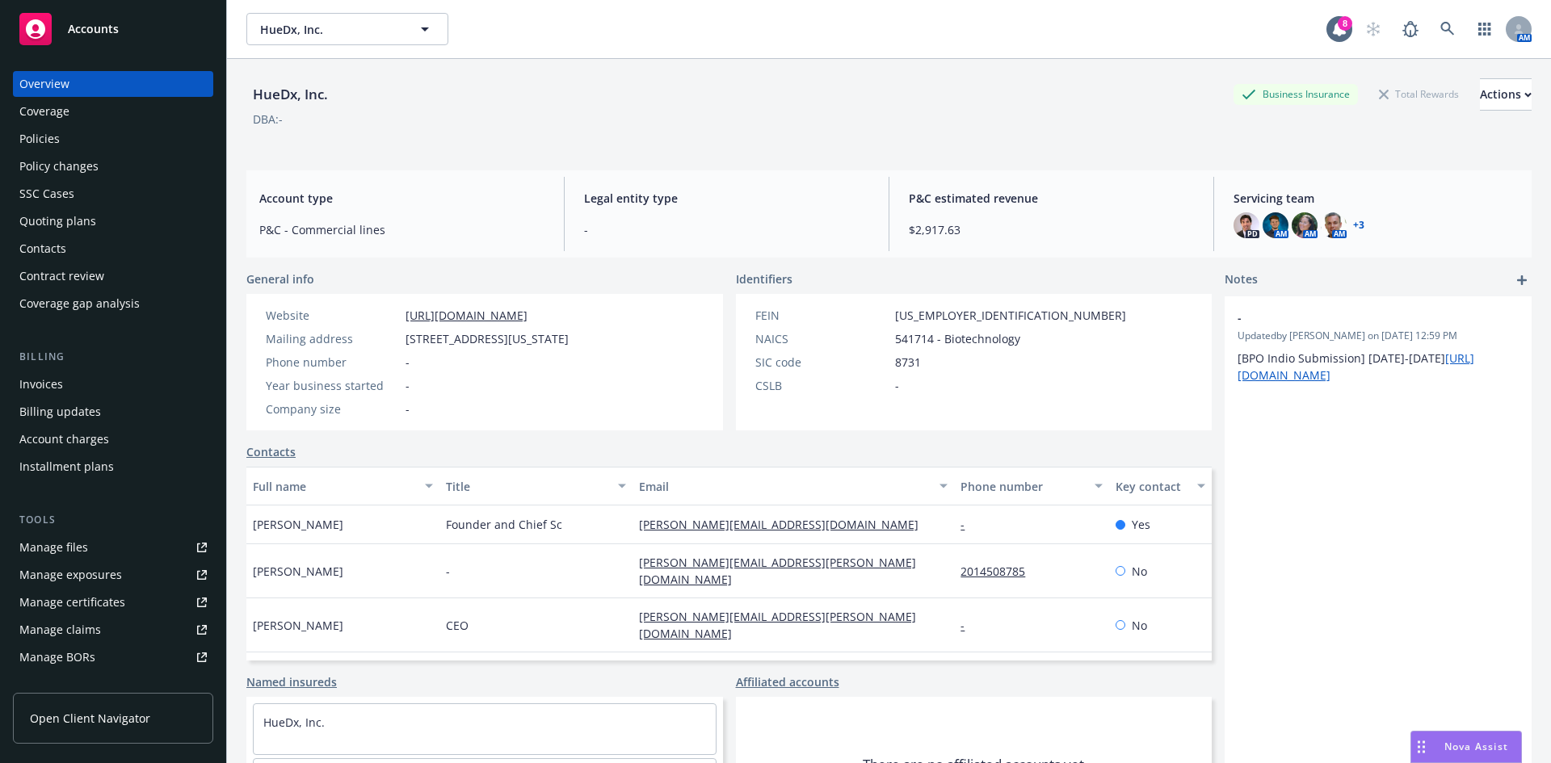
click at [120, 142] on div "Policies" at bounding box center [112, 139] width 187 height 26
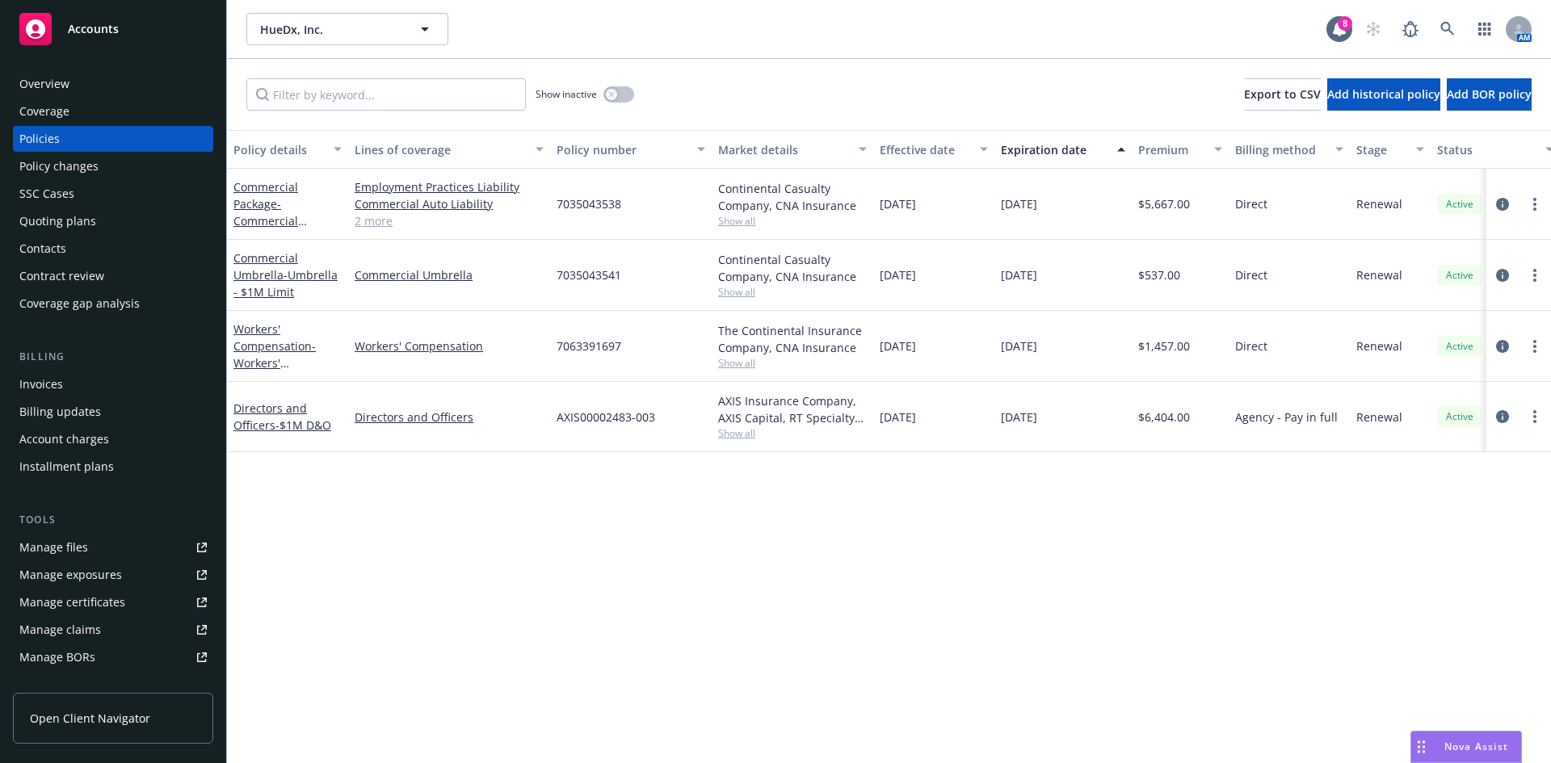
click at [111, 108] on div "Coverage" at bounding box center [112, 112] width 187 height 26
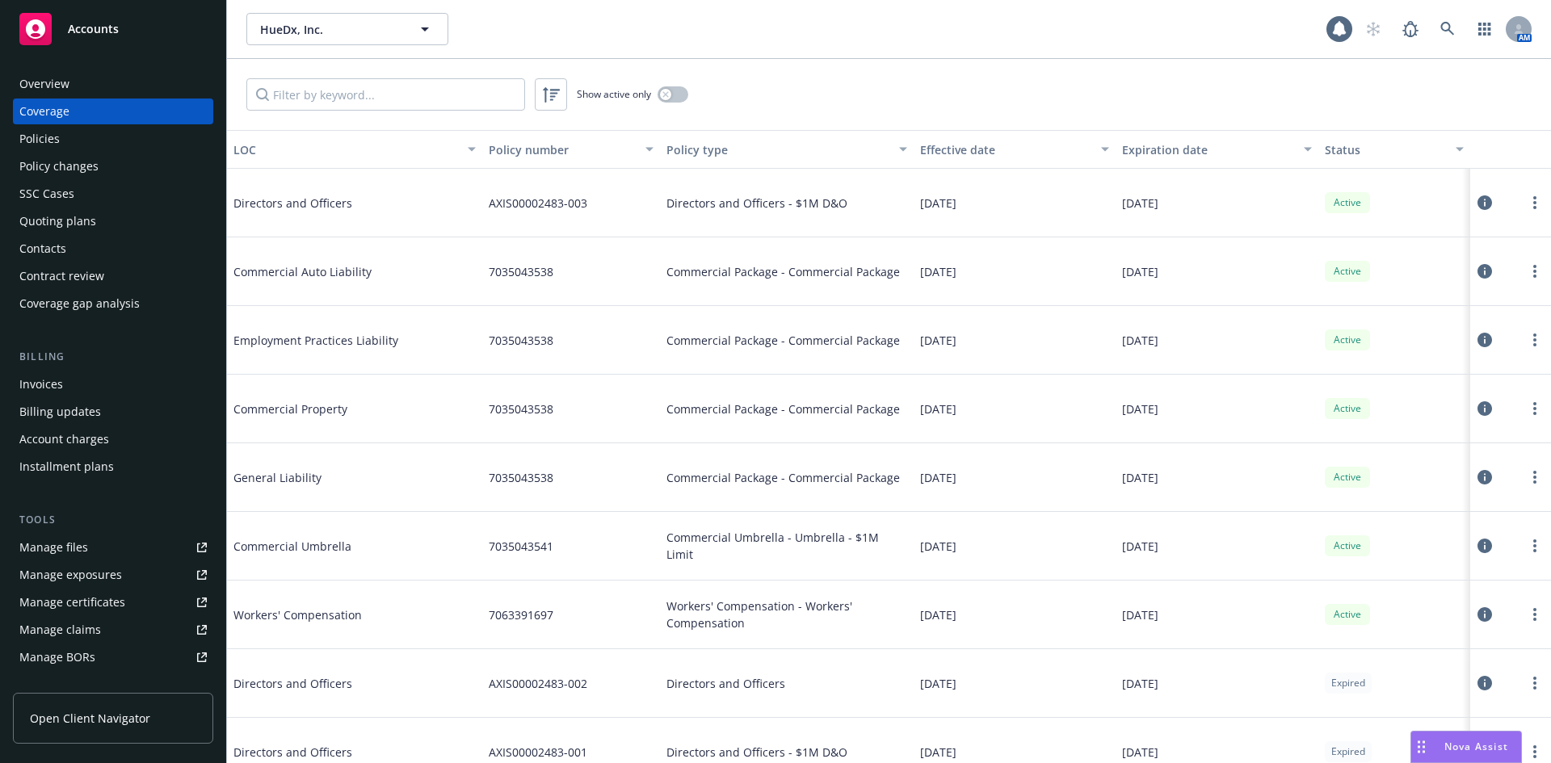
click at [99, 75] on div "Overview" at bounding box center [112, 84] width 187 height 26
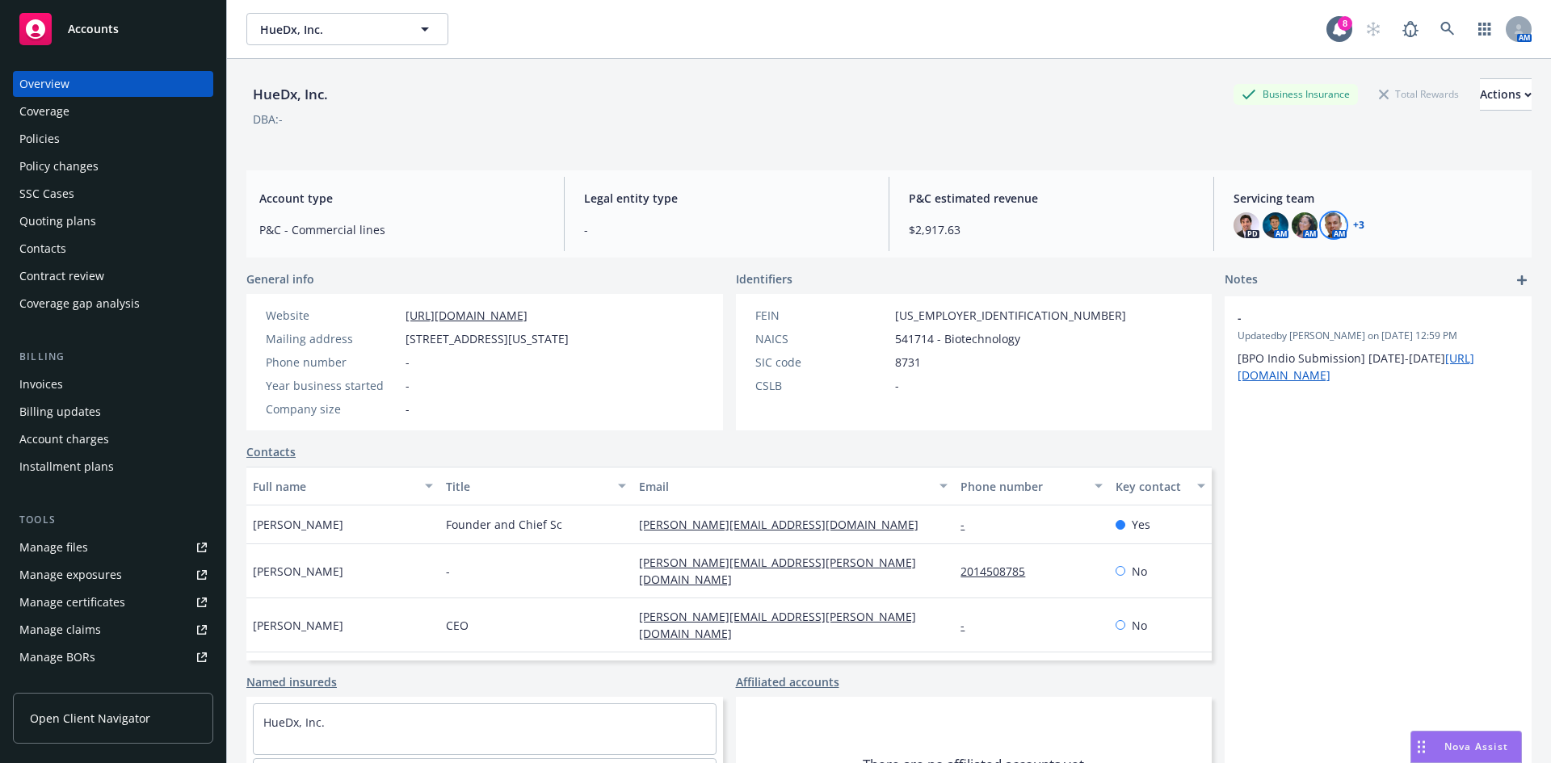
click at [1320, 229] on img at bounding box center [1333, 225] width 26 height 26
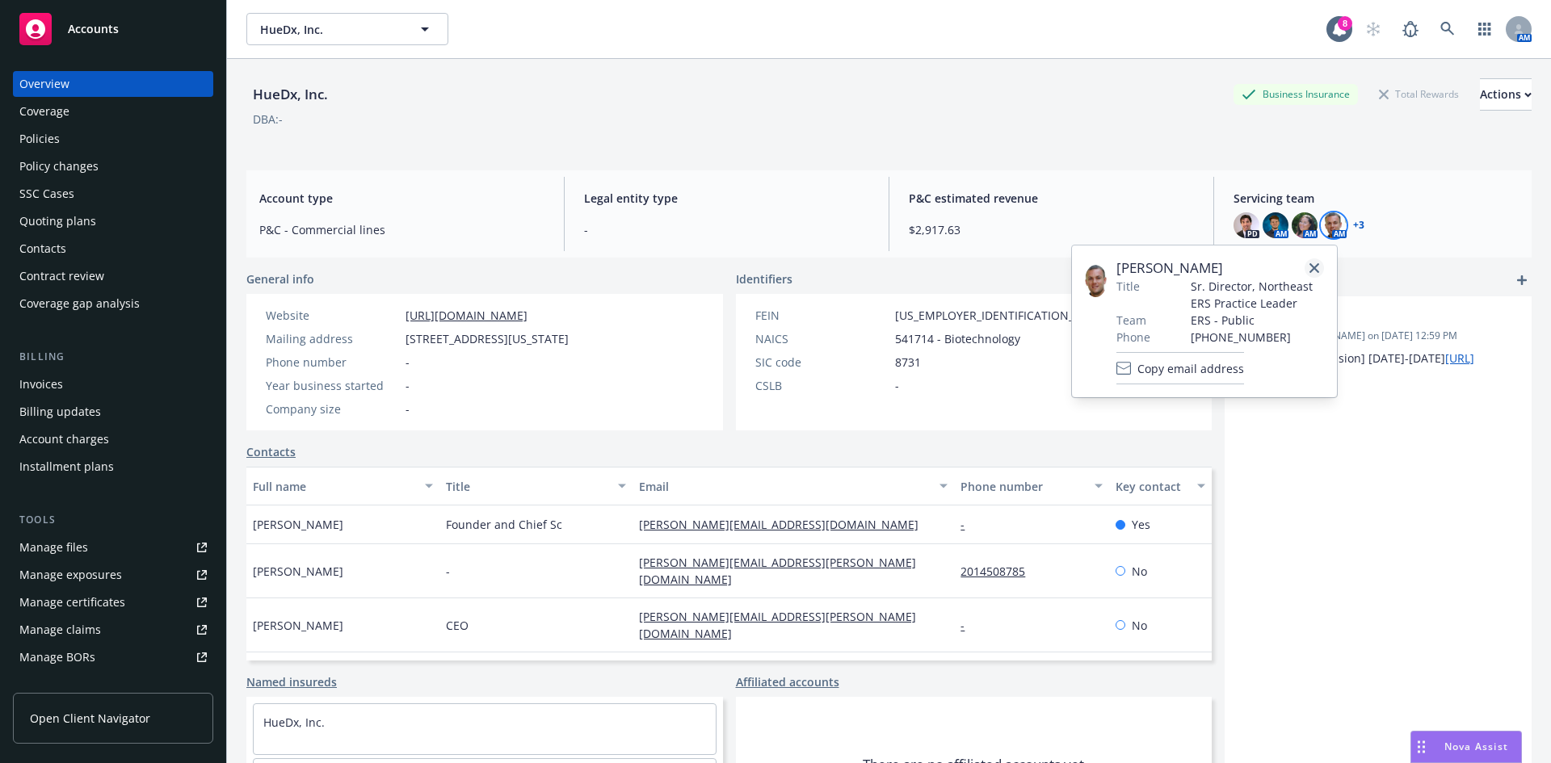
click at [1317, 263] on icon "close" at bounding box center [1314, 268] width 10 height 10
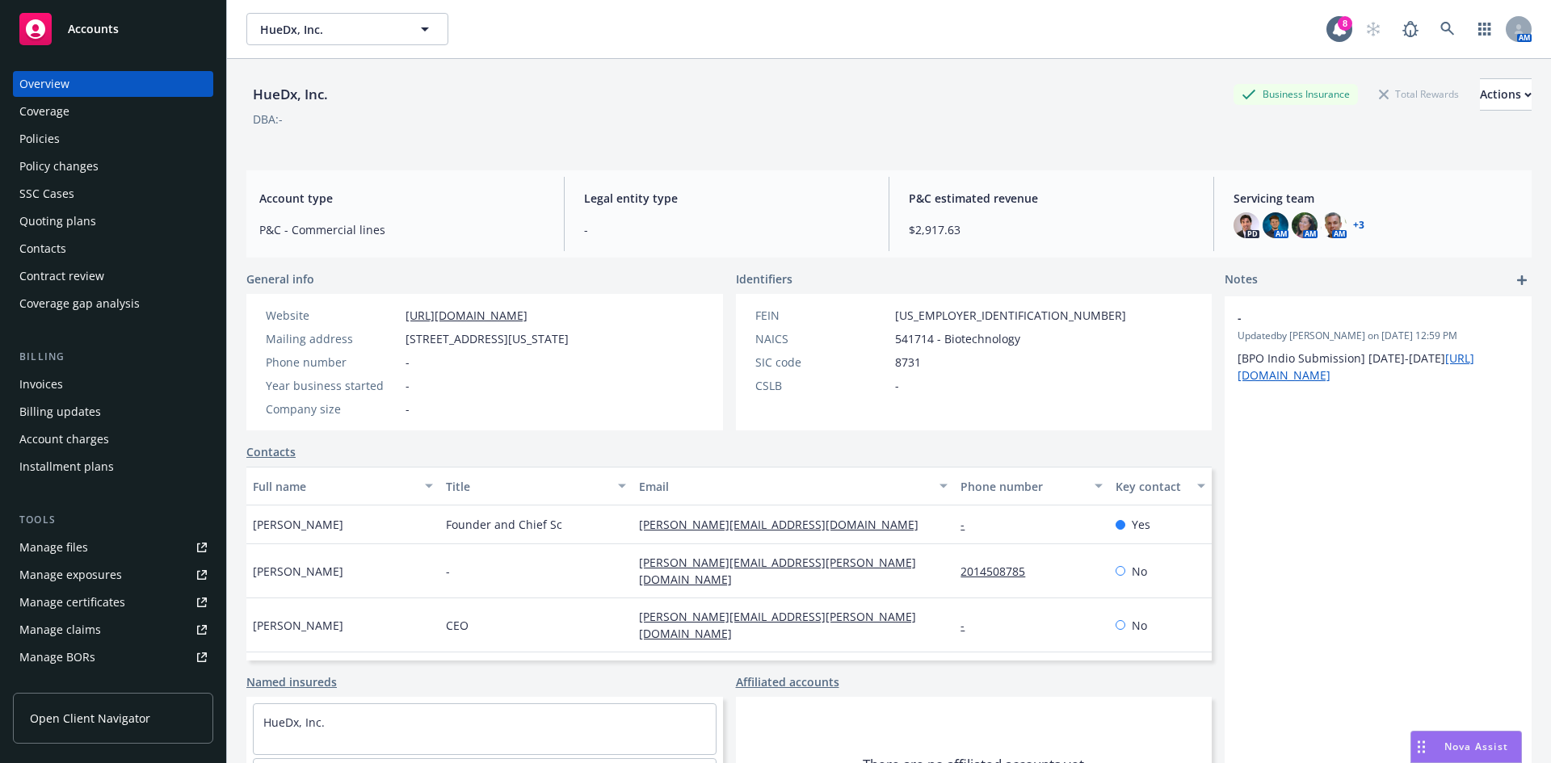
click at [148, 133] on div "Policies" at bounding box center [112, 139] width 187 height 26
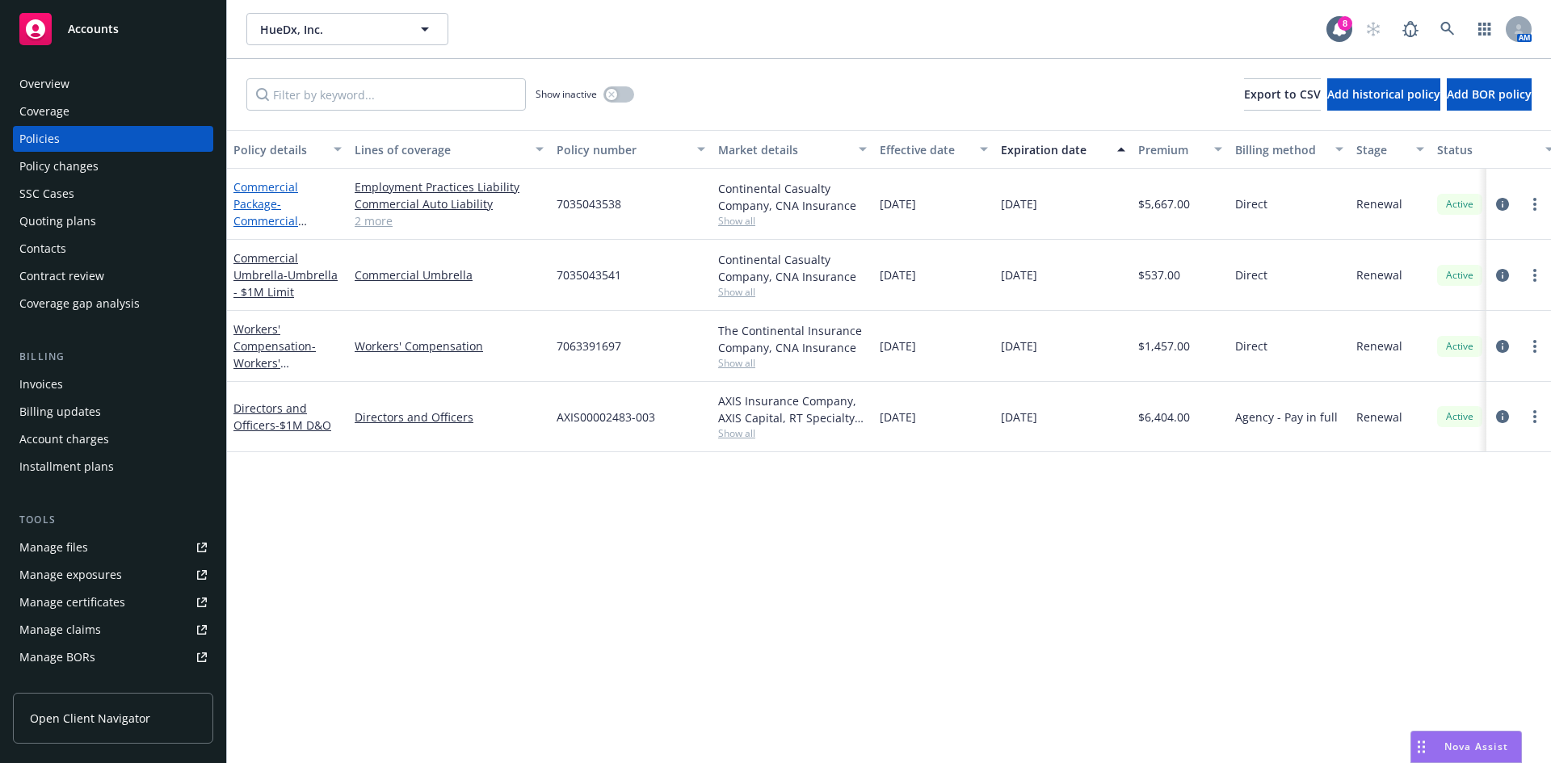
click at [282, 187] on link "Commercial Package - Commercial Package" at bounding box center [265, 212] width 65 height 66
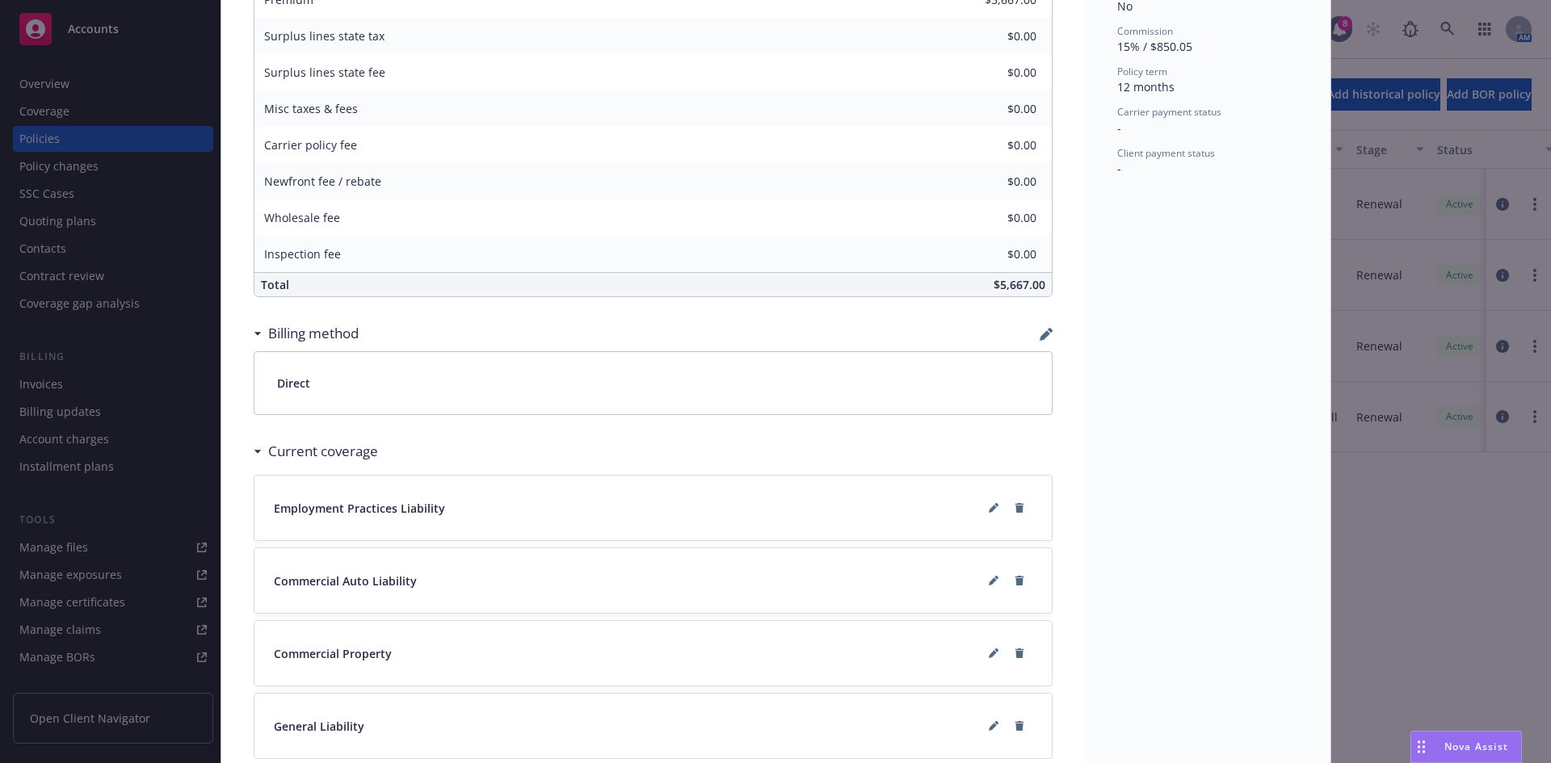
scroll to position [808, 0]
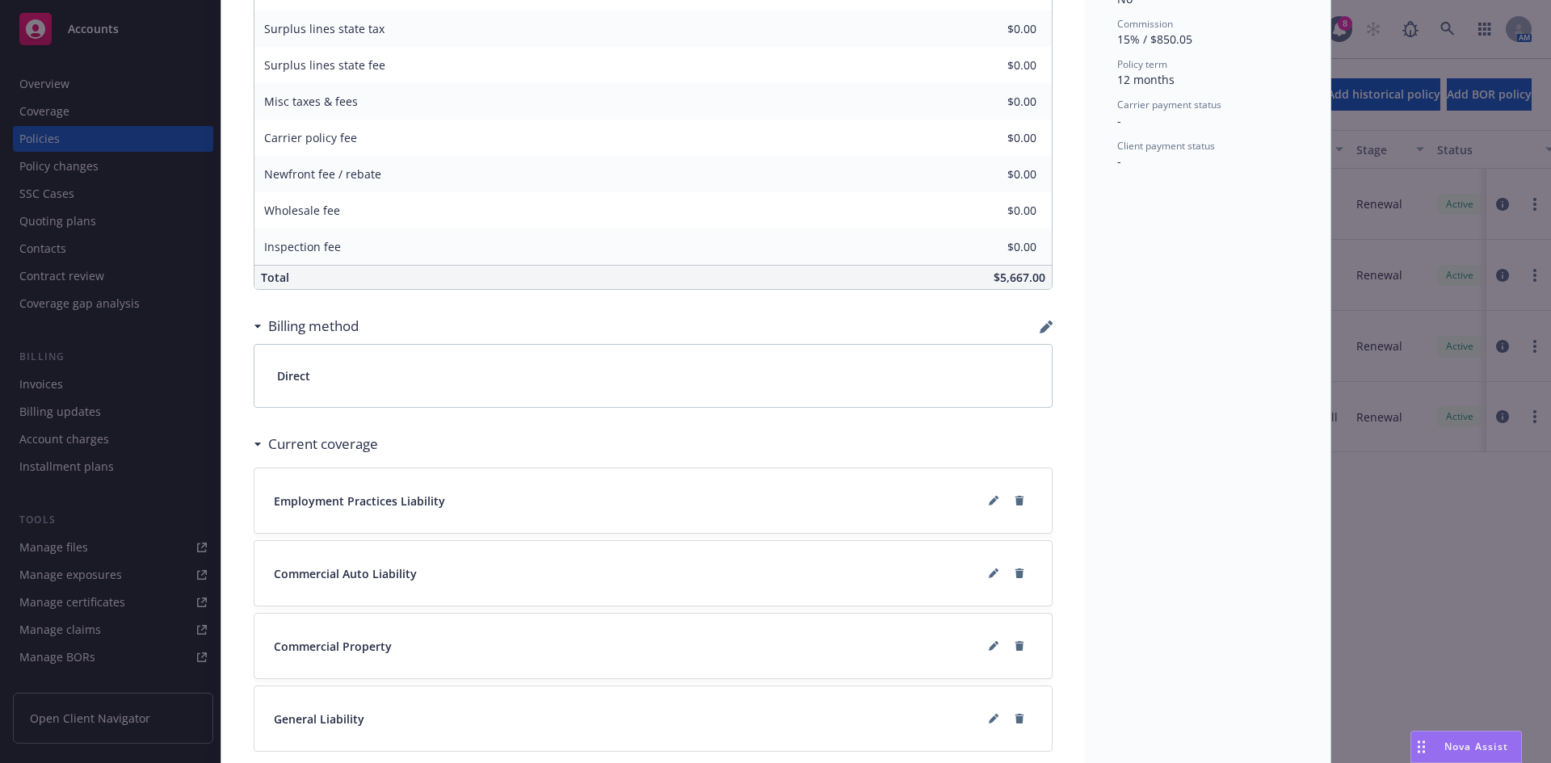
click at [929, 382] on div "Direct" at bounding box center [652, 376] width 797 height 62
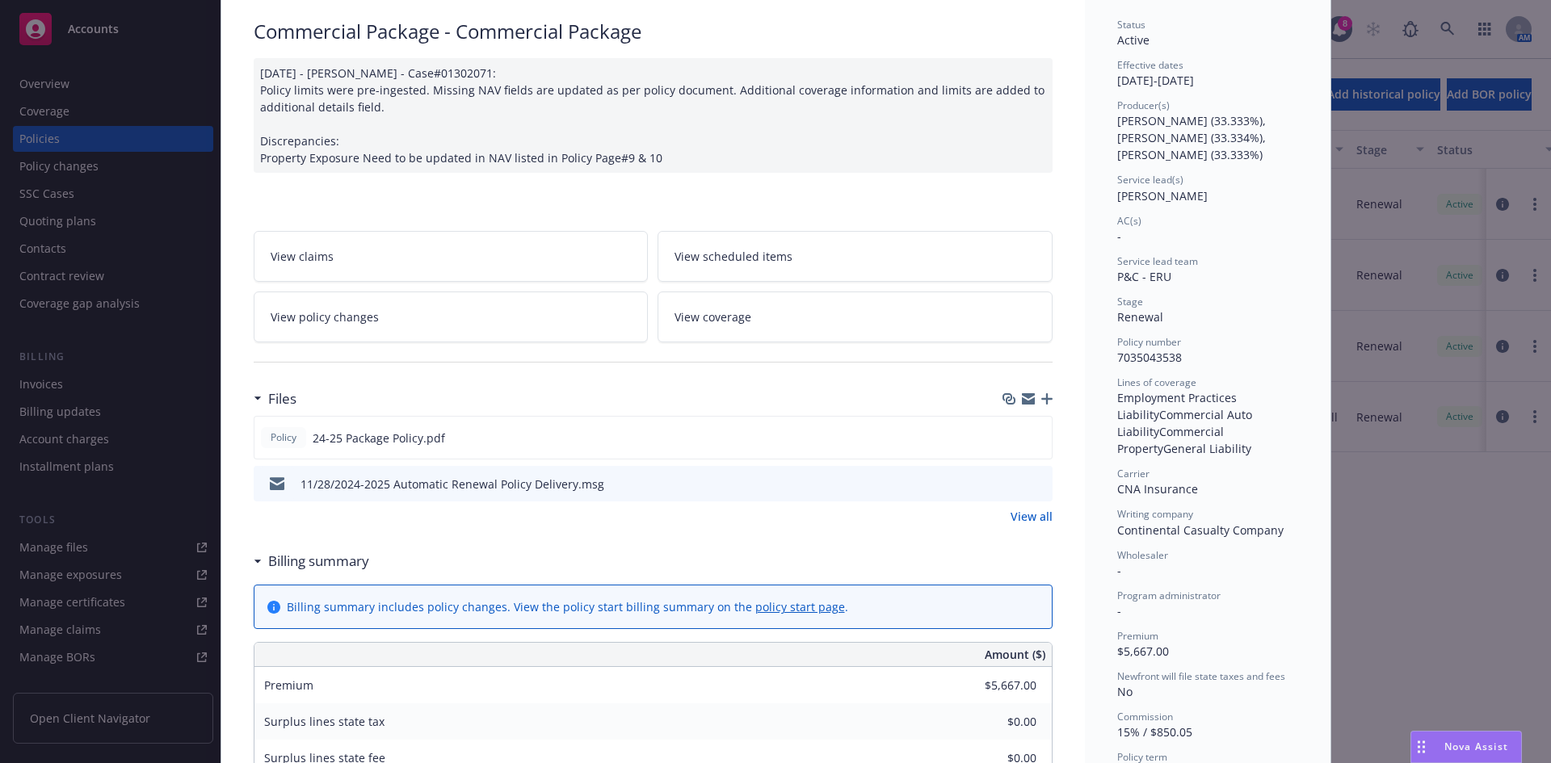
scroll to position [111, 0]
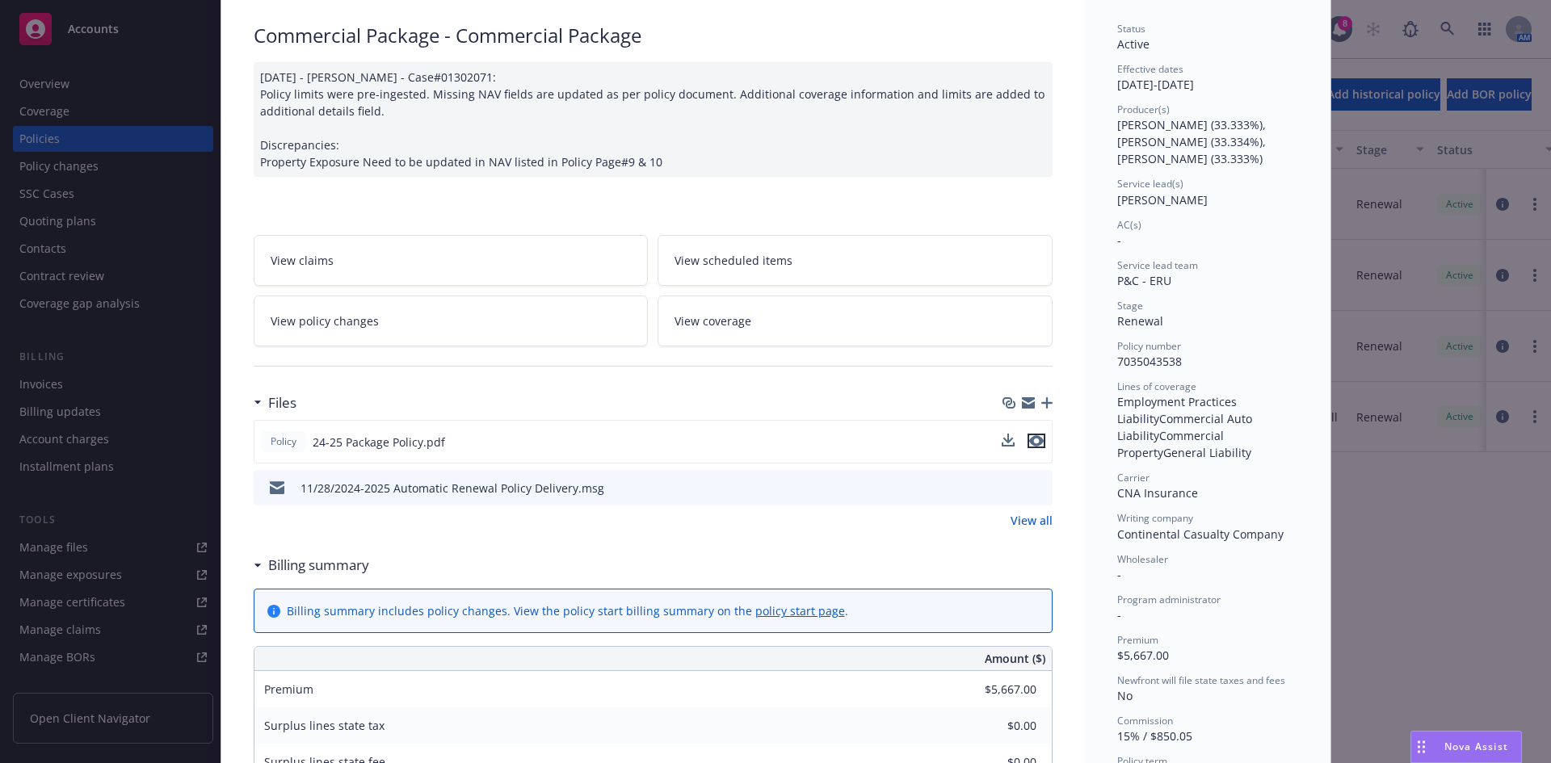
click at [1034, 442] on icon "preview file" at bounding box center [1036, 440] width 15 height 11
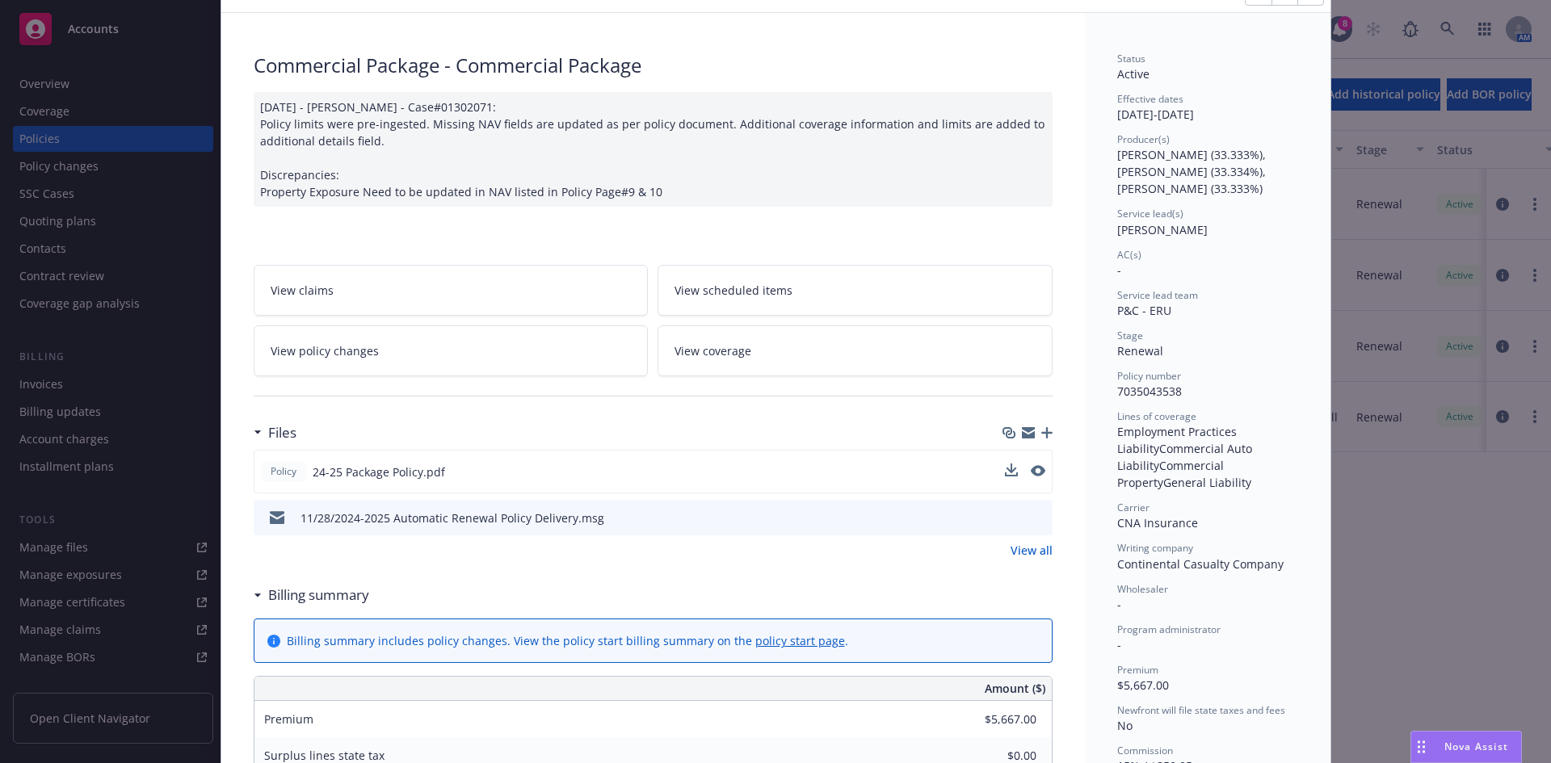
scroll to position [0, 0]
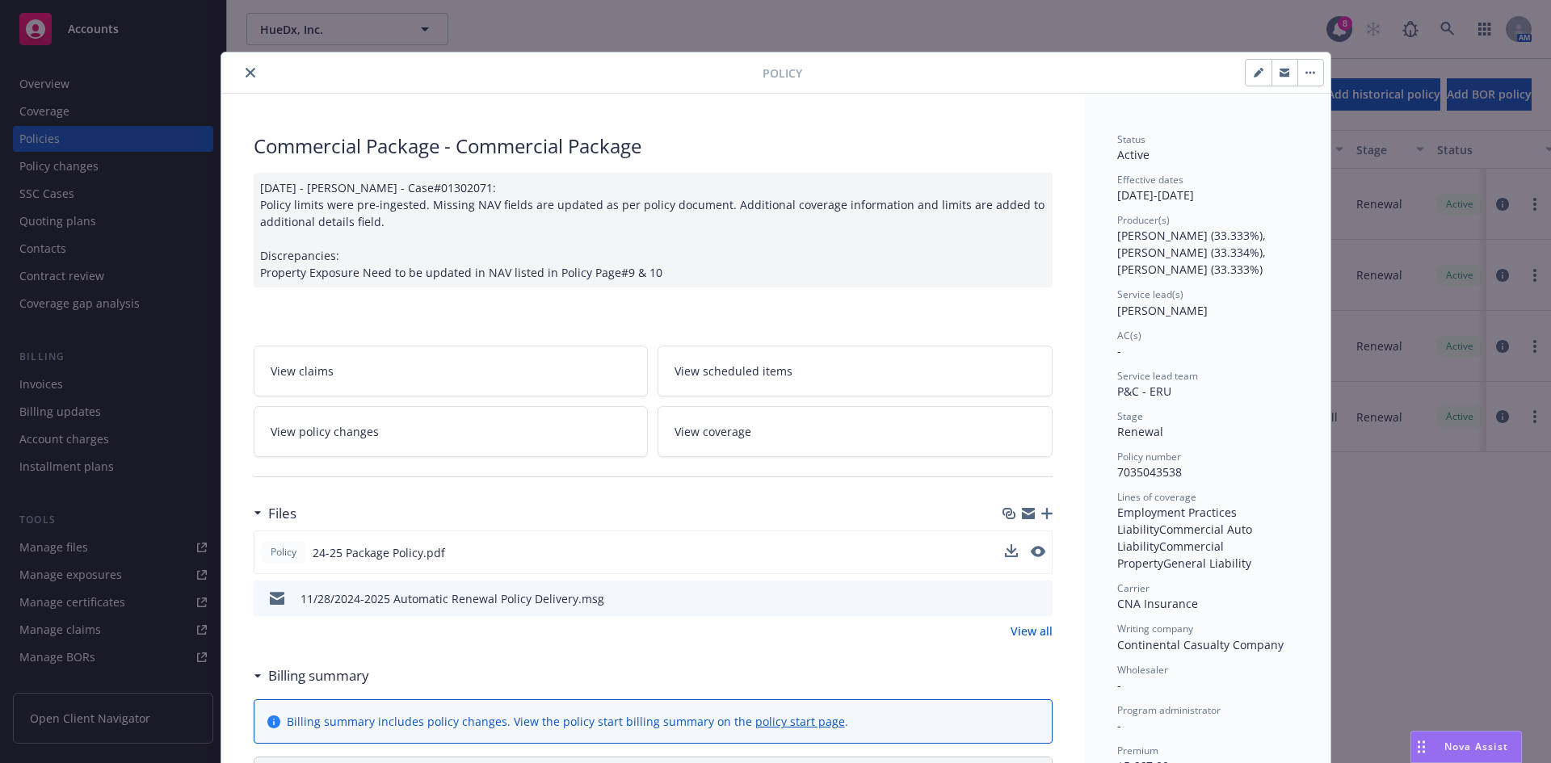
click at [246, 70] on icon "close" at bounding box center [251, 73] width 10 height 10
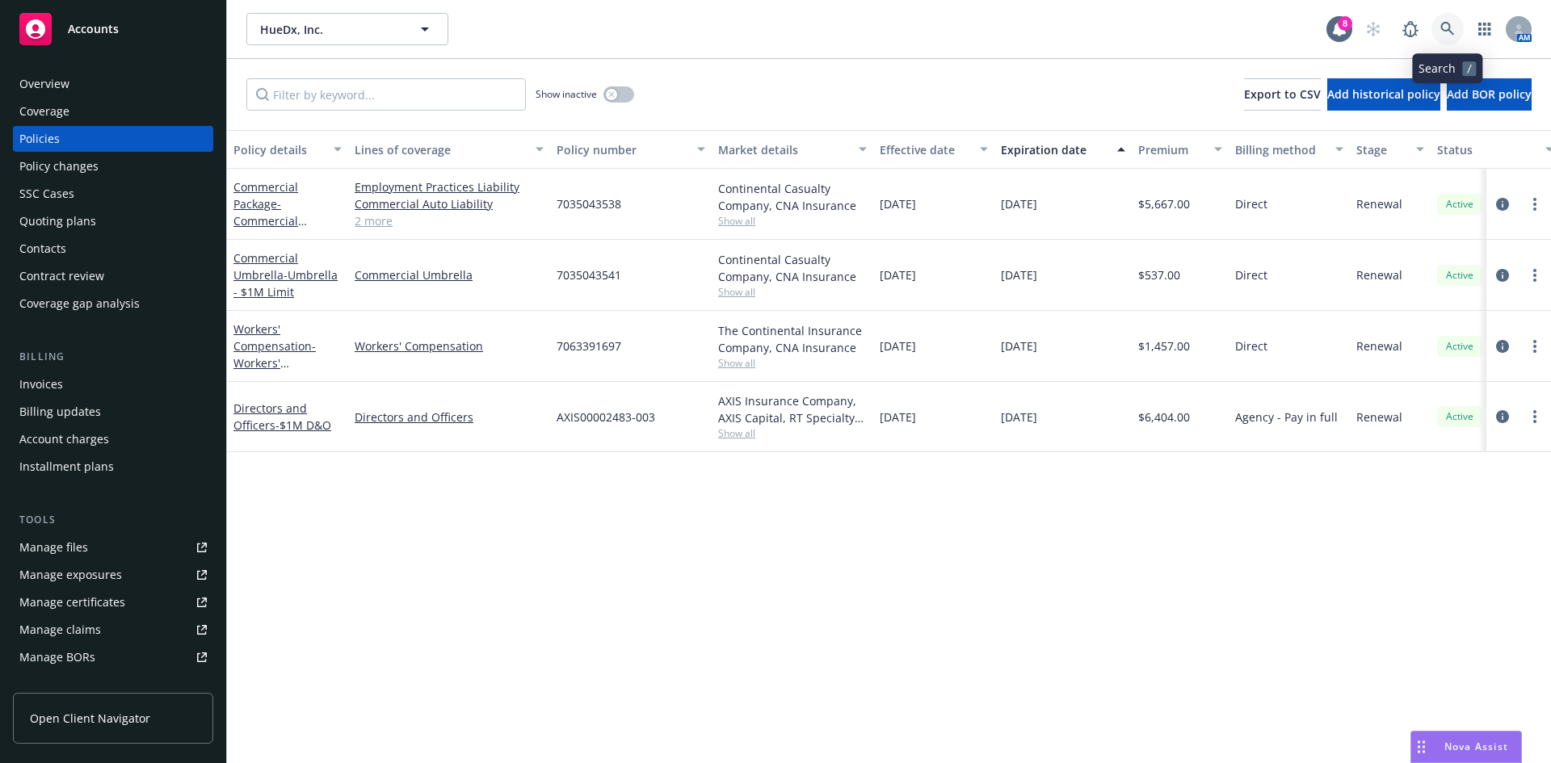
click at [1442, 23] on icon at bounding box center [1447, 29] width 15 height 15
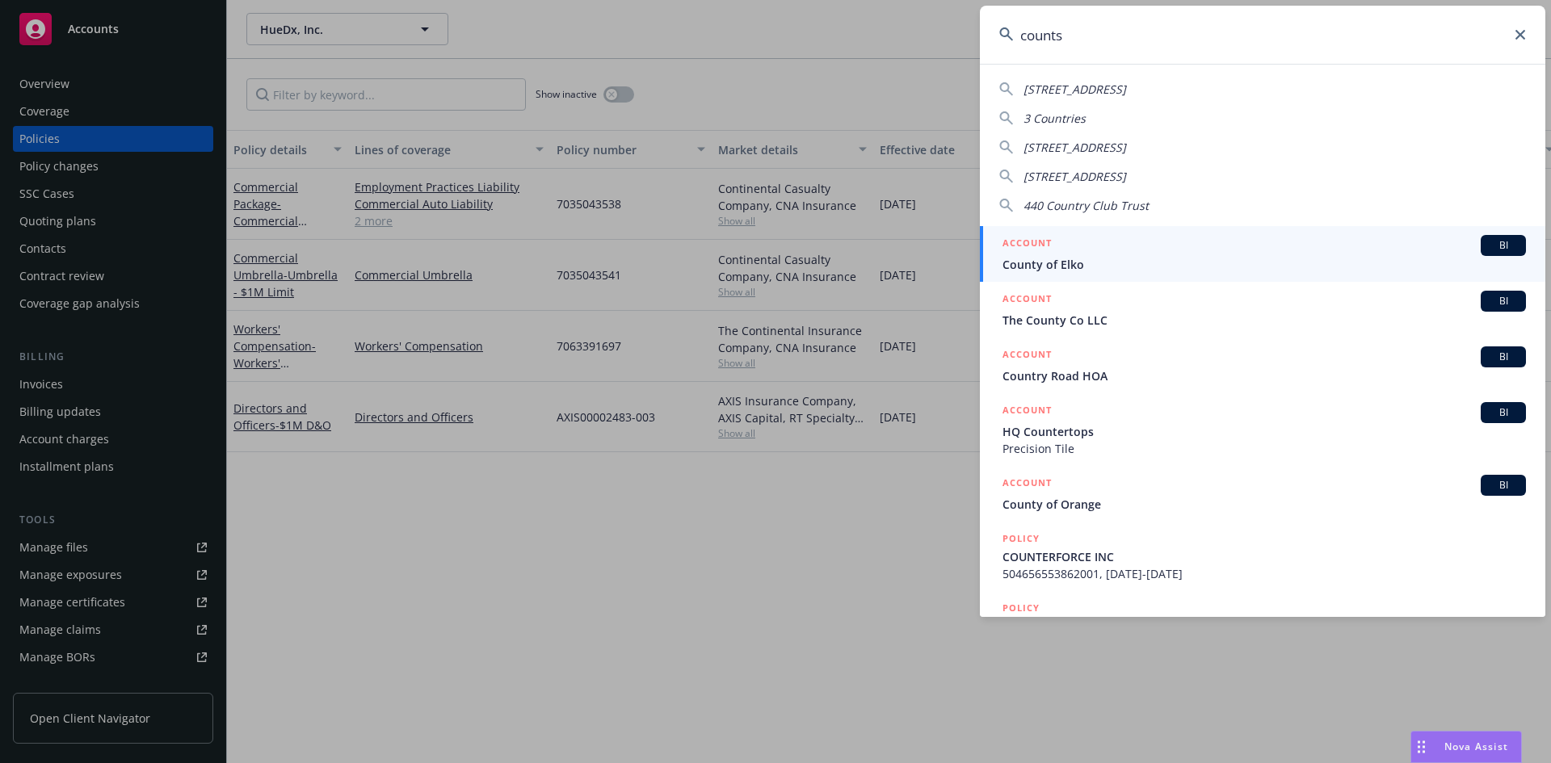
type input "countsy"
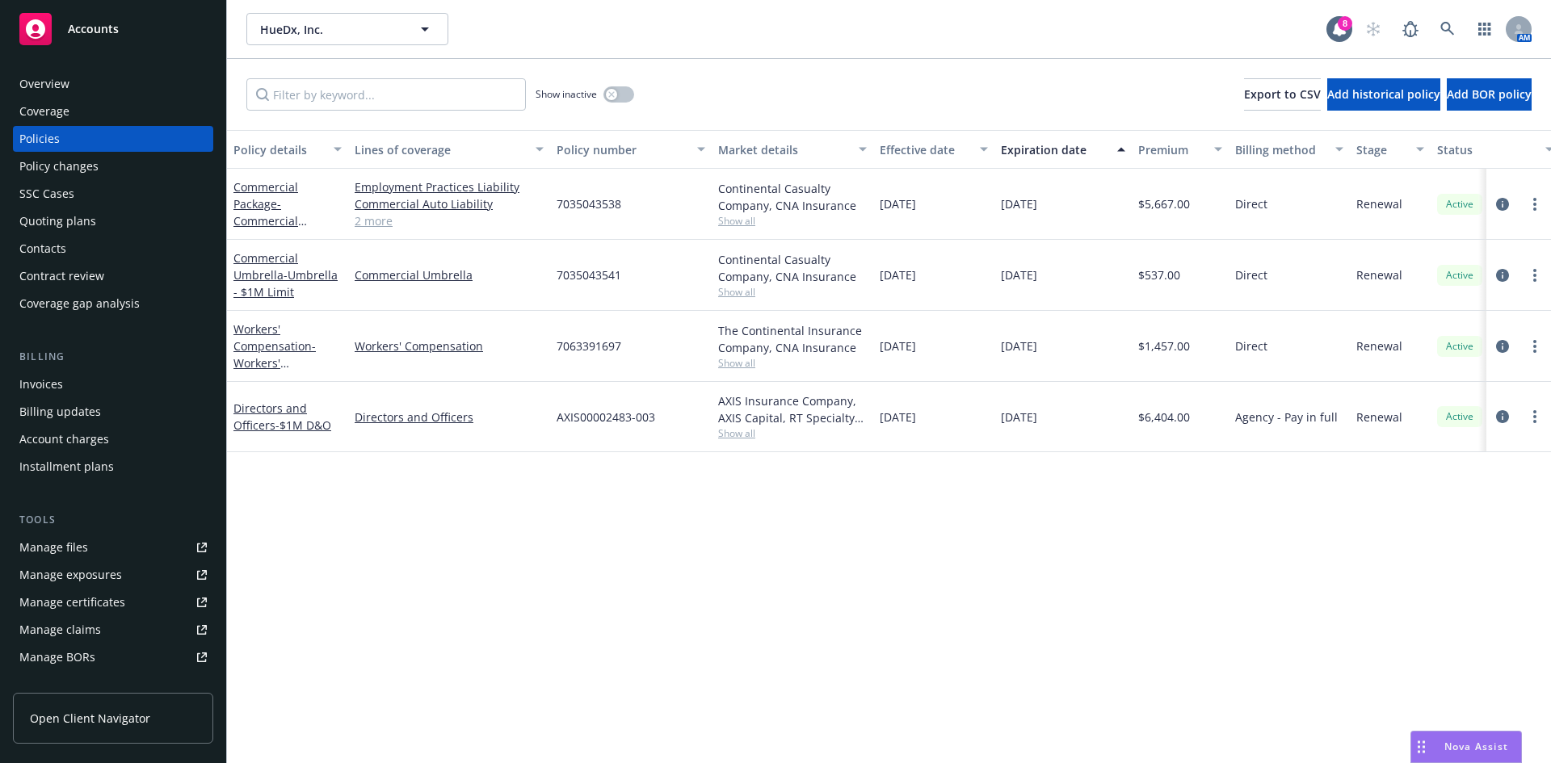
click at [185, 78] on div "Overview" at bounding box center [112, 84] width 187 height 26
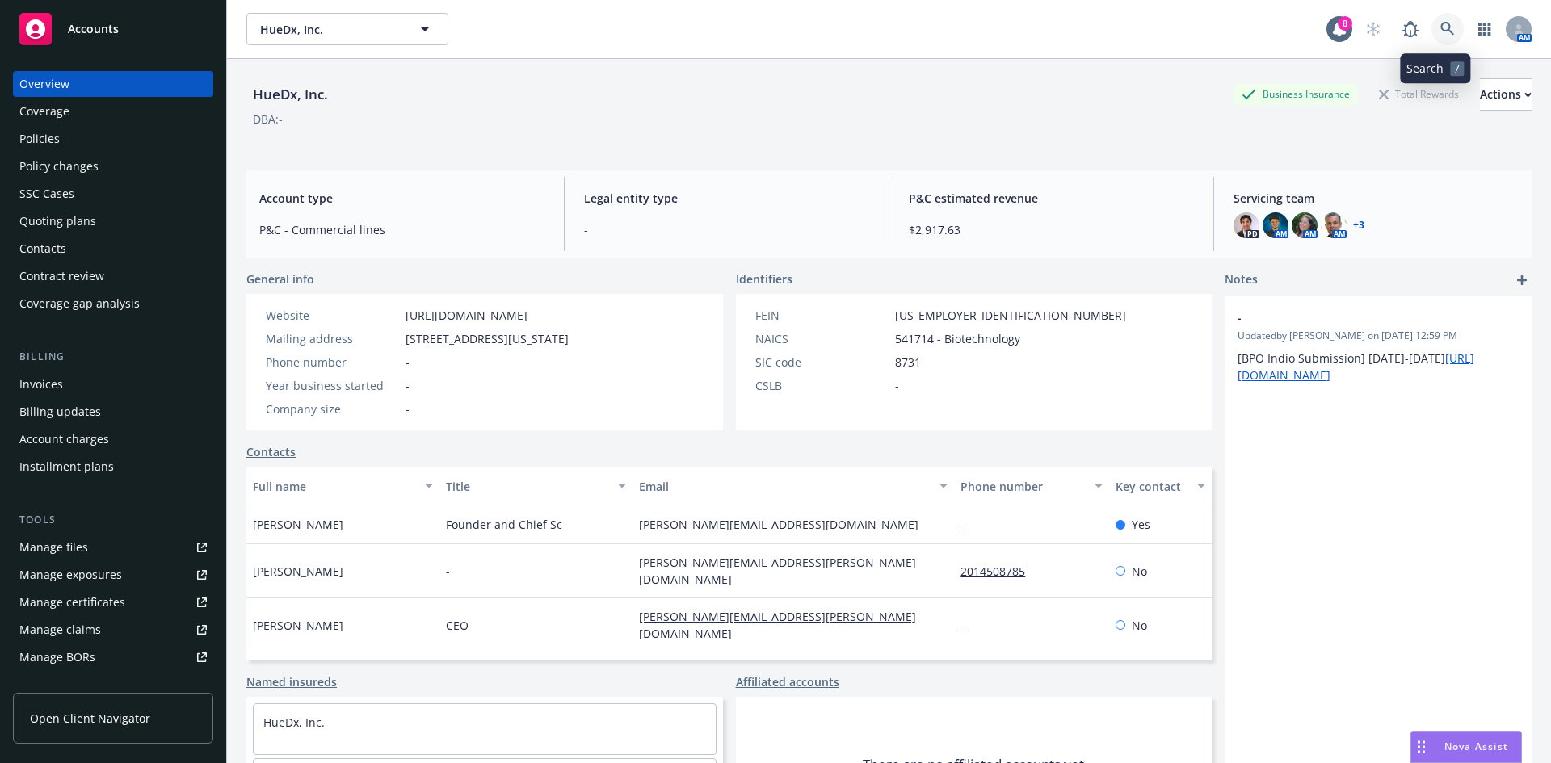
click at [1435, 15] on link at bounding box center [1447, 29] width 32 height 32
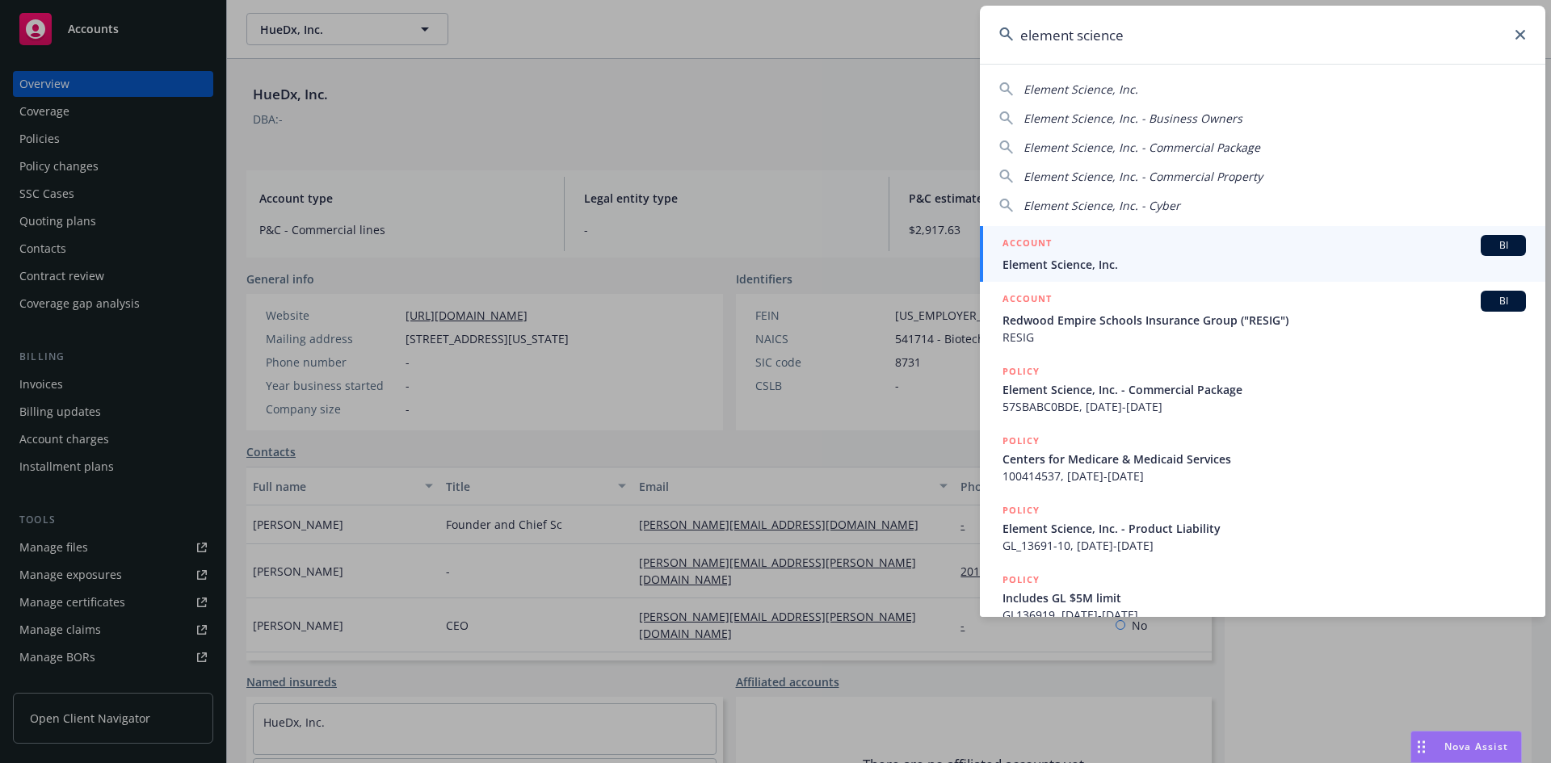
type input "element science"
click at [1165, 241] on div "ACCOUNT BI" at bounding box center [1263, 245] width 523 height 21
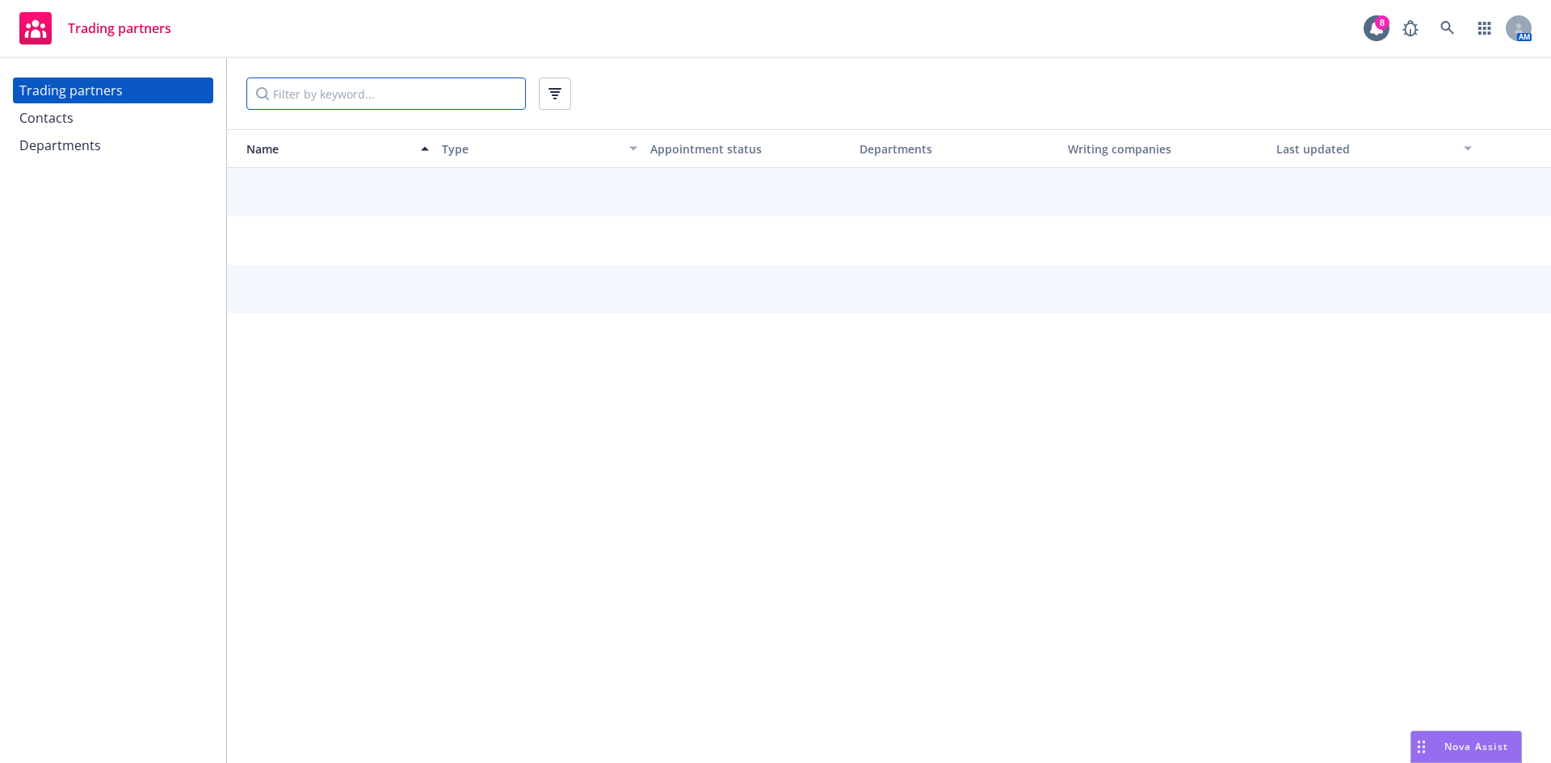
click at [452, 94] on input "Filter by keyword..." at bounding box center [385, 94] width 279 height 32
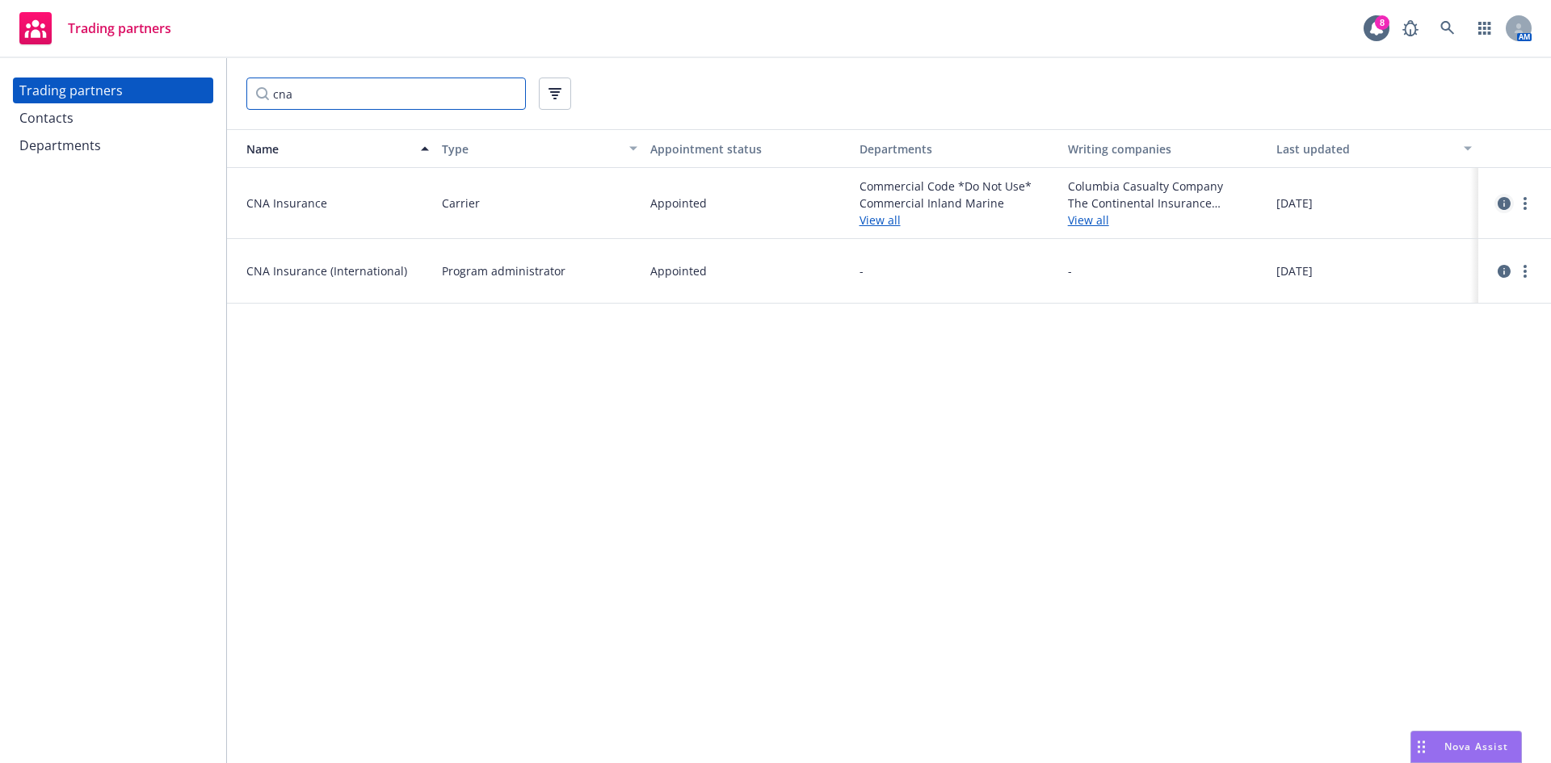
type input "cna"
click at [1500, 200] on icon "circleInformation" at bounding box center [1503, 203] width 13 height 13
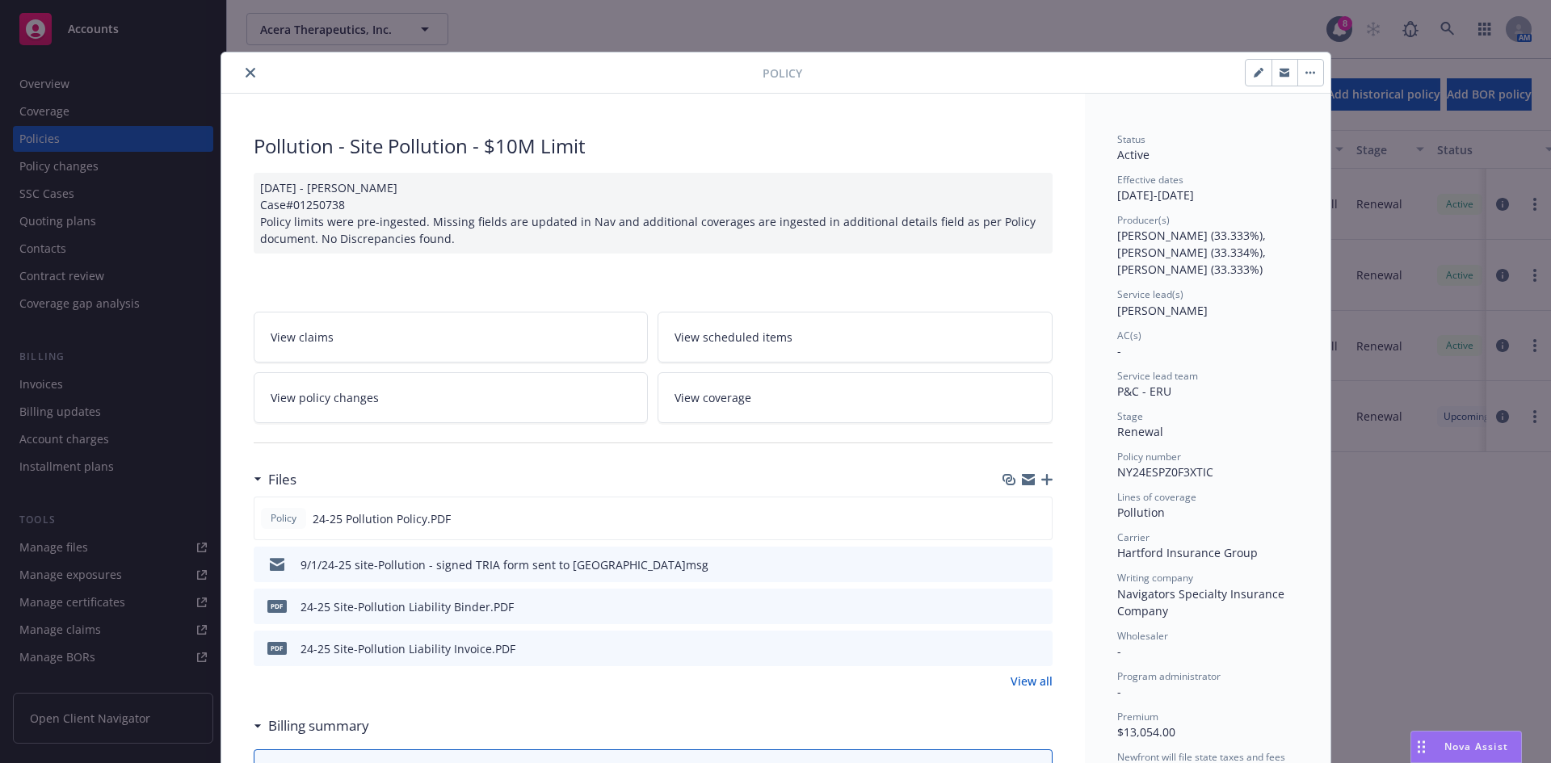
scroll to position [48, 0]
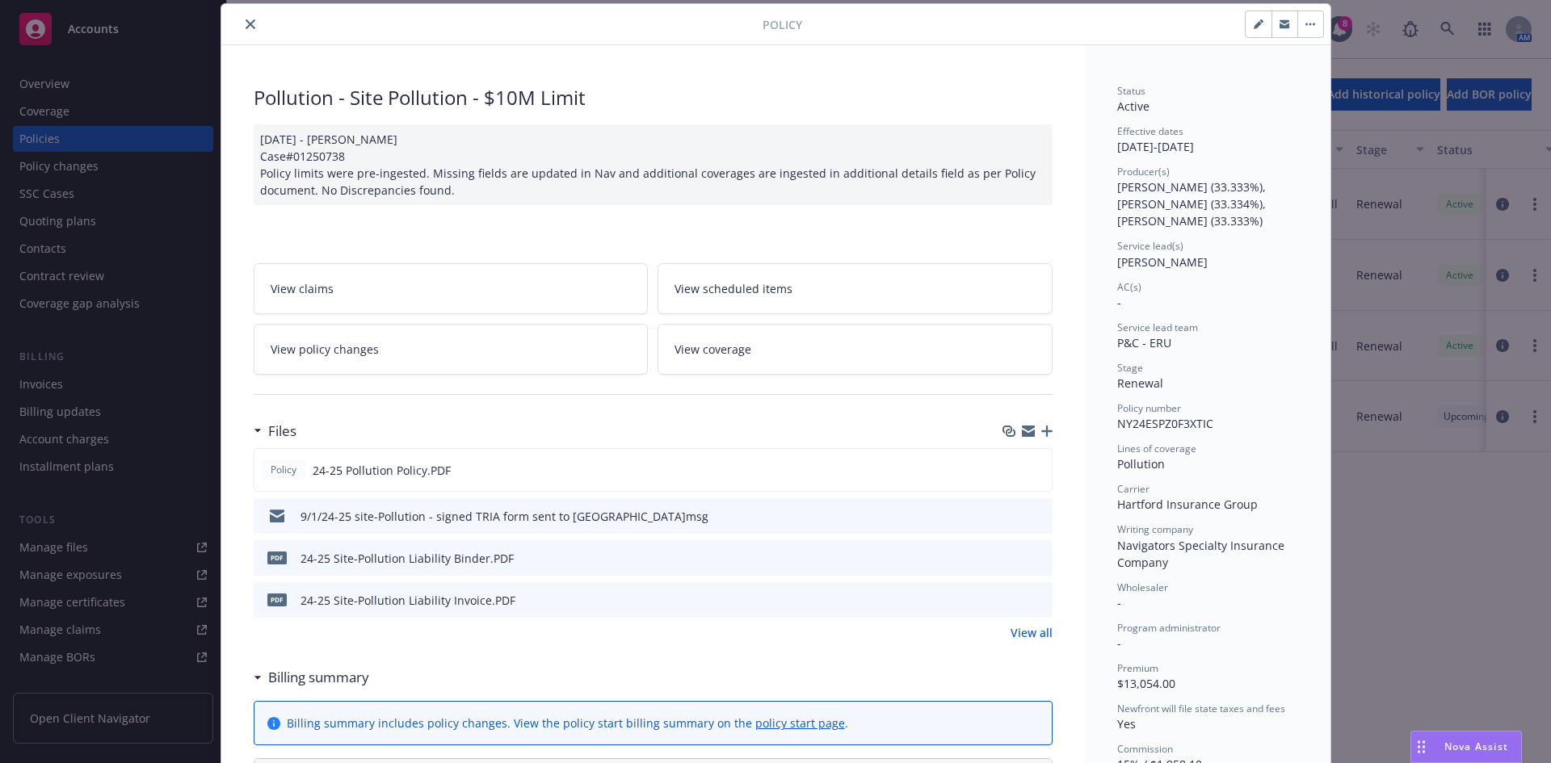
click at [246, 22] on icon "close" at bounding box center [251, 24] width 10 height 10
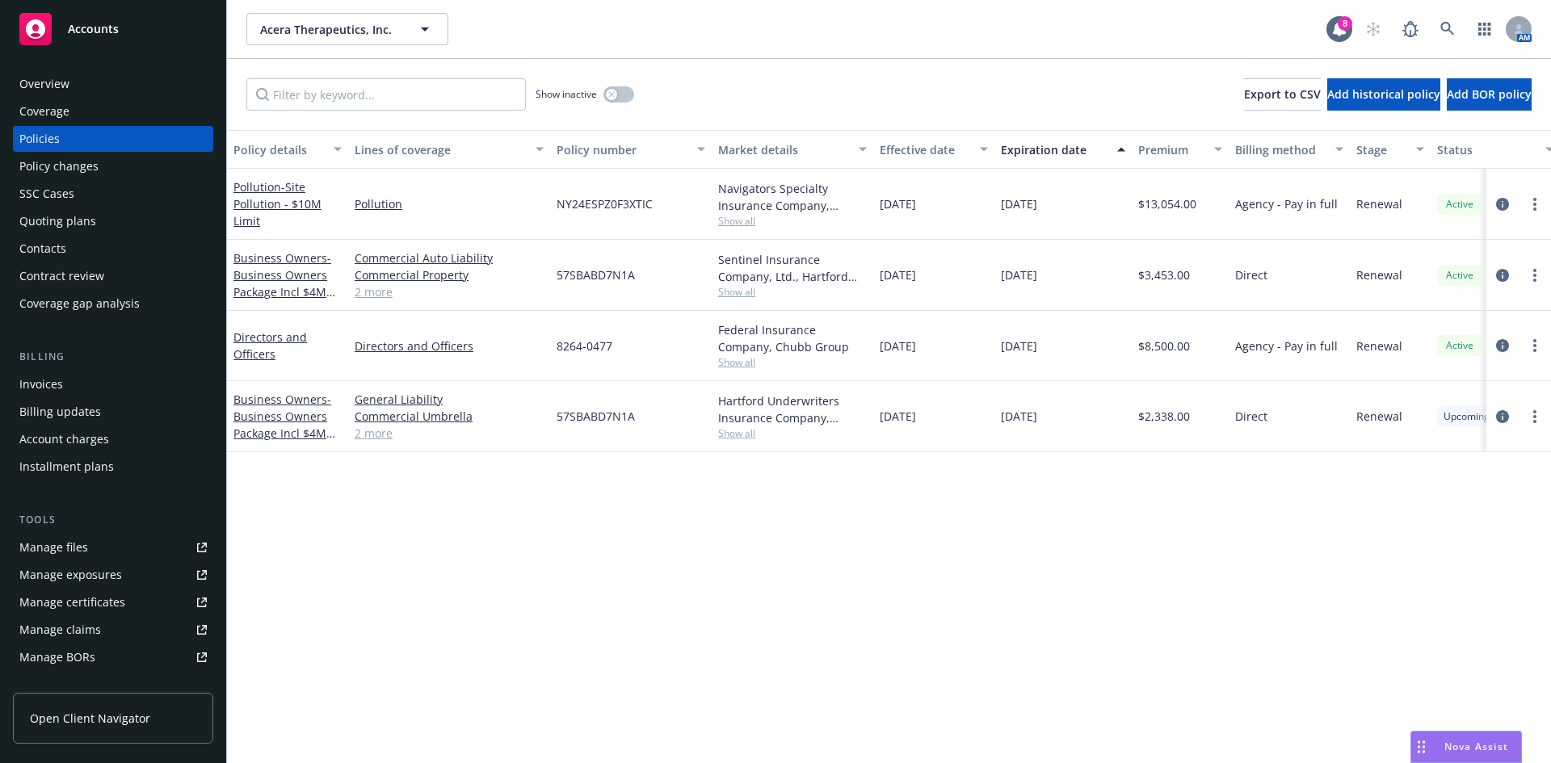
click at [90, 225] on div "Quoting plans" at bounding box center [57, 221] width 77 height 26
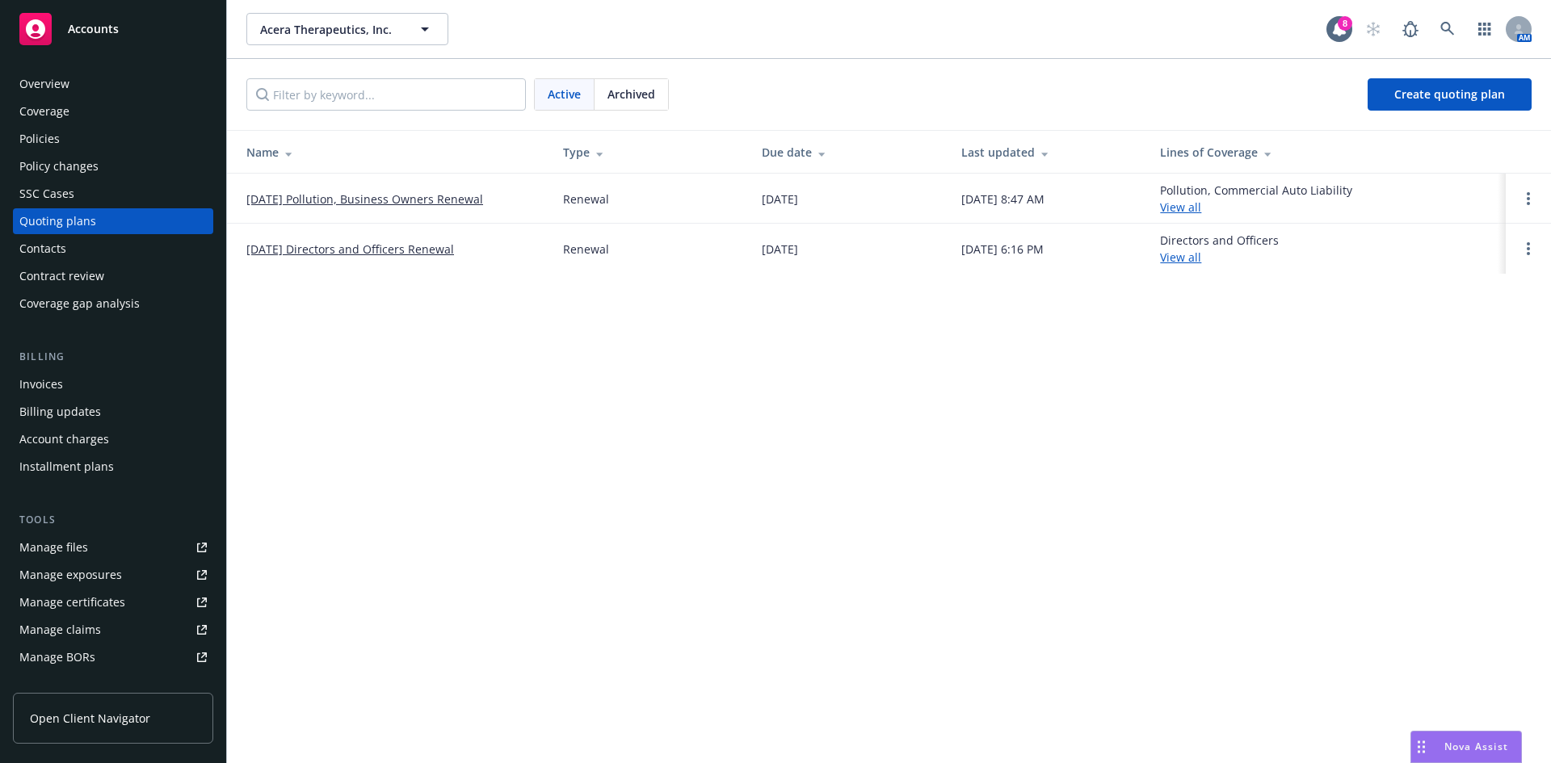
click at [354, 201] on link "[DATE] Pollution, Business Owners Renewal" at bounding box center [364, 199] width 237 height 17
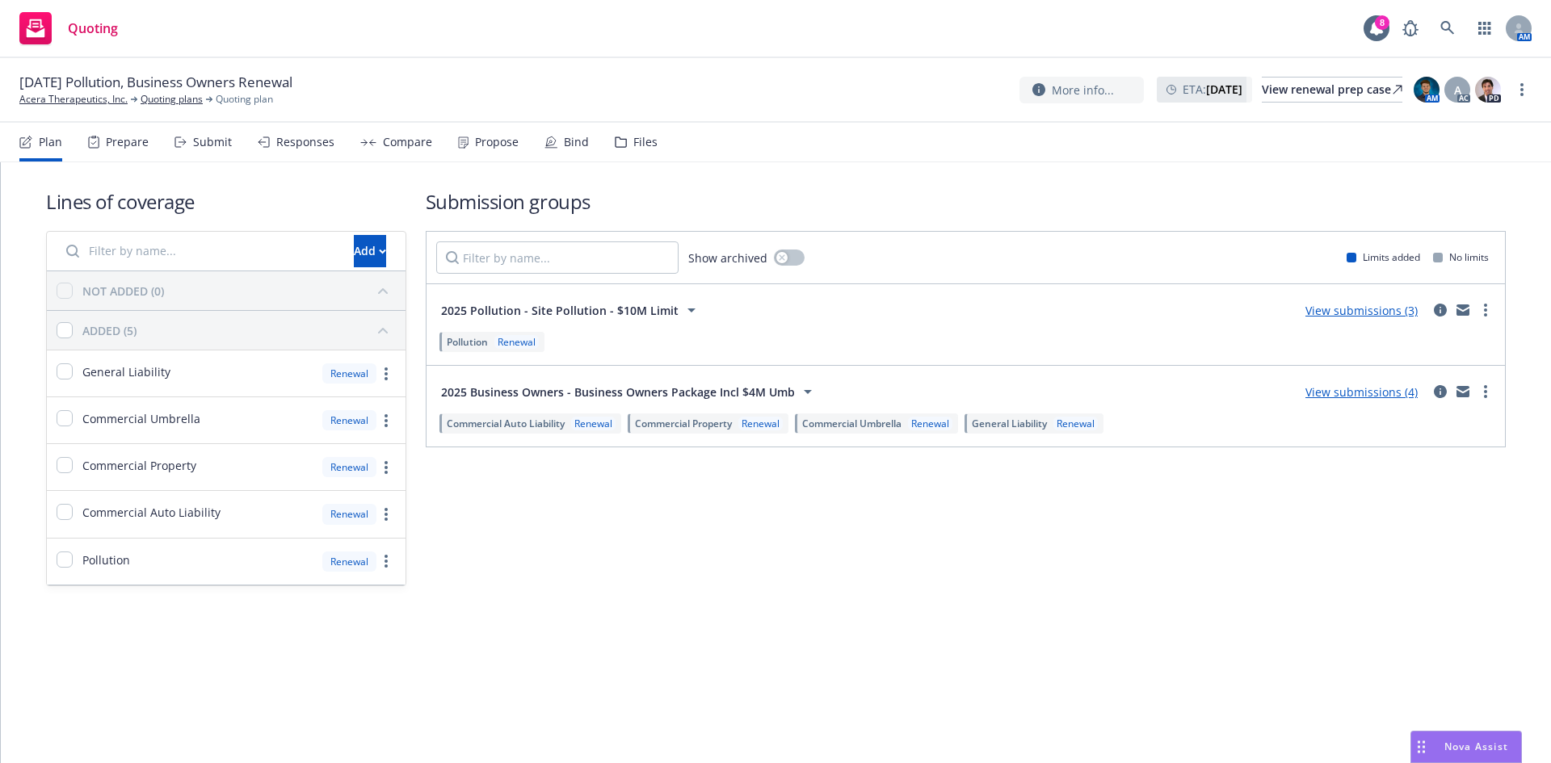
click at [640, 153] on div "Files" at bounding box center [636, 142] width 43 height 39
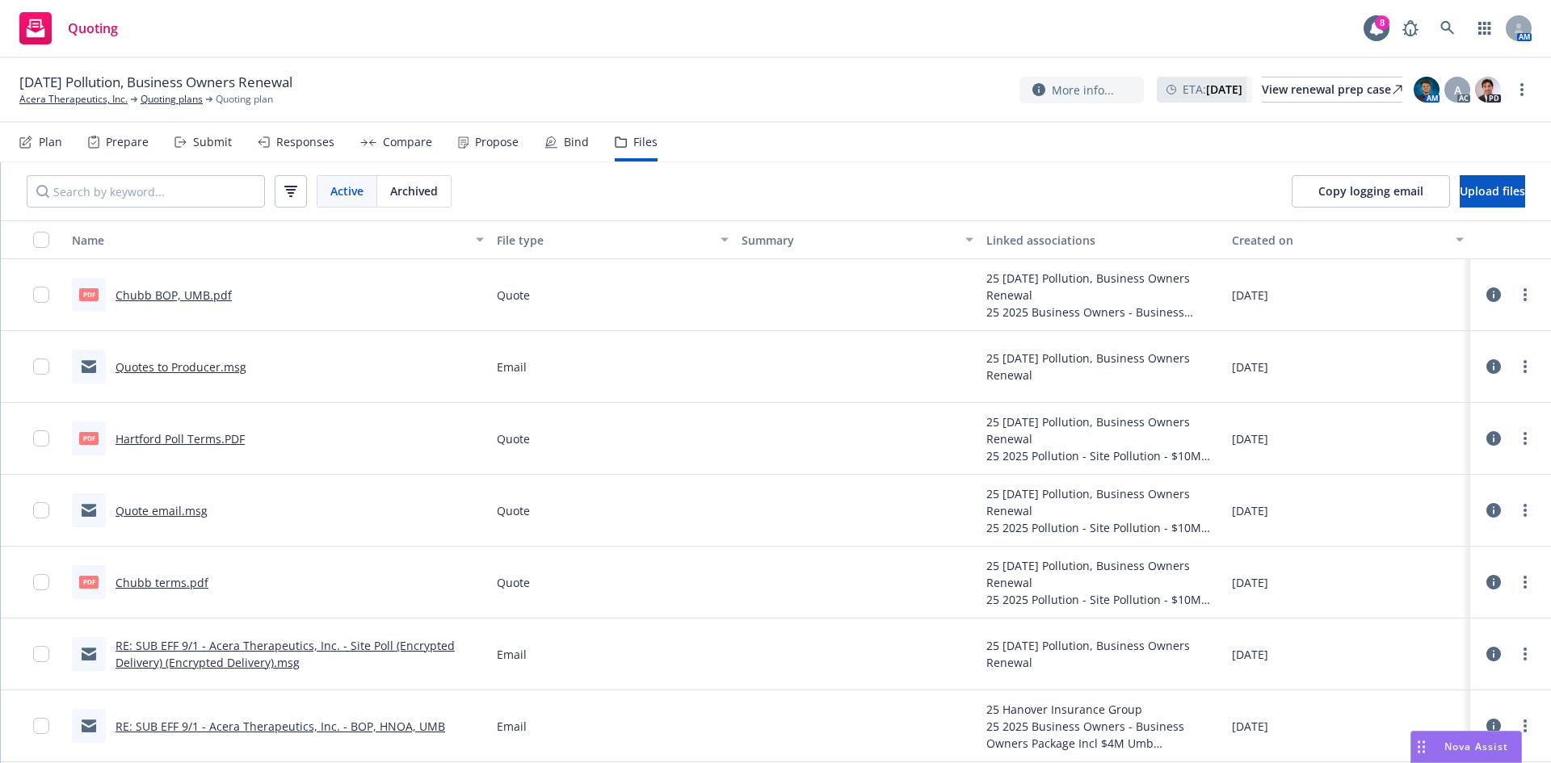
click at [192, 443] on link "Hartford Poll Terms.PDF" at bounding box center [179, 438] width 129 height 15
